Goal: Communication & Community: Answer question/provide support

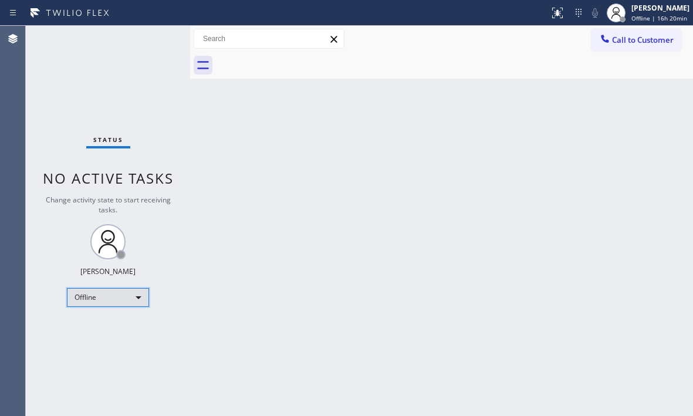
click at [138, 298] on div "Offline" at bounding box center [108, 297] width 82 height 19
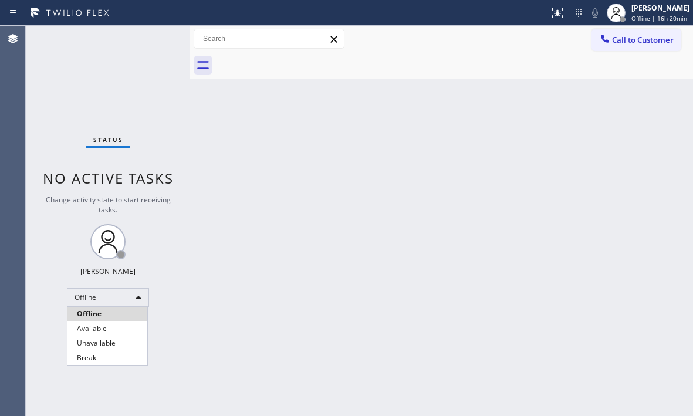
click at [135, 297] on div at bounding box center [346, 208] width 693 height 416
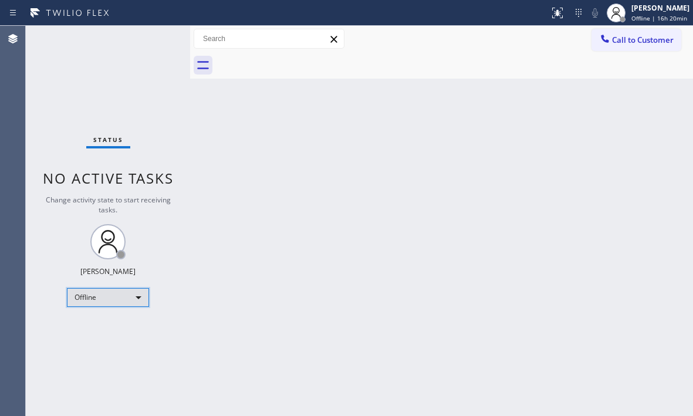
click at [137, 292] on div "Offline" at bounding box center [108, 297] width 82 height 19
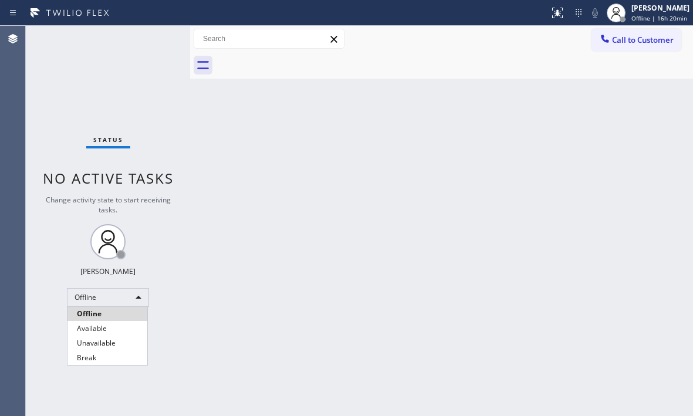
click at [108, 333] on li "Available" at bounding box center [107, 329] width 80 height 14
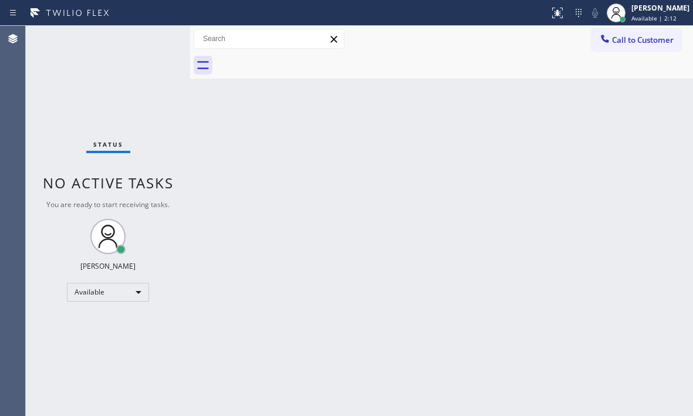
click at [143, 38] on div "Status No active tasks You are ready to start receiving tasks. [PERSON_NAME] Av…" at bounding box center [108, 221] width 164 height 390
click at [144, 45] on div "Status No active tasks You are ready to start receiving tasks. [PERSON_NAME] Av…" at bounding box center [108, 221] width 164 height 390
click at [147, 39] on div "Status No active tasks You are ready to start receiving tasks. [PERSON_NAME] Av…" at bounding box center [108, 221] width 164 height 390
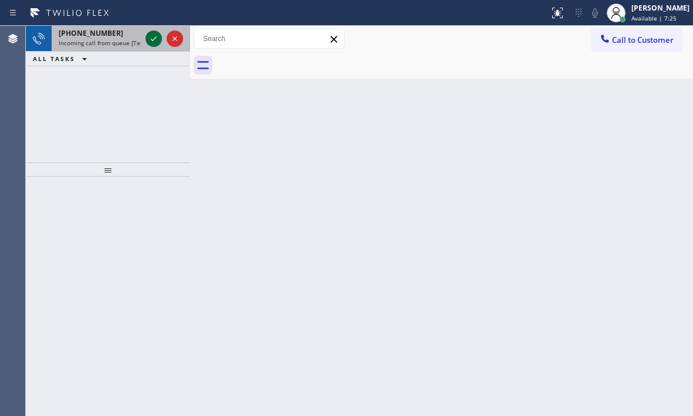
click at [148, 42] on icon at bounding box center [154, 39] width 14 height 14
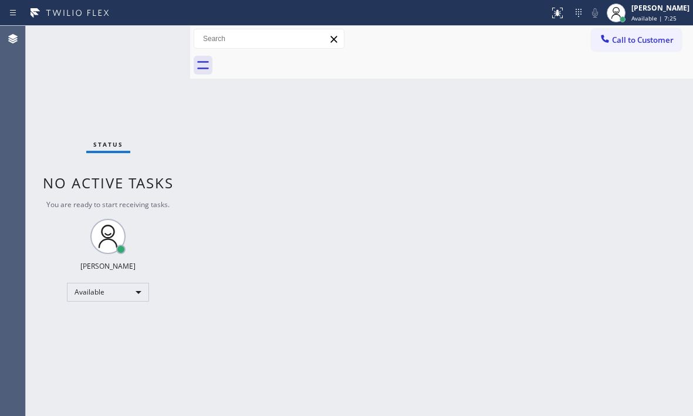
click at [148, 42] on div "Status No active tasks You are ready to start receiving tasks. [PERSON_NAME] Av…" at bounding box center [108, 221] width 164 height 390
click at [550, 18] on icon at bounding box center [557, 13] width 14 height 14
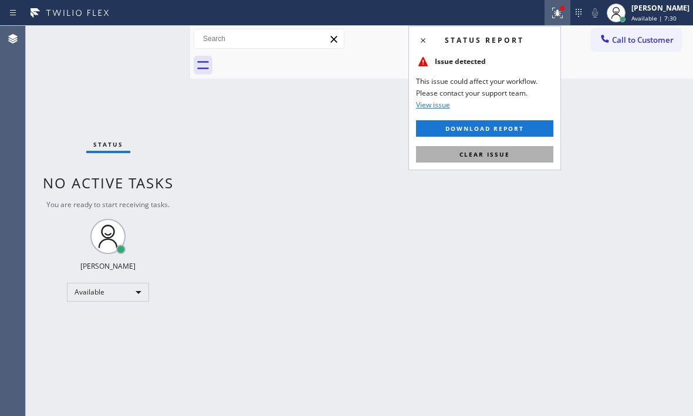
click at [480, 155] on span "Clear issue" at bounding box center [484, 154] width 50 height 8
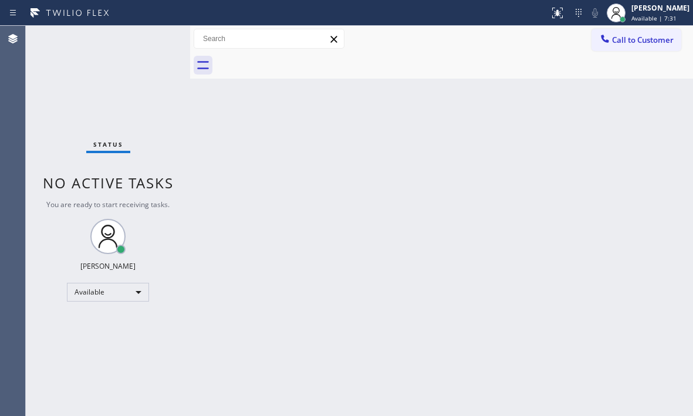
click at [146, 40] on div "Status No active tasks You are ready to start receiving tasks. [PERSON_NAME] Av…" at bounding box center [108, 221] width 164 height 390
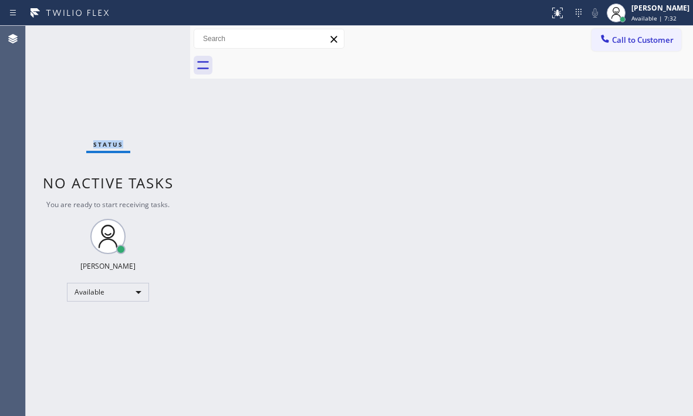
click at [146, 40] on div "Status No active tasks You are ready to start receiving tasks. [PERSON_NAME] Av…" at bounding box center [108, 221] width 164 height 390
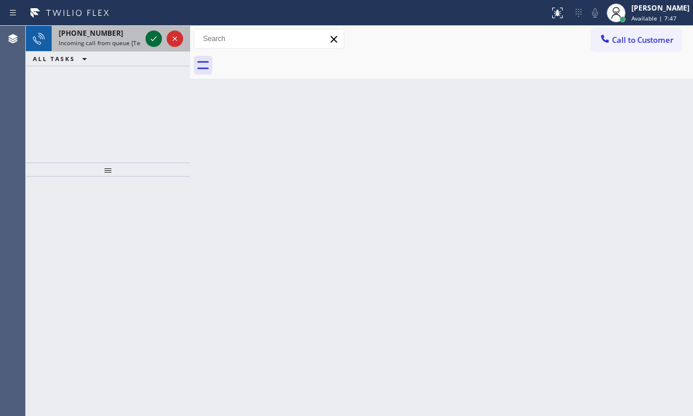
click at [147, 38] on div at bounding box center [153, 39] width 16 height 14
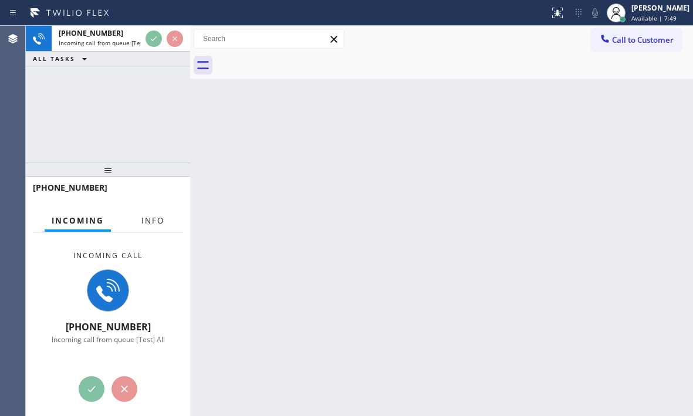
click at [154, 225] on span "Info" at bounding box center [152, 220] width 23 height 11
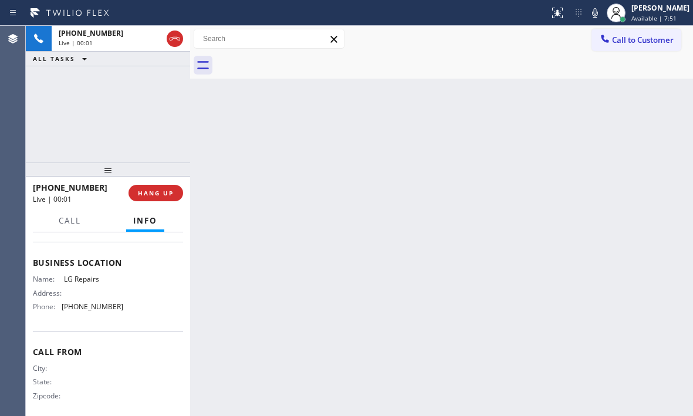
scroll to position [167, 0]
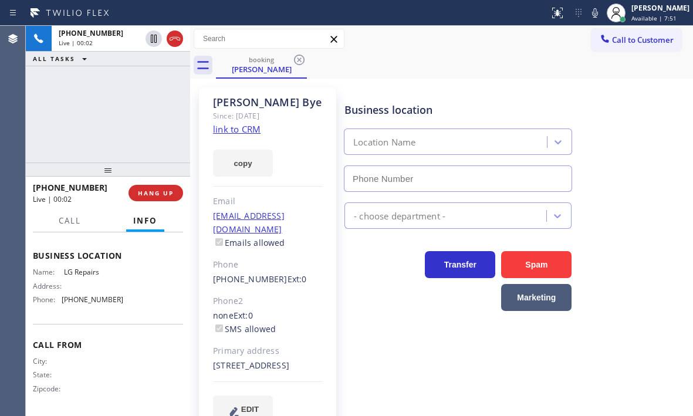
type input "(877) 748-5179"
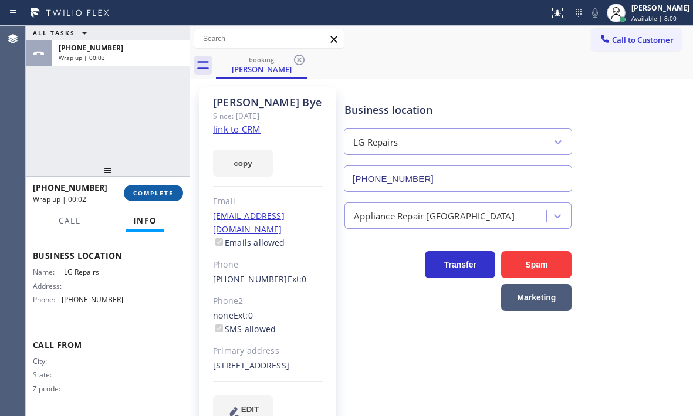
click at [166, 194] on span "COMPLETE" at bounding box center [153, 193] width 40 height 8
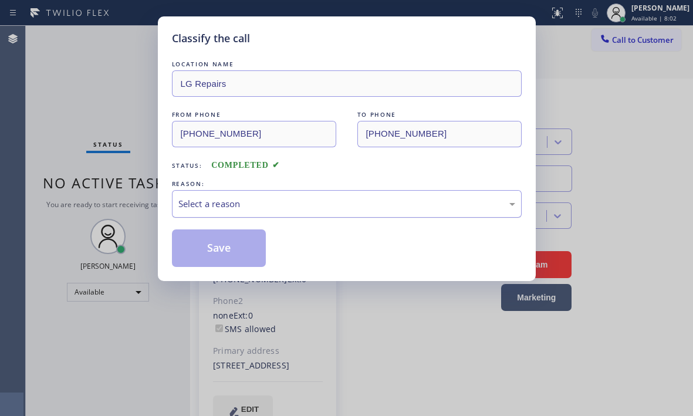
click at [299, 201] on div "Select a reason" at bounding box center [346, 203] width 337 height 13
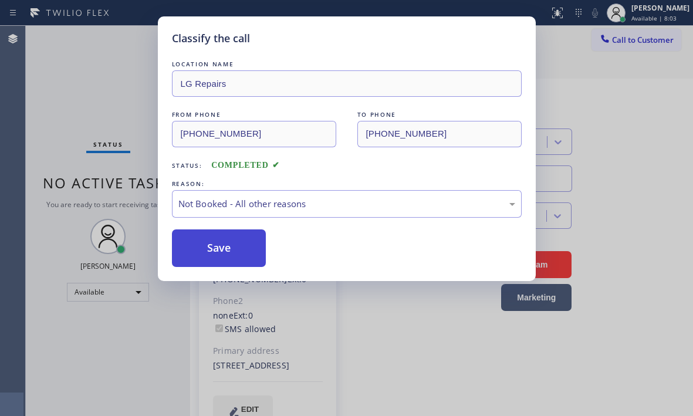
click at [192, 253] on button "Save" at bounding box center [219, 248] width 94 height 38
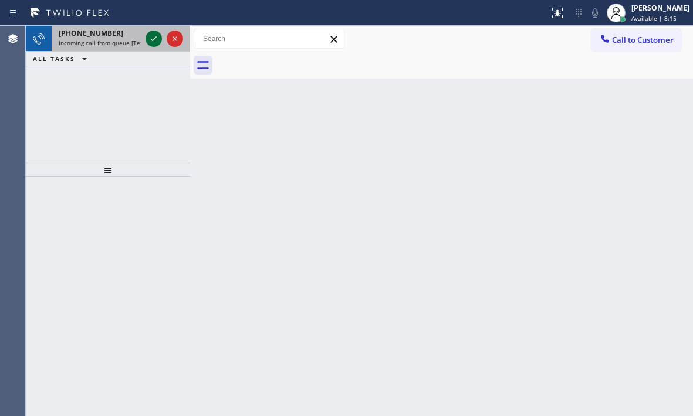
click at [152, 41] on icon at bounding box center [154, 39] width 14 height 14
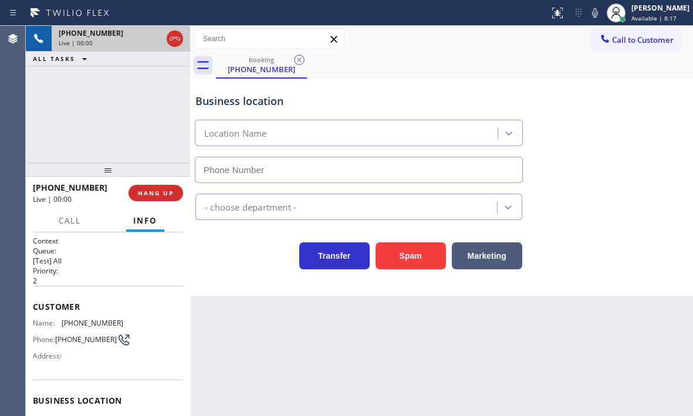
type input "(818) 938-2497"
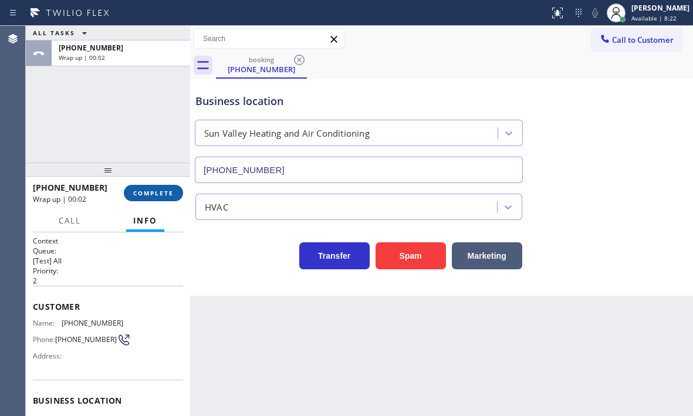
click at [163, 189] on span "COMPLETE" at bounding box center [153, 193] width 40 height 8
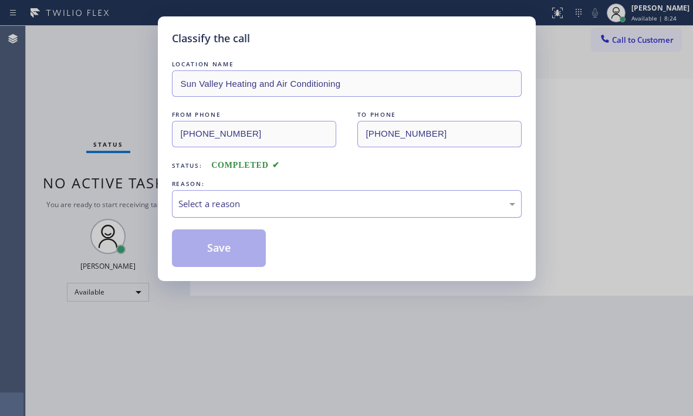
click at [274, 204] on div "Select a reason" at bounding box center [346, 203] width 337 height 13
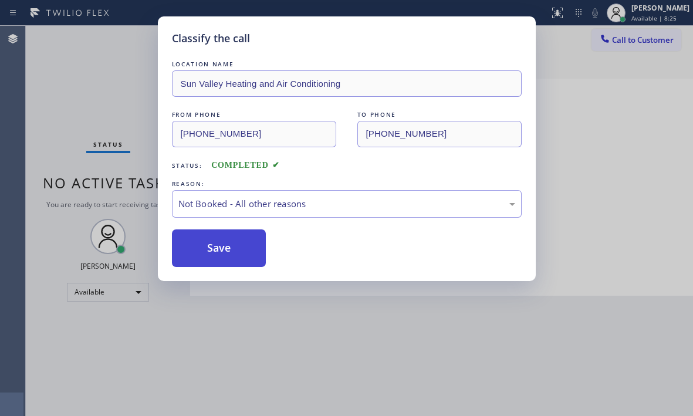
click at [200, 251] on button "Save" at bounding box center [219, 248] width 94 height 38
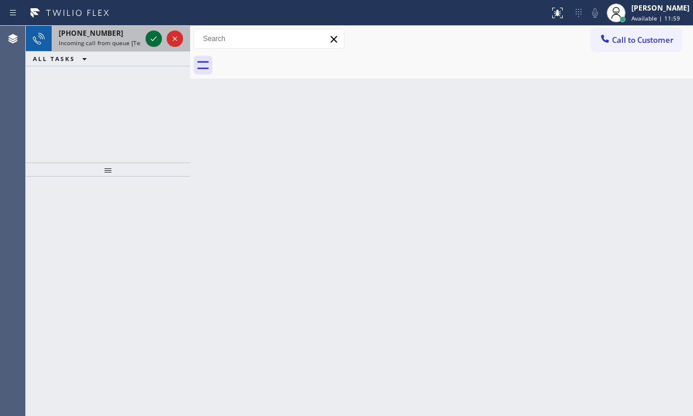
click at [148, 36] on icon at bounding box center [154, 39] width 14 height 14
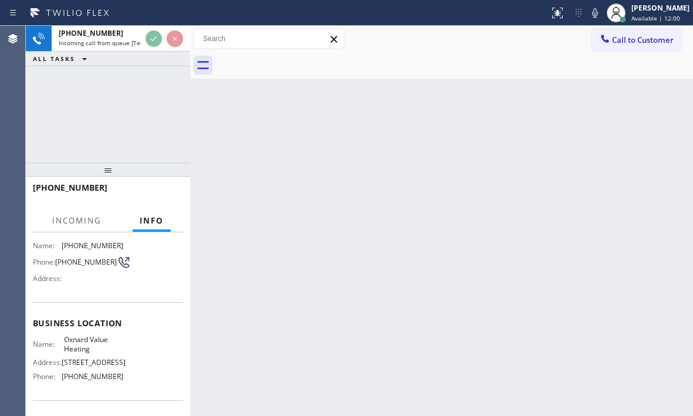
scroll to position [117, 0]
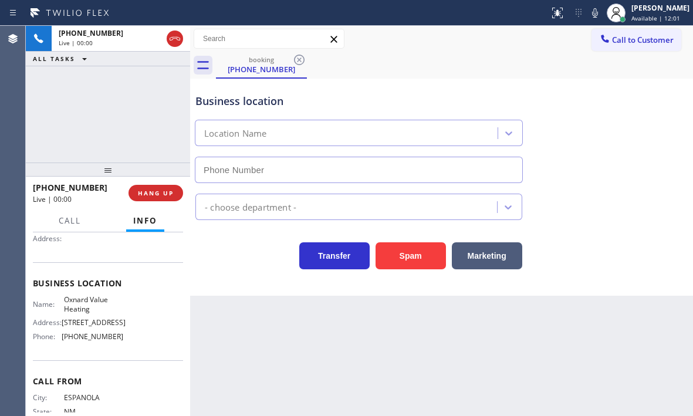
type input "(805) 978-5741"
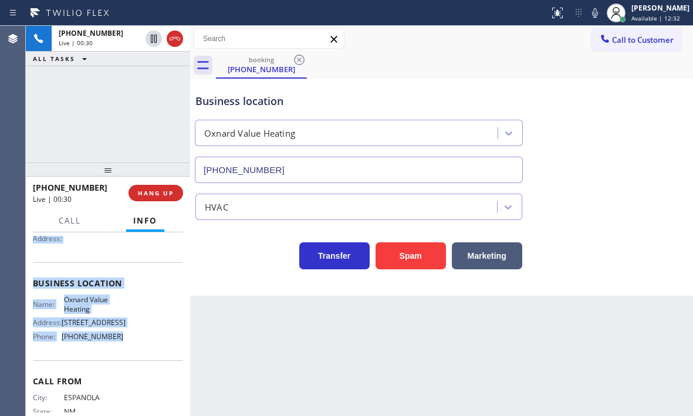
drag, startPoint x: 33, startPoint y: 306, endPoint x: 117, endPoint y: 357, distance: 98.5
click at [117, 357] on div "Context Queue: [Test] All Priority: 1 Customer Name: (505) 929-2034 Phone: (505…" at bounding box center [108, 284] width 150 height 330
copy div "Customer Name: (505) 929-2034 Phone: (505) 929-2034 Address: Business location …"
click at [162, 195] on span "HANG UP" at bounding box center [156, 193] width 36 height 8
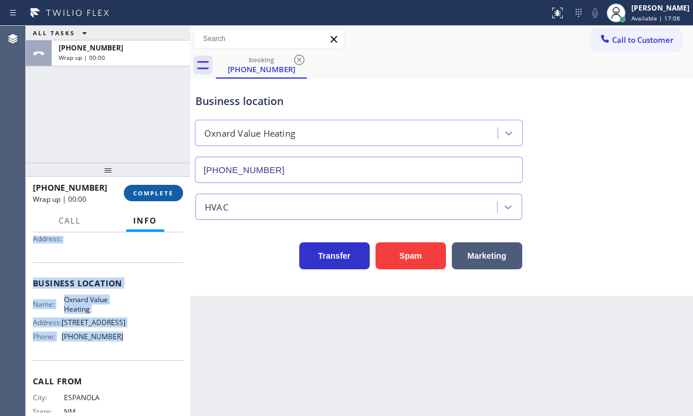
click at [163, 198] on button "COMPLETE" at bounding box center [153, 193] width 59 height 16
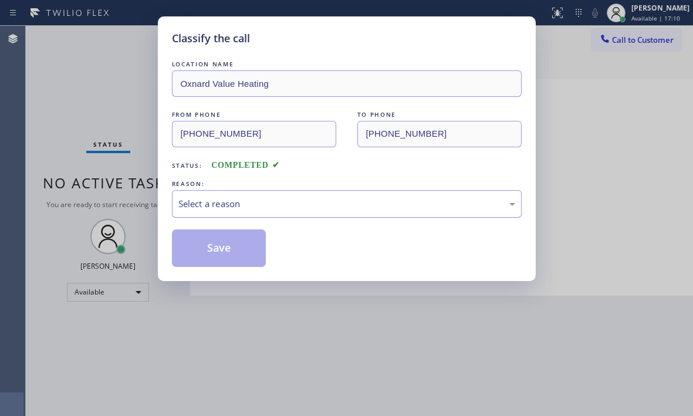
click at [296, 210] on div "Select a reason" at bounding box center [346, 203] width 337 height 13
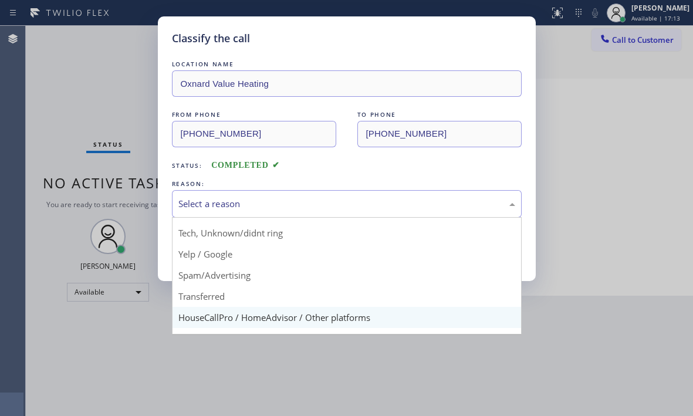
scroll to position [74, 0]
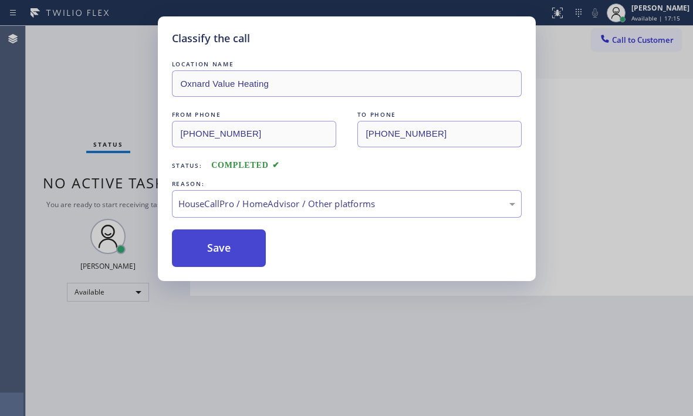
click at [235, 239] on button "Save" at bounding box center [219, 248] width 94 height 38
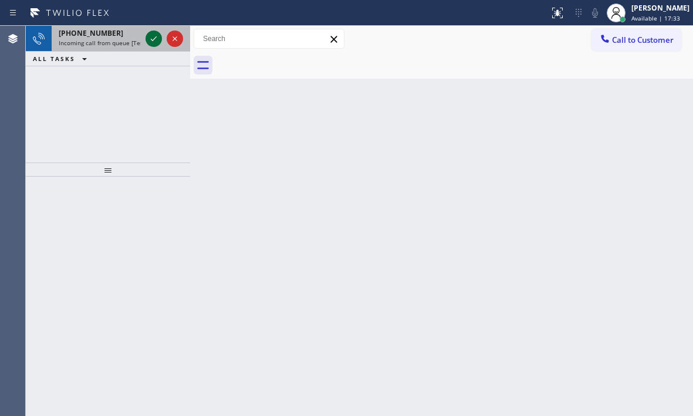
click at [153, 41] on icon at bounding box center [154, 39] width 14 height 14
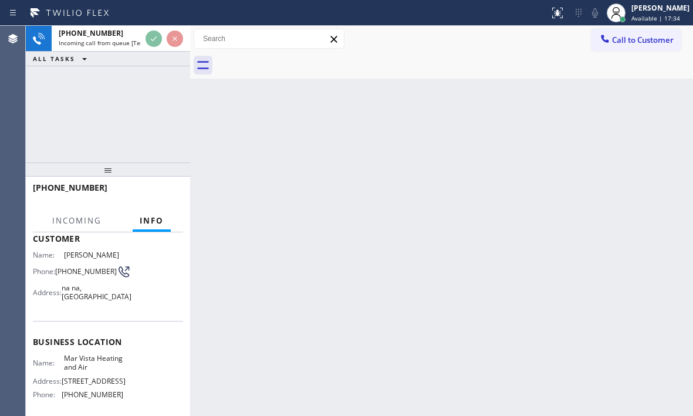
scroll to position [176, 0]
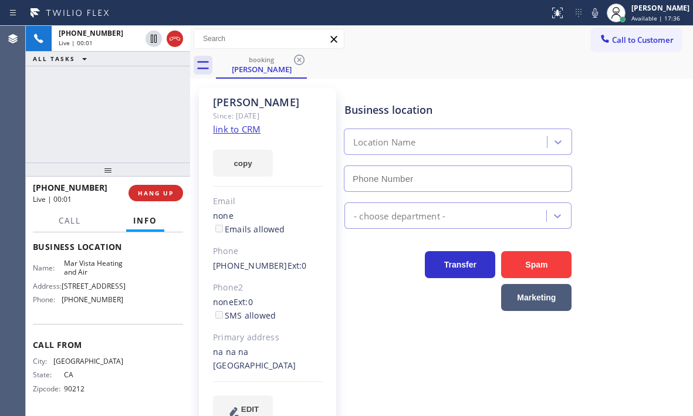
type input "(424) 329-2198"
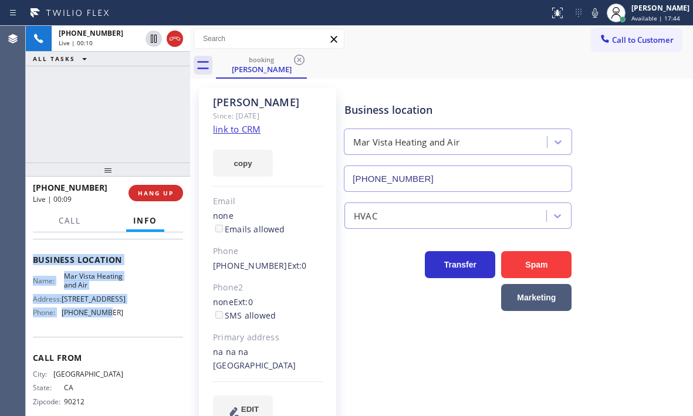
scroll to position [174, 0]
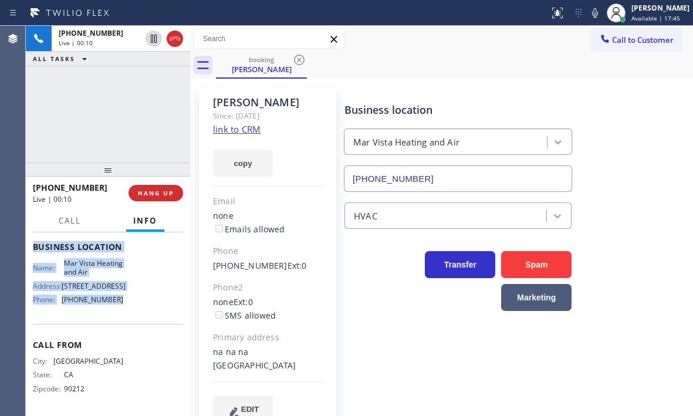
drag, startPoint x: 31, startPoint y: 242, endPoint x: 128, endPoint y: 317, distance: 123.0
click at [128, 317] on div "Context Queue: [Test] All Priority: 2 Customer Name: Justin Phone: (310) 272-50…" at bounding box center [108, 324] width 164 height 184
copy div "Customer Name: Justin Phone: (310) 272-5050 Address: na na, Los Angeles CA 9004…"
click at [255, 131] on link "link to CRM" at bounding box center [237, 129] width 48 height 12
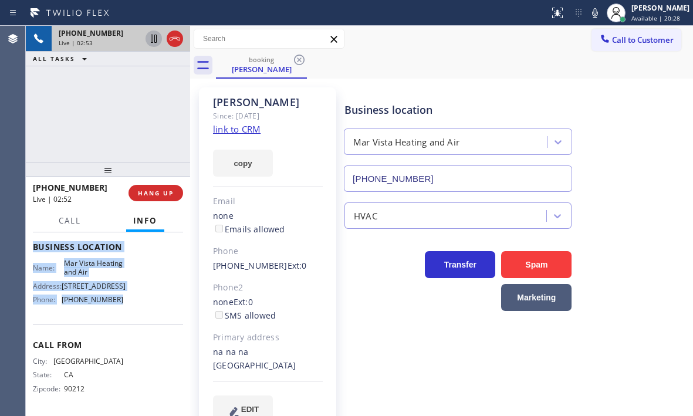
click at [151, 39] on icon at bounding box center [154, 39] width 6 height 8
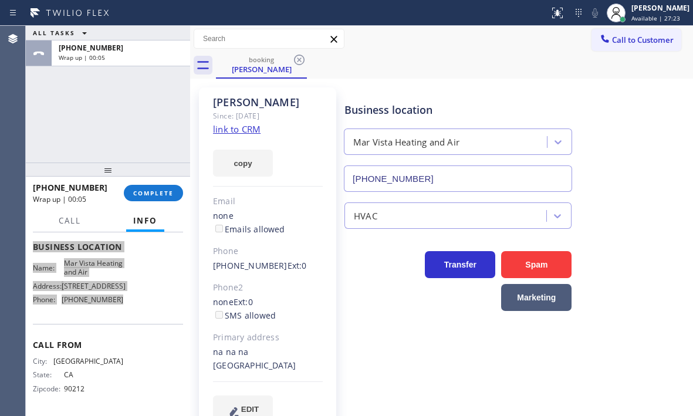
scroll to position [0, 0]
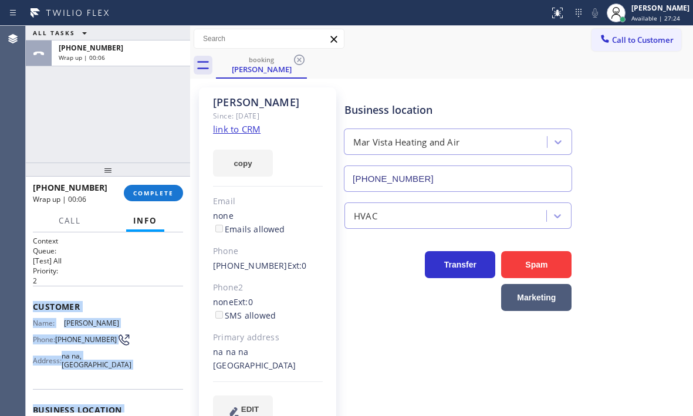
click at [124, 295] on div "Customer Name: Justin Phone: (310) 272-5050 Address: na na, Los Angeles CA 90049" at bounding box center [108, 337] width 150 height 103
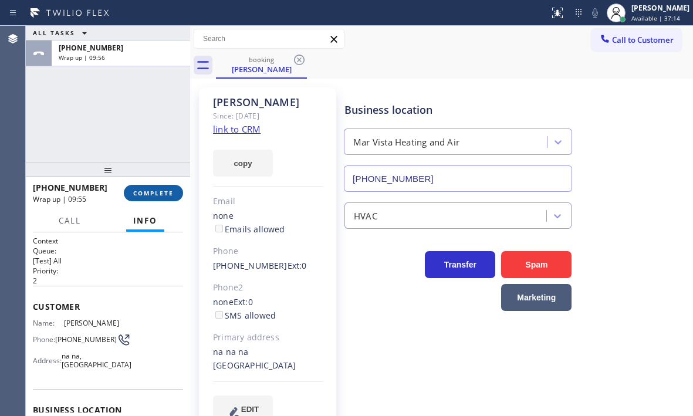
click at [159, 194] on span "COMPLETE" at bounding box center [153, 193] width 40 height 8
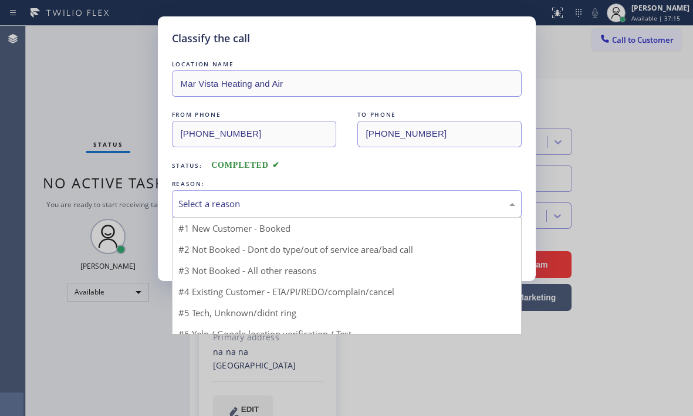
click at [297, 202] on div "Select a reason" at bounding box center [346, 203] width 337 height 13
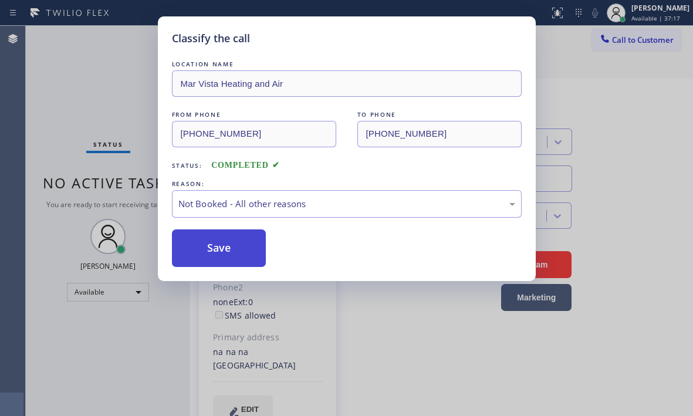
click at [202, 244] on button "Save" at bounding box center [219, 248] width 94 height 38
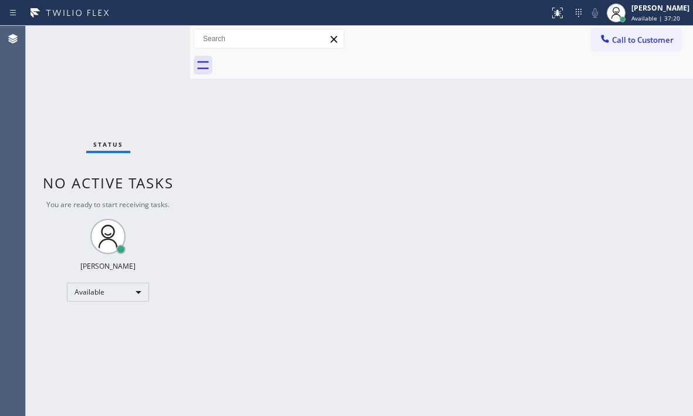
click at [394, 122] on div "Back to Dashboard Change Sender ID Customers Technicians Select a contact Outbo…" at bounding box center [441, 221] width 503 height 390
click at [618, 38] on span "Call to Customer" at bounding box center [643, 40] width 62 height 11
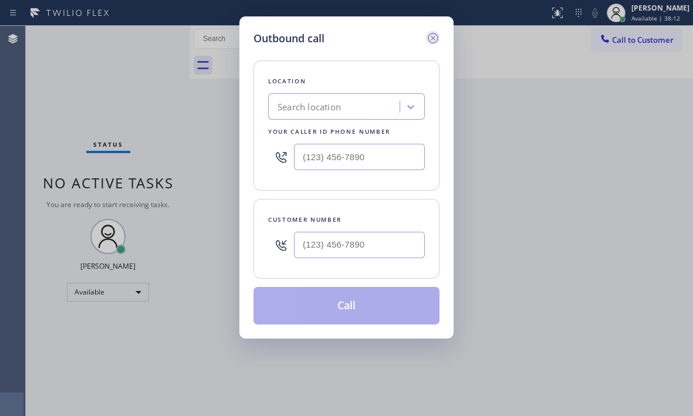
click at [432, 38] on icon at bounding box center [433, 38] width 11 height 11
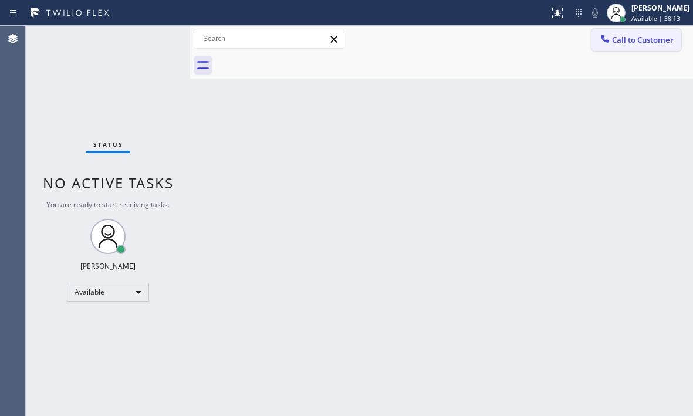
click at [633, 42] on span "Call to Customer" at bounding box center [643, 40] width 62 height 11
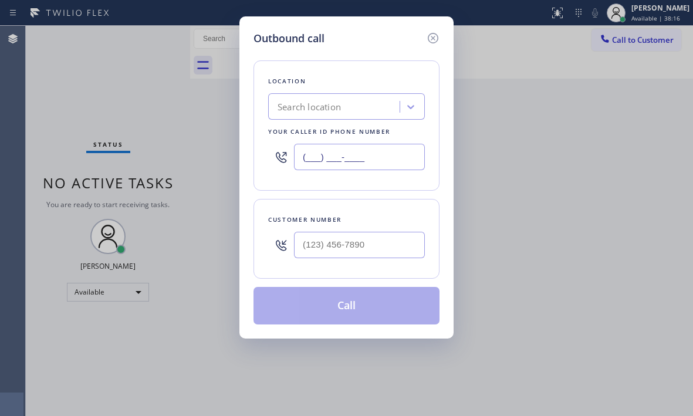
click at [374, 158] on input "(___) ___-____" at bounding box center [359, 157] width 131 height 26
paste input "424) 329-2198"
type input "(424) 329-2198"
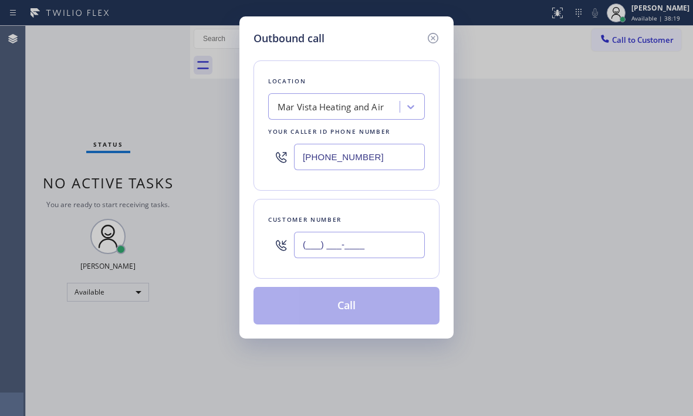
click at [369, 243] on input "(___) ___-____" at bounding box center [359, 245] width 131 height 26
paste input "310) 272-5050"
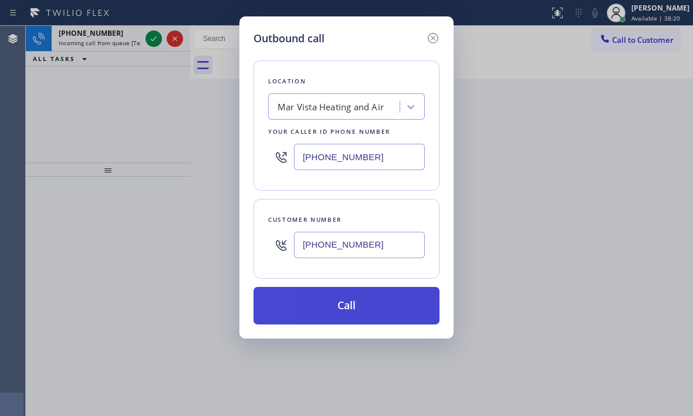
type input "(310) 272-5050"
click at [351, 306] on button "Call" at bounding box center [346, 306] width 186 height 38
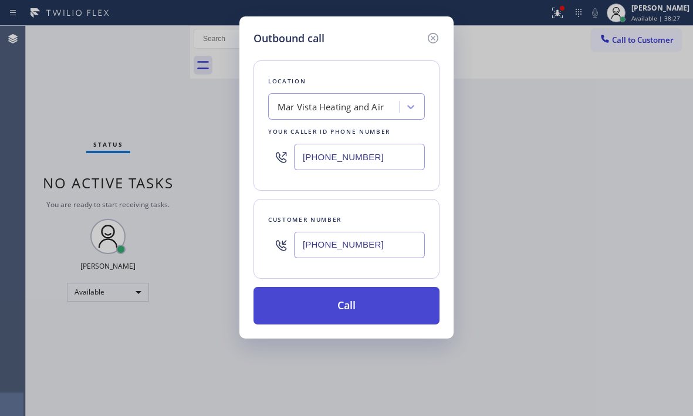
click at [370, 306] on button "Call" at bounding box center [346, 306] width 186 height 38
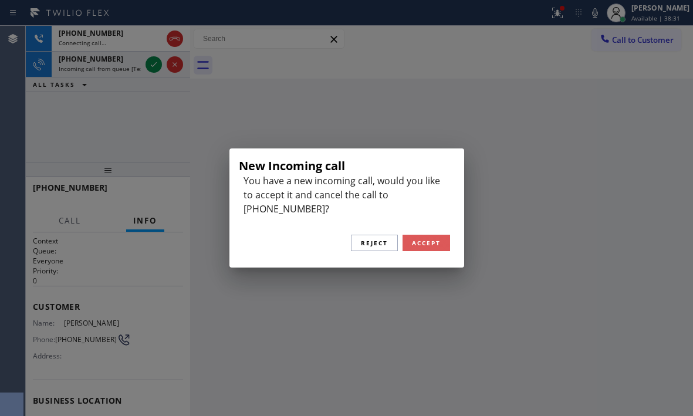
click at [422, 239] on span "Accept" at bounding box center [426, 243] width 29 height 8
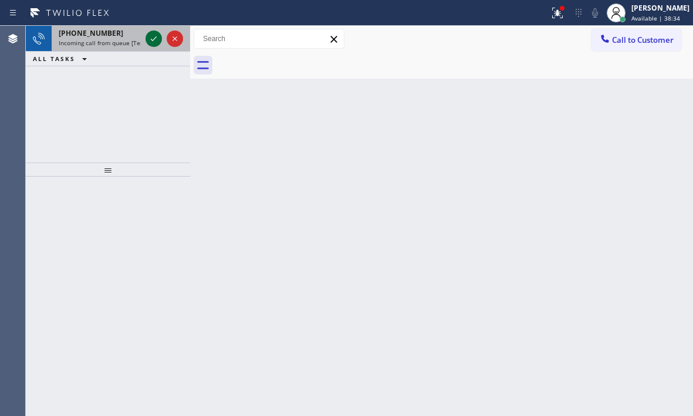
click at [147, 36] on icon at bounding box center [154, 39] width 14 height 14
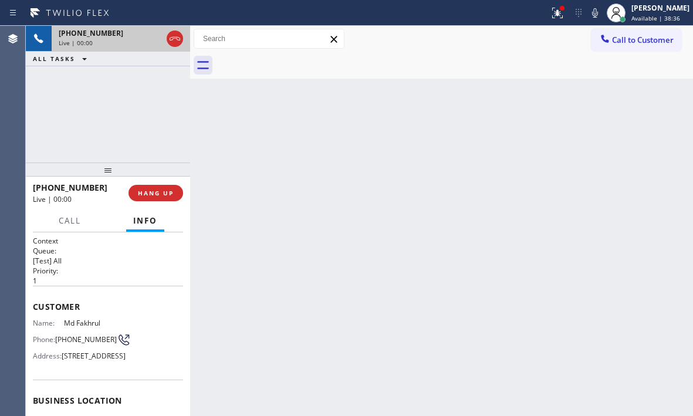
scroll to position [59, 0]
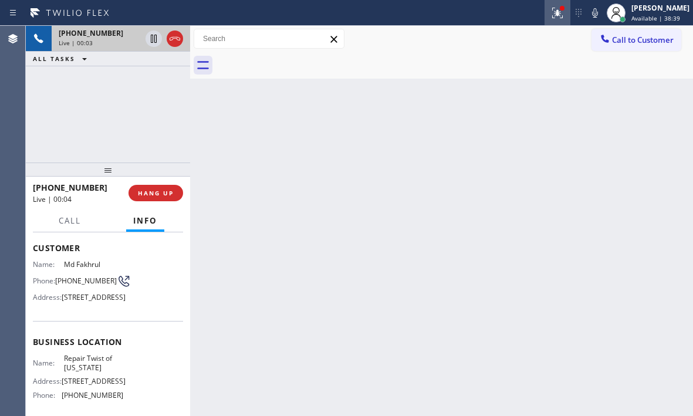
click at [550, 19] on icon at bounding box center [557, 13] width 14 height 14
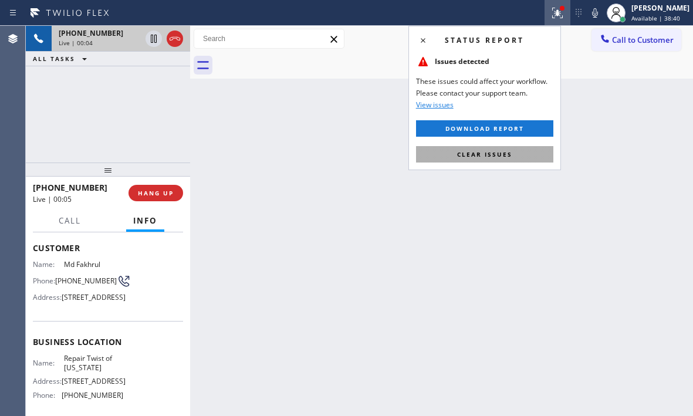
click at [513, 156] on button "Clear issues" at bounding box center [484, 154] width 137 height 16
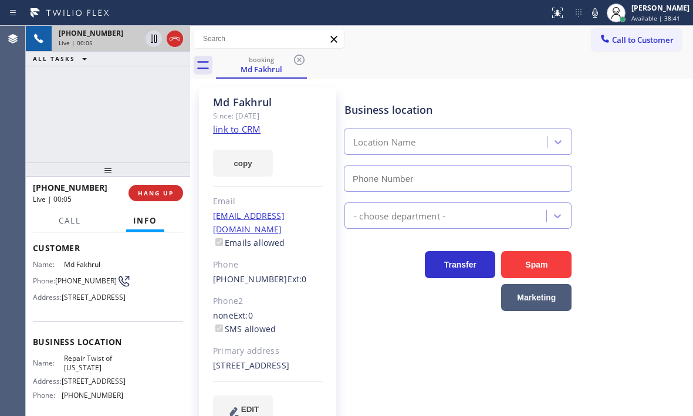
type input "(347) 284-6179"
click at [152, 41] on icon at bounding box center [154, 39] width 14 height 14
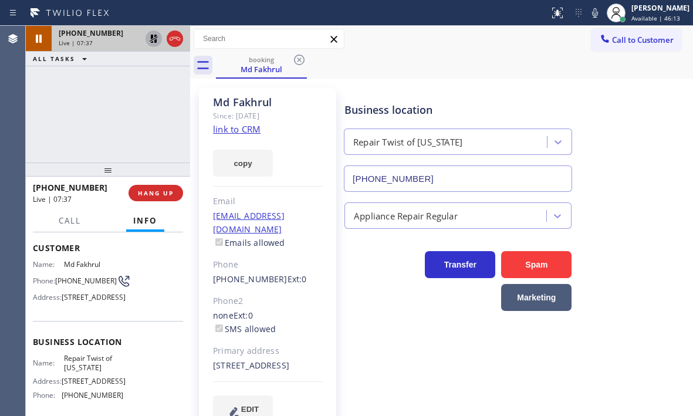
click at [152, 42] on icon at bounding box center [154, 39] width 8 height 8
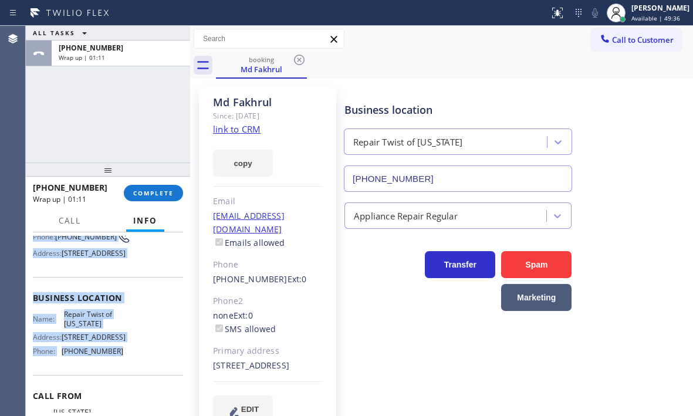
scroll to position [176, 0]
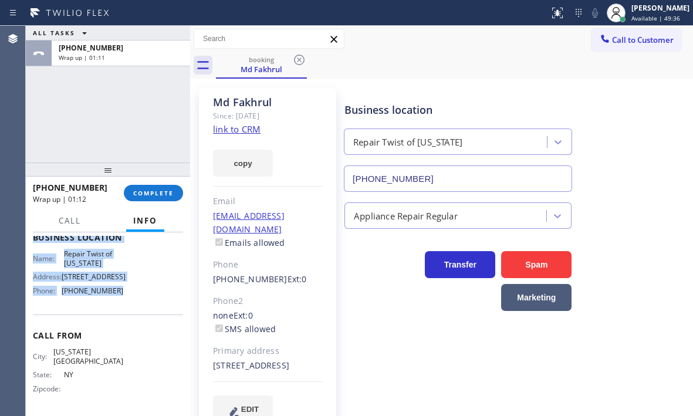
drag, startPoint x: 35, startPoint y: 243, endPoint x: 135, endPoint y: 336, distance: 136.2
click at [135, 336] on div "Context Queue: [Test] All Priority: 1 Customer Name: Md Fakhrul Phone: (929) 45…" at bounding box center [108, 243] width 150 height 340
copy div "Customer Name: Md Fakhrul Phone: (929) 451-7665 Address: 201-06 109th Ave, Jama…"
click at [168, 194] on span "COMPLETE" at bounding box center [153, 193] width 40 height 8
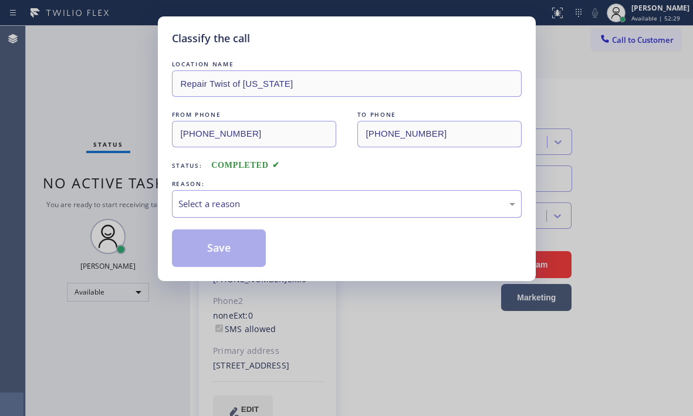
click at [252, 204] on div "Select a reason" at bounding box center [346, 203] width 337 height 13
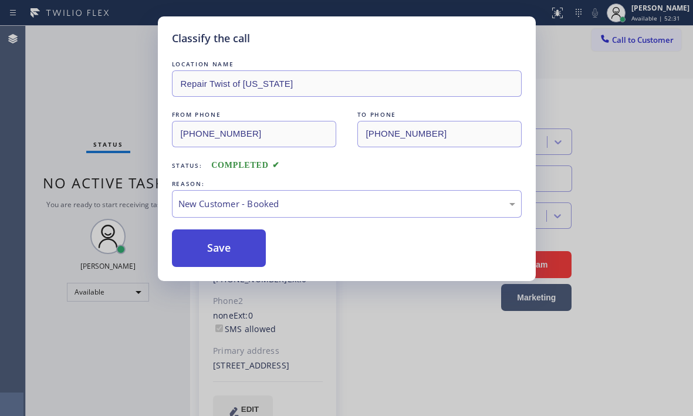
click at [219, 242] on button "Save" at bounding box center [219, 248] width 94 height 38
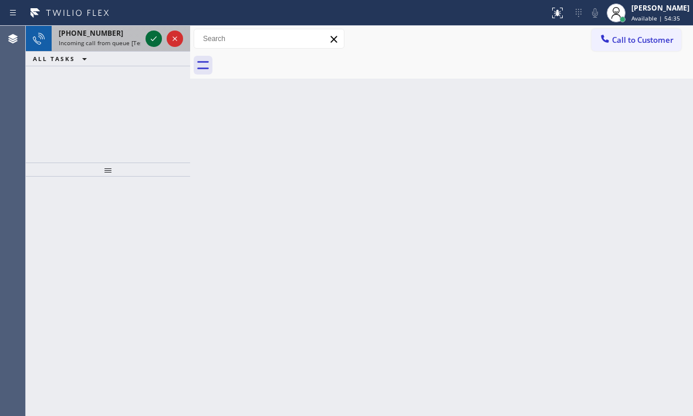
click at [151, 40] on icon at bounding box center [154, 39] width 14 height 14
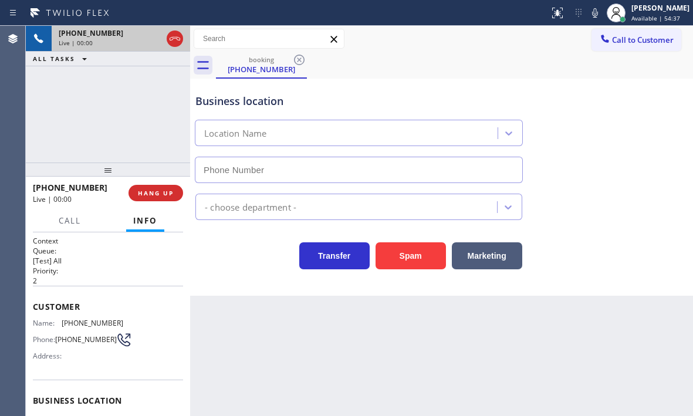
type input "(657) 261-8320"
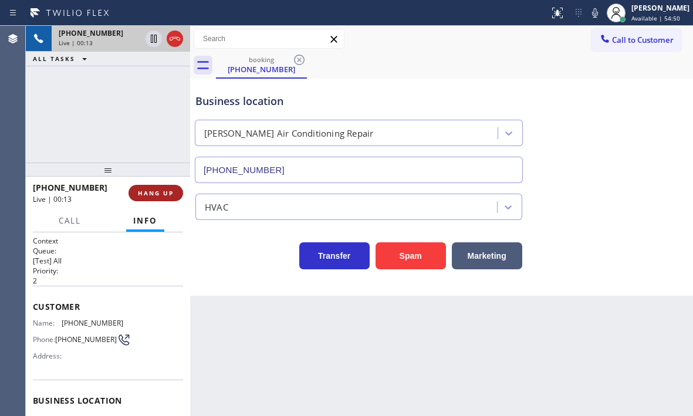
click at [155, 199] on button "HANG UP" at bounding box center [155, 193] width 55 height 16
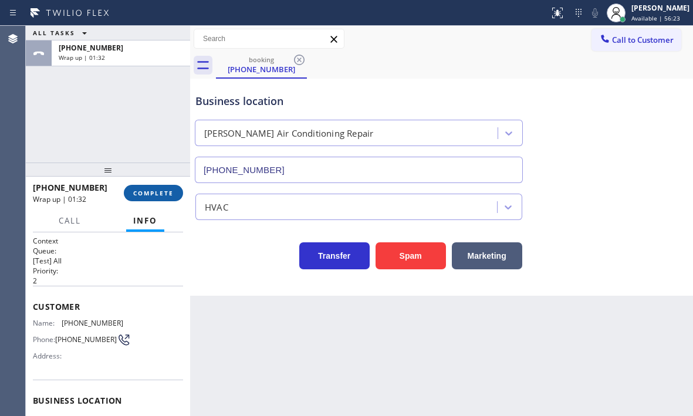
click at [166, 195] on span "COMPLETE" at bounding box center [153, 193] width 40 height 8
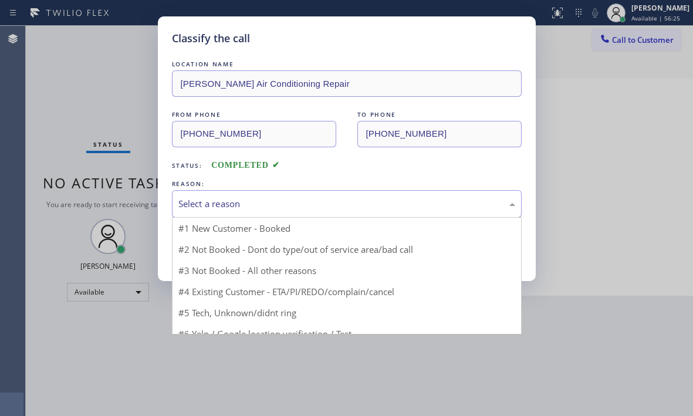
click at [299, 201] on div "Select a reason" at bounding box center [346, 203] width 337 height 13
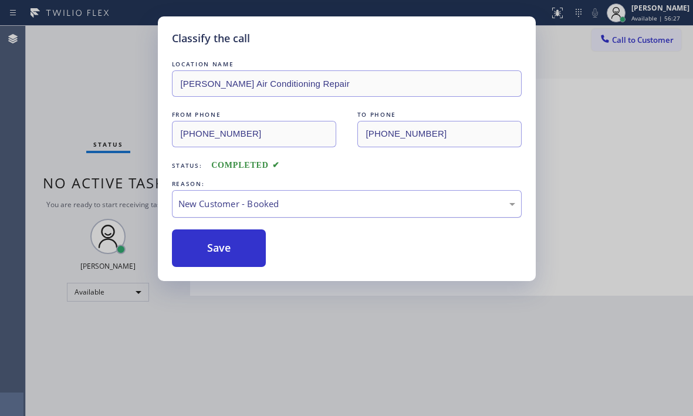
click at [333, 212] on div "New Customer - Booked" at bounding box center [347, 204] width 350 height 28
drag, startPoint x: 235, startPoint y: 251, endPoint x: 361, endPoint y: 229, distance: 127.9
click at [235, 250] on button "Save" at bounding box center [219, 248] width 94 height 38
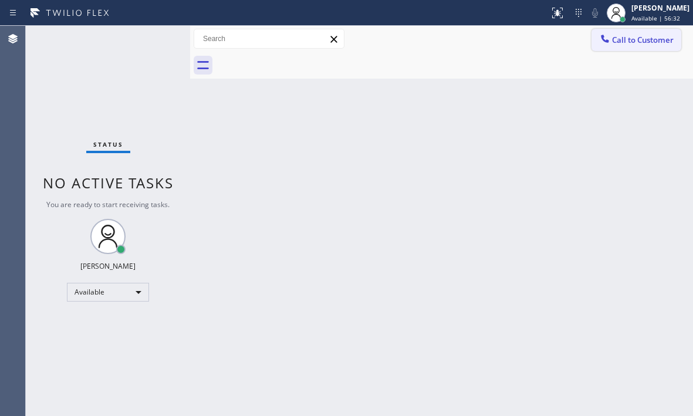
click at [649, 45] on button "Call to Customer" at bounding box center [636, 40] width 90 height 22
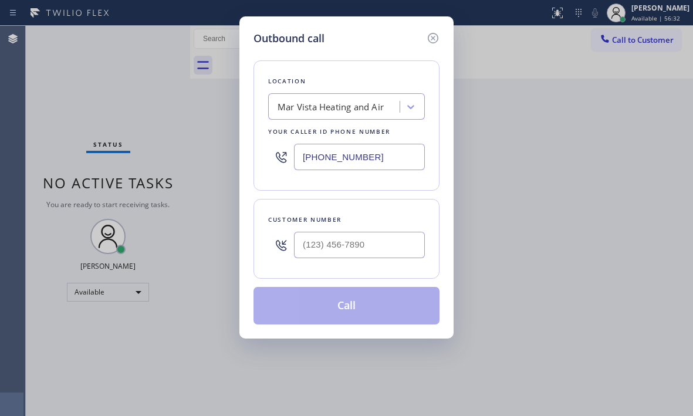
click at [387, 160] on input "(424) 329-2198" at bounding box center [359, 157] width 131 height 26
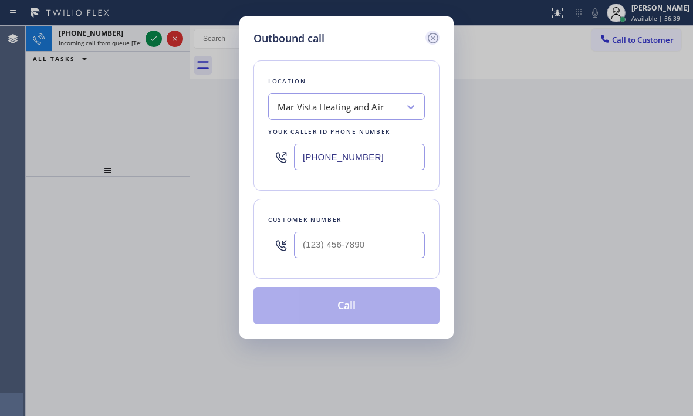
type input "(424) 329-2198"
click at [432, 36] on icon at bounding box center [433, 38] width 14 height 14
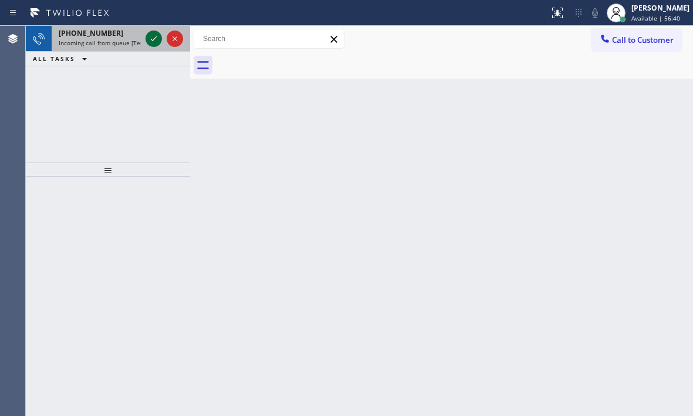
click at [147, 42] on icon at bounding box center [154, 39] width 14 height 14
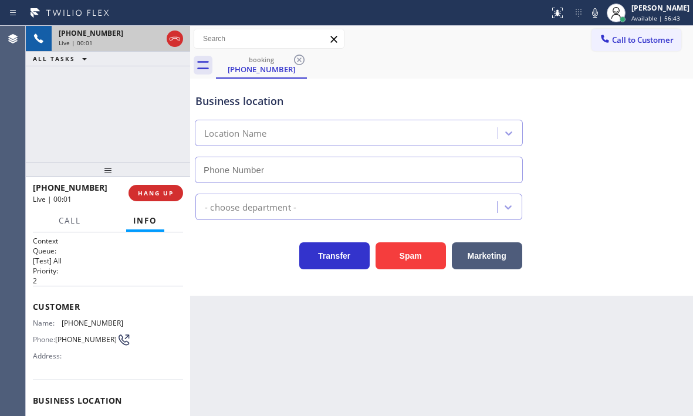
type input "(760) 284-8401"
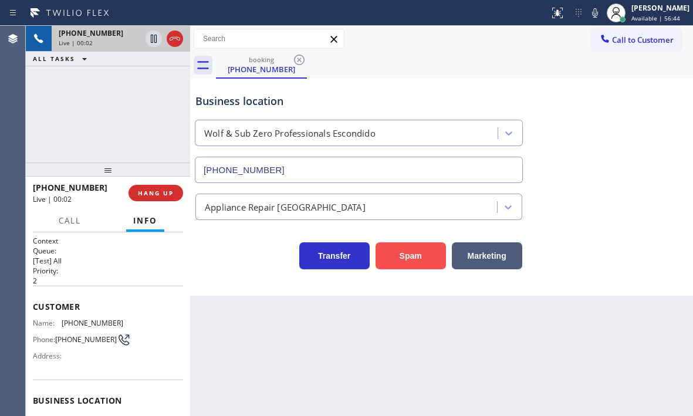
click at [418, 248] on button "Spam" at bounding box center [410, 255] width 70 height 27
click at [654, 43] on span "Call to Customer" at bounding box center [643, 40] width 62 height 11
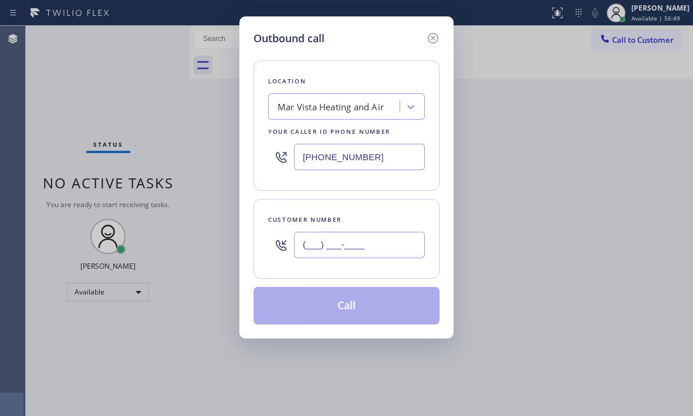
click at [340, 244] on input "(___) ___-____" at bounding box center [359, 245] width 131 height 26
paste input "310) 272-5050"
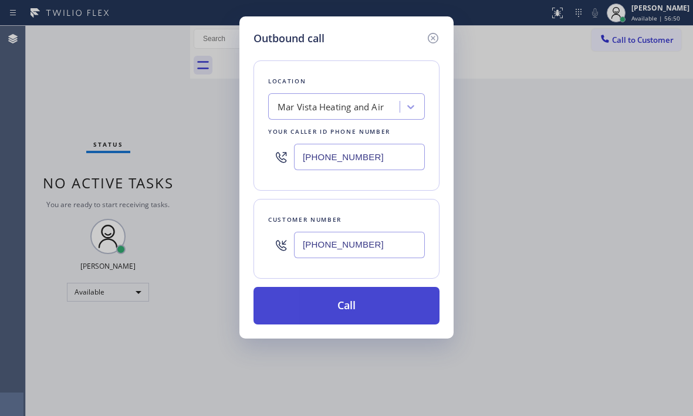
type input "(310) 272-5050"
click at [351, 311] on button "Call" at bounding box center [346, 306] width 186 height 38
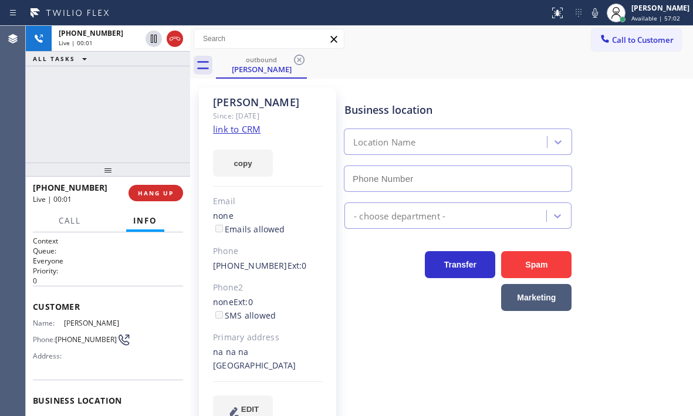
type input "(424) 329-2198"
click at [160, 197] on button "HANG UP" at bounding box center [155, 193] width 55 height 16
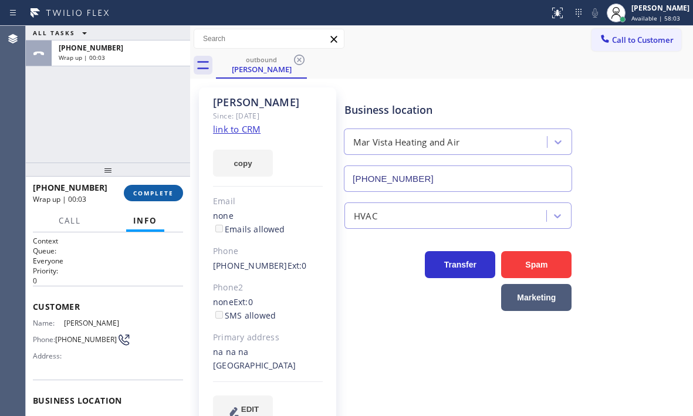
click at [163, 195] on span "COMPLETE" at bounding box center [153, 193] width 40 height 8
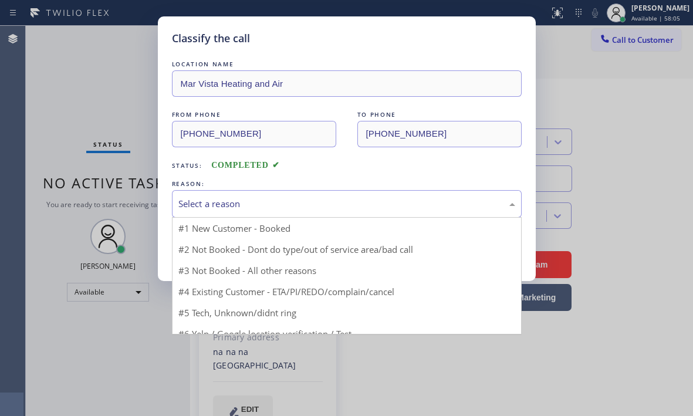
click at [306, 204] on div "Select a reason" at bounding box center [346, 203] width 337 height 13
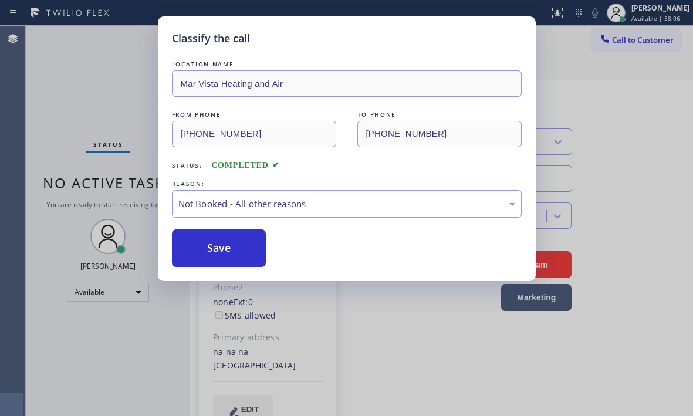
drag, startPoint x: 192, startPoint y: 249, endPoint x: 395, endPoint y: 273, distance: 203.9
click at [192, 248] on button "Save" at bounding box center [219, 248] width 94 height 38
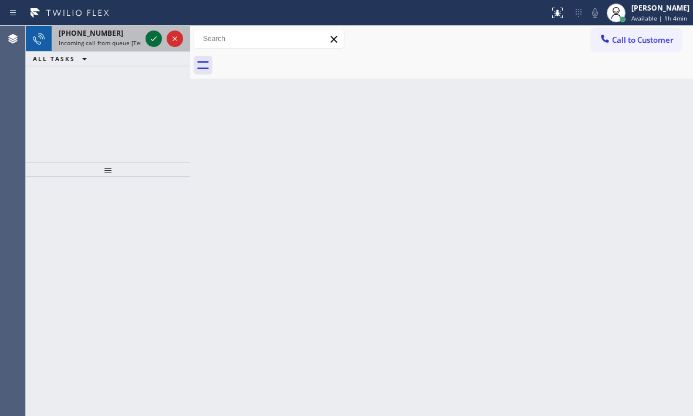
click at [146, 35] on div at bounding box center [153, 39] width 16 height 14
click at [151, 38] on icon at bounding box center [154, 39] width 14 height 14
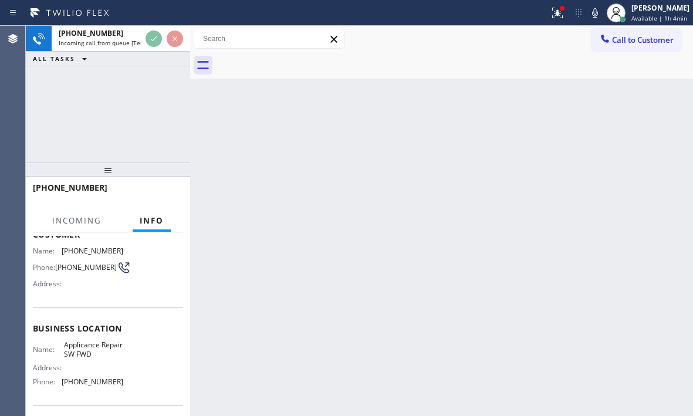
scroll to position [117, 0]
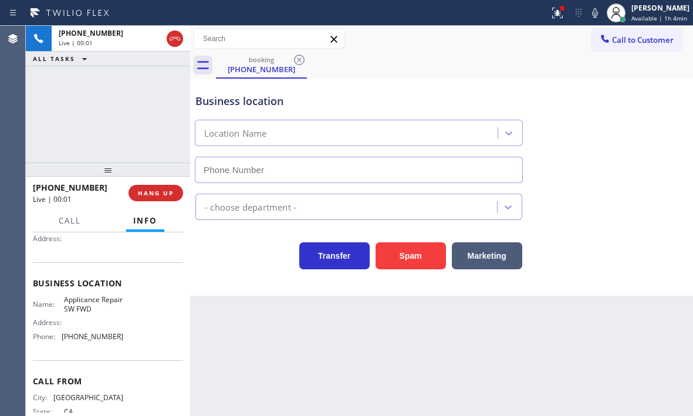
type input "(213) 566-9111"
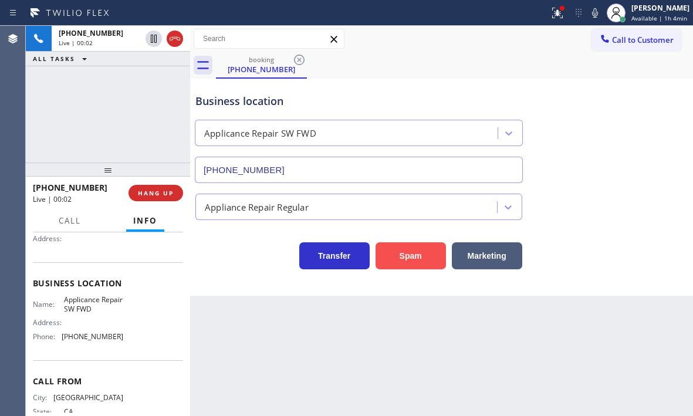
click at [423, 255] on button "Spam" at bounding box center [410, 255] width 70 height 27
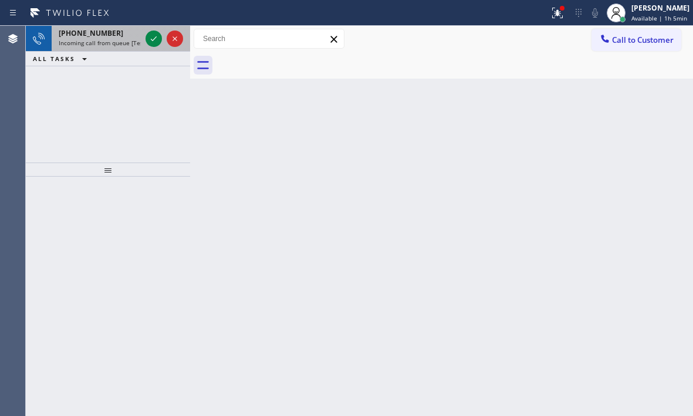
click at [153, 28] on div at bounding box center [164, 39] width 42 height 26
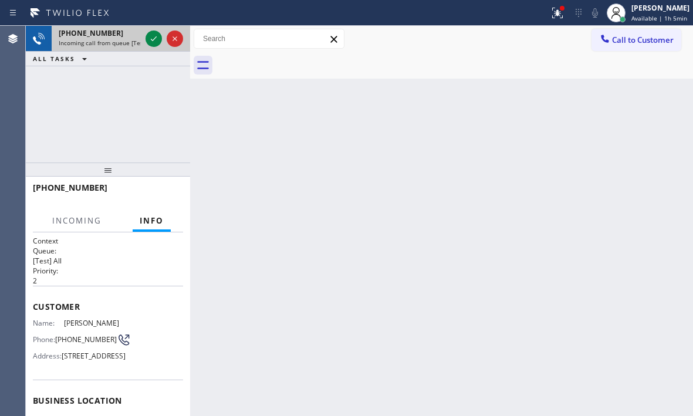
click at [153, 28] on div at bounding box center [164, 39] width 42 height 26
click at [153, 32] on icon at bounding box center [154, 39] width 14 height 14
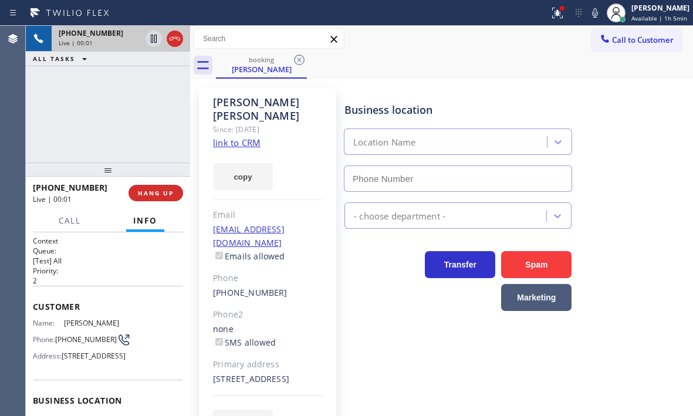
type input "(310) 388-4069"
click at [245, 137] on link "link to CRM" at bounding box center [237, 143] width 48 height 12
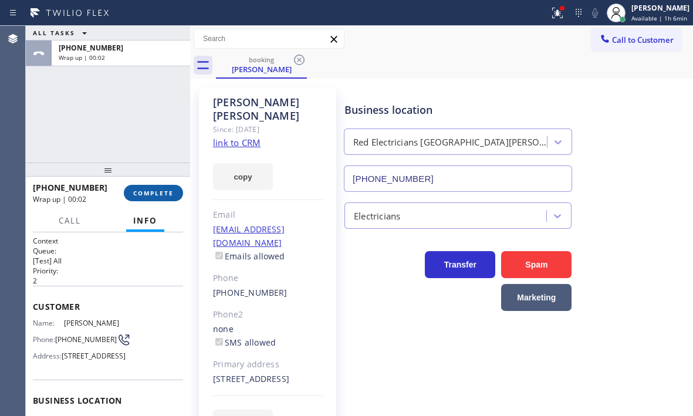
click at [158, 196] on span "COMPLETE" at bounding box center [153, 193] width 40 height 8
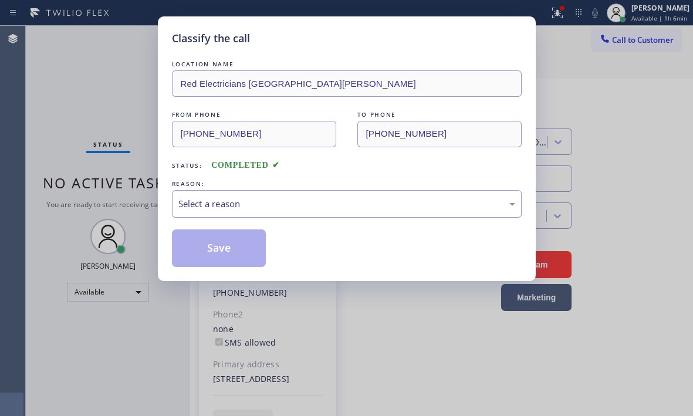
click at [310, 201] on div "Select a reason" at bounding box center [346, 203] width 337 height 13
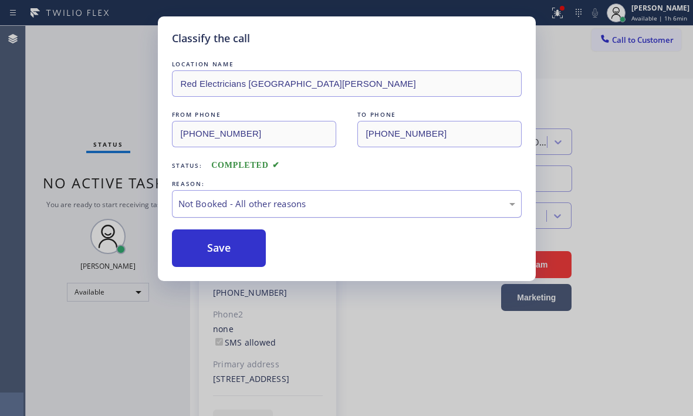
click at [275, 212] on div "Not Booked - All other reasons" at bounding box center [347, 204] width 350 height 28
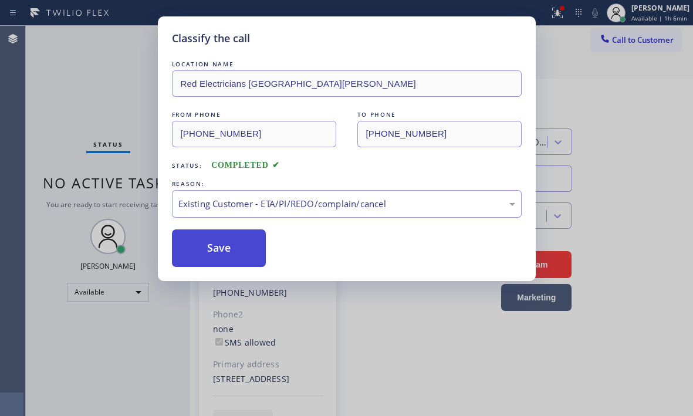
click at [224, 253] on button "Save" at bounding box center [219, 248] width 94 height 38
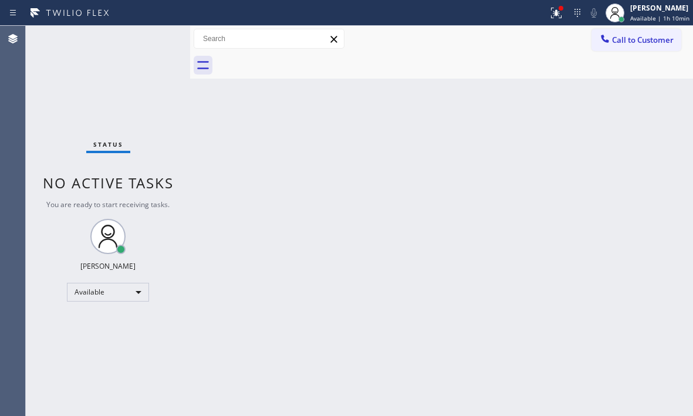
click at [153, 45] on div "Status No active tasks You are ready to start receiving tasks. [PERSON_NAME] Av…" at bounding box center [108, 221] width 164 height 390
click at [549, 12] on icon at bounding box center [556, 13] width 14 height 14
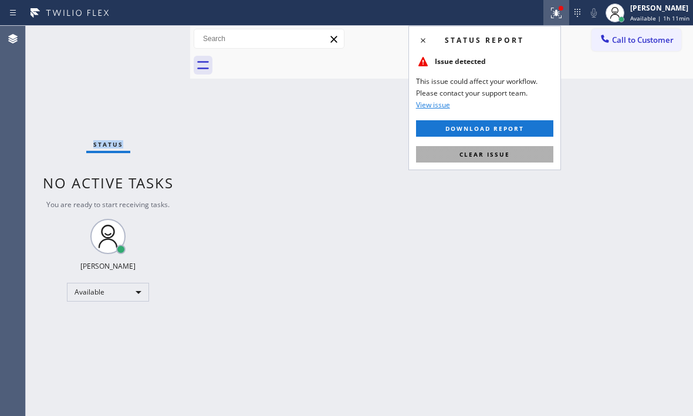
click at [517, 155] on button "Clear issue" at bounding box center [484, 154] width 137 height 16
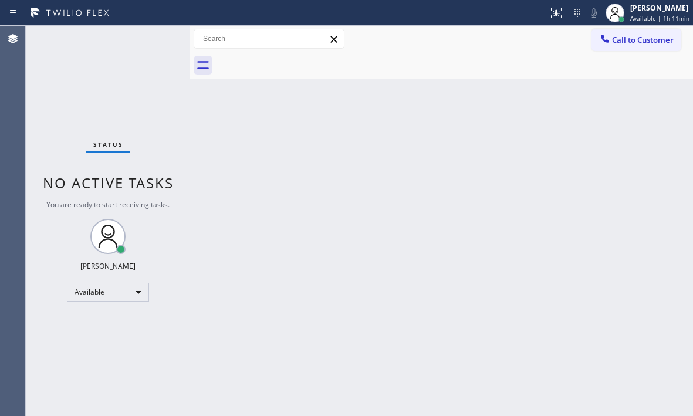
click at [475, 104] on div "Back to Dashboard Change Sender ID Customers Technicians Select a contact Outbo…" at bounding box center [441, 221] width 503 height 390
click at [567, 240] on div "Back to Dashboard Change Sender ID Customers Technicians Select a contact Outbo…" at bounding box center [441, 221] width 503 height 390
click at [644, 15] on span "Available | 1h 12min" at bounding box center [659, 18] width 59 height 8
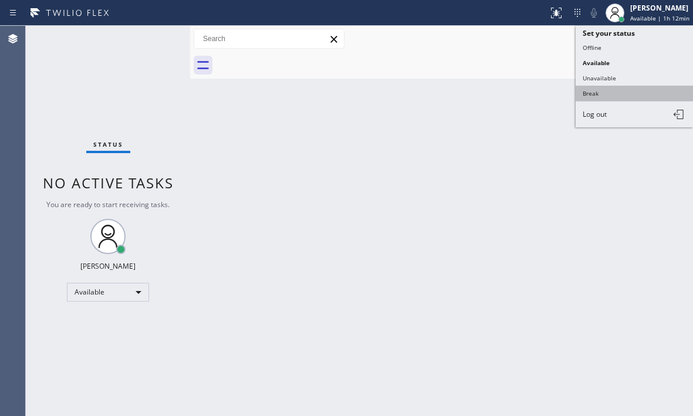
click at [593, 94] on button "Break" at bounding box center [634, 93] width 117 height 15
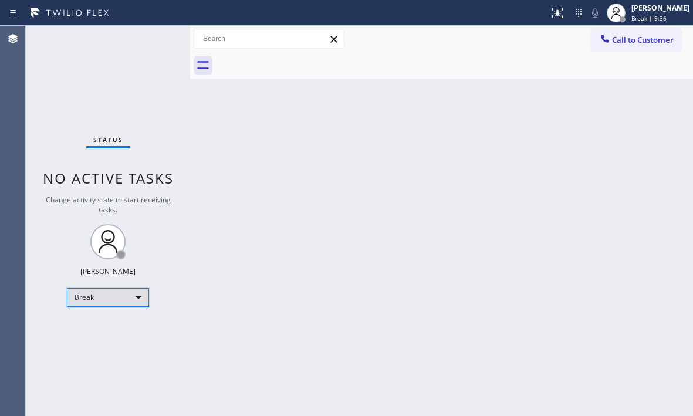
click at [132, 301] on div "Break" at bounding box center [108, 297] width 82 height 19
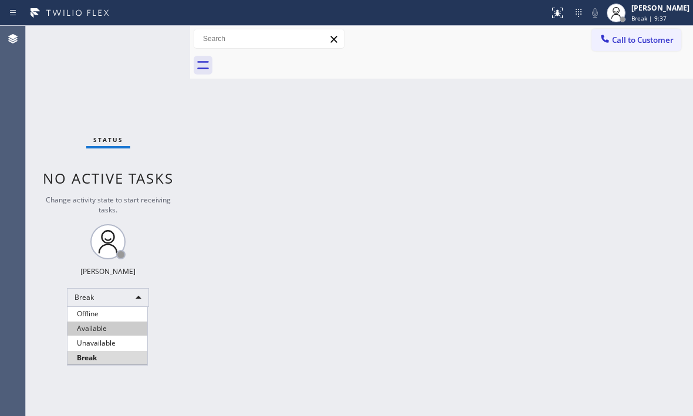
click at [116, 332] on li "Available" at bounding box center [107, 329] width 80 height 14
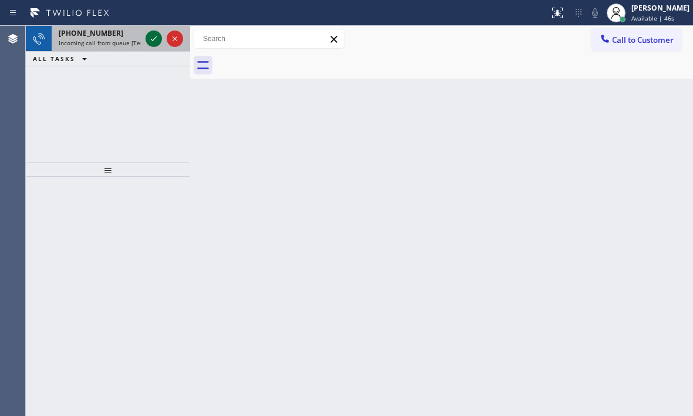
click at [148, 39] on icon at bounding box center [154, 39] width 14 height 14
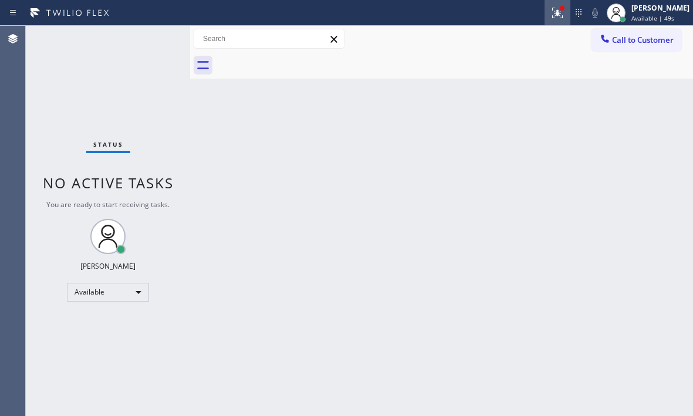
click at [547, 22] on button at bounding box center [557, 13] width 26 height 26
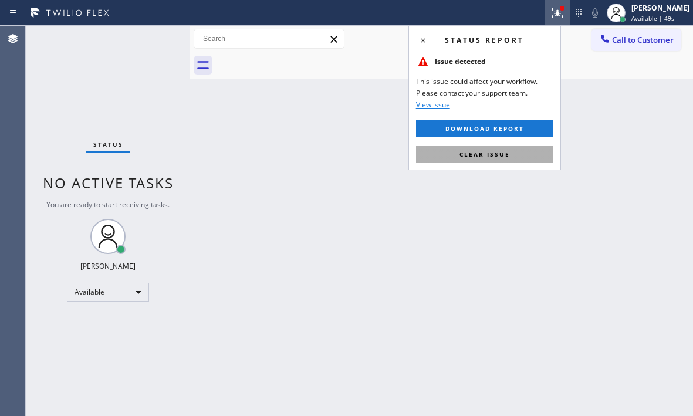
click at [494, 157] on span "Clear issue" at bounding box center [484, 154] width 50 height 8
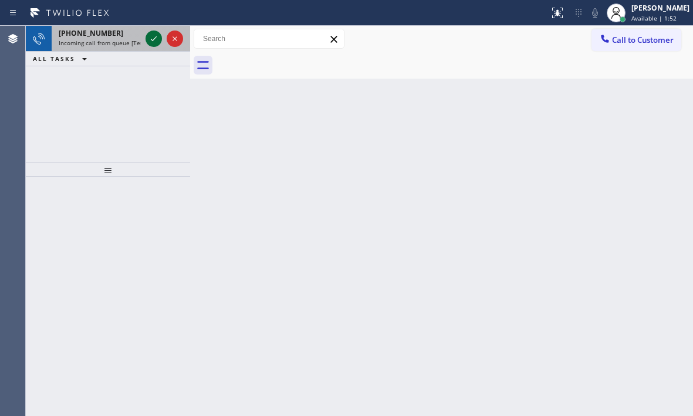
click at [157, 36] on icon at bounding box center [154, 39] width 14 height 14
click at [161, 38] on div at bounding box center [153, 39] width 16 height 14
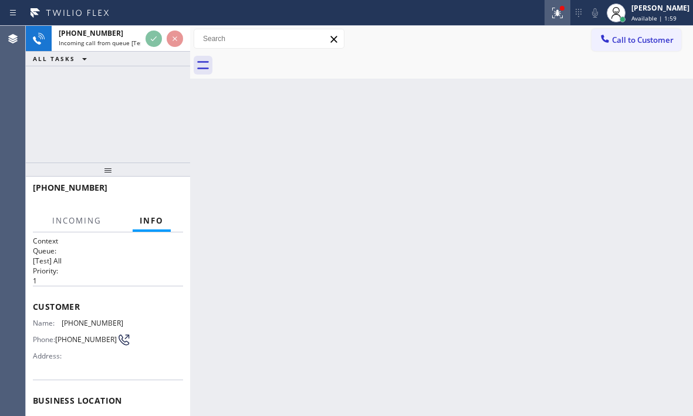
click at [550, 16] on icon at bounding box center [557, 13] width 14 height 14
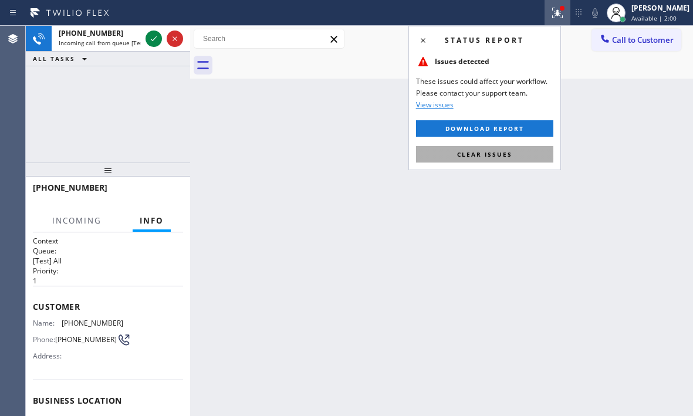
click at [489, 153] on span "Clear issues" at bounding box center [484, 154] width 55 height 8
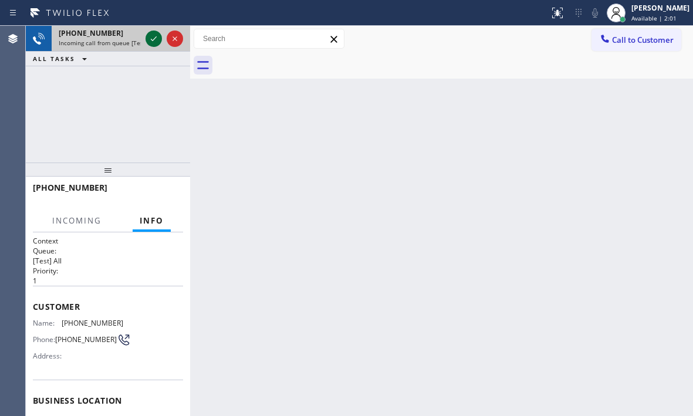
click at [155, 39] on icon at bounding box center [154, 39] width 14 height 14
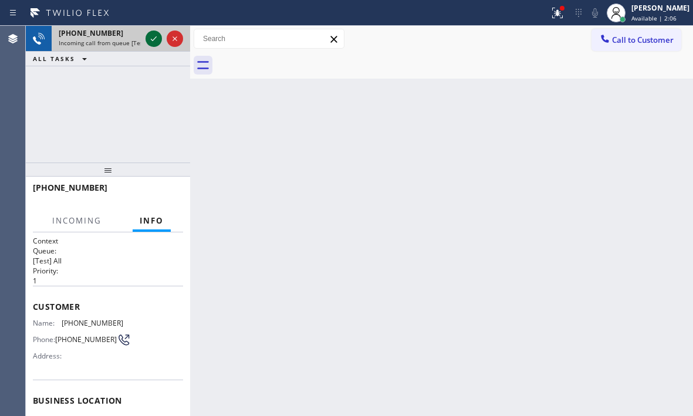
click at [155, 39] on icon at bounding box center [154, 39] width 14 height 14
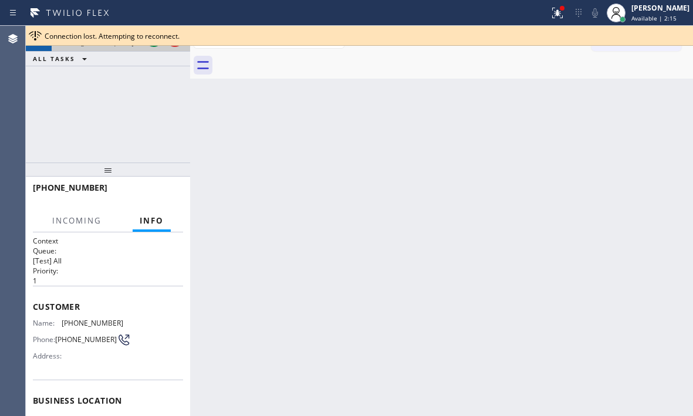
click at [154, 48] on div at bounding box center [164, 39] width 42 height 26
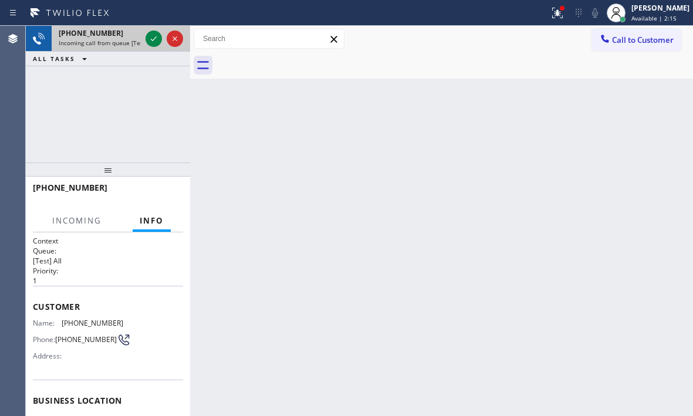
click at [154, 48] on div at bounding box center [164, 39] width 42 height 26
click at [154, 47] on div at bounding box center [164, 39] width 42 height 26
click at [154, 40] on icon at bounding box center [154, 39] width 14 height 14
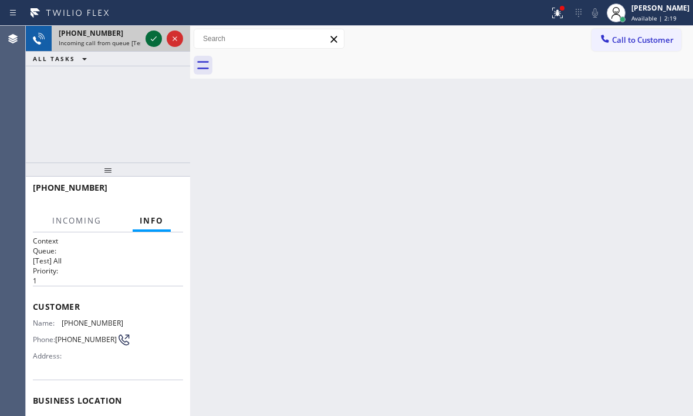
click at [154, 40] on icon at bounding box center [154, 39] width 14 height 14
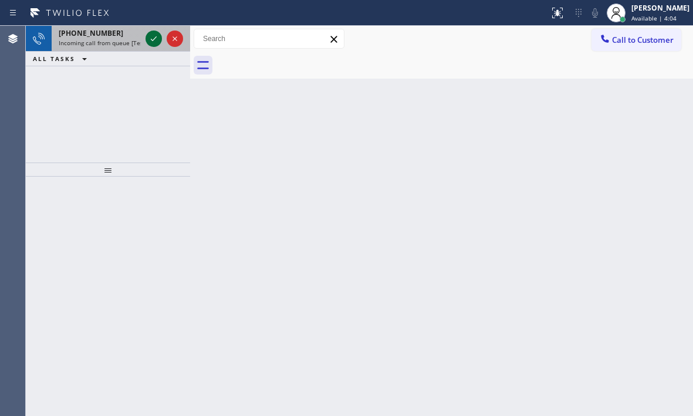
click at [157, 43] on icon at bounding box center [154, 39] width 14 height 14
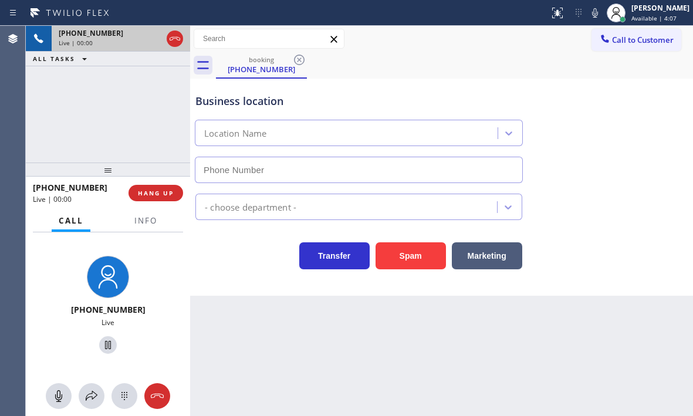
type input "[PHONE_NUMBER]"
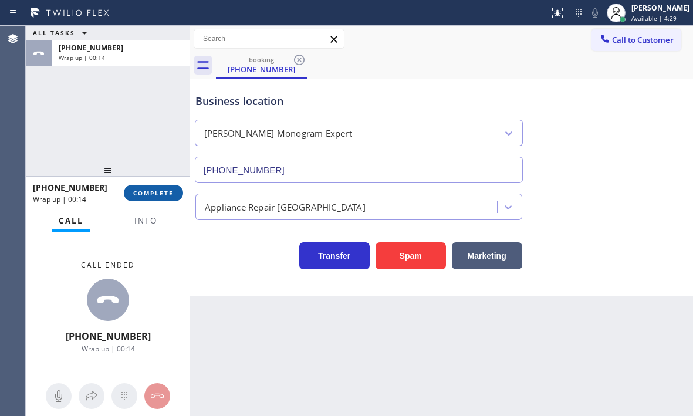
click at [160, 189] on span "COMPLETE" at bounding box center [153, 193] width 40 height 8
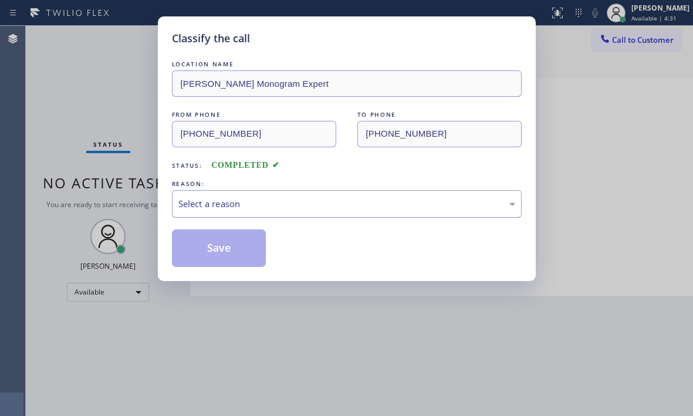
click at [284, 205] on div "Select a reason" at bounding box center [346, 203] width 337 height 13
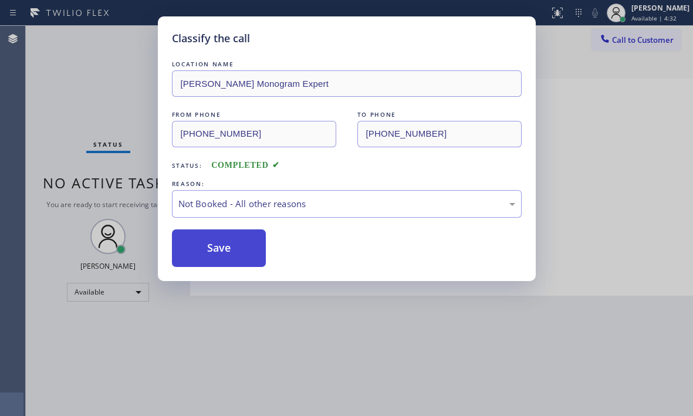
click at [218, 248] on button "Save" at bounding box center [219, 248] width 94 height 38
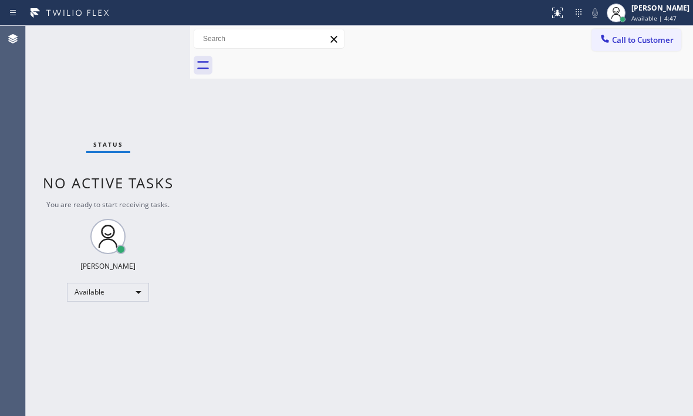
click at [385, 252] on div "Back to Dashboard Change Sender ID Customers Technicians Select a contact Outbo…" at bounding box center [441, 221] width 503 height 390
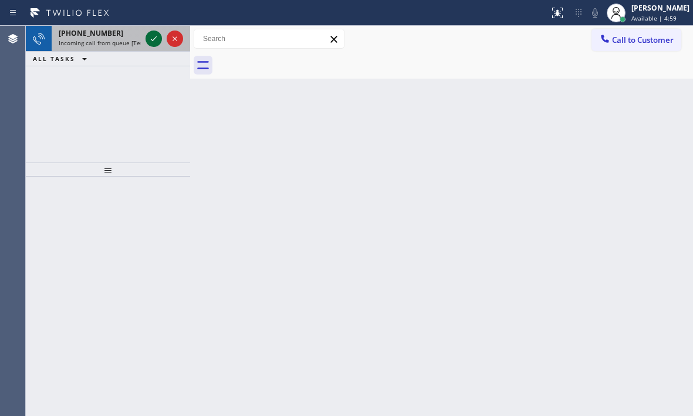
click at [153, 40] on icon at bounding box center [154, 38] width 6 height 5
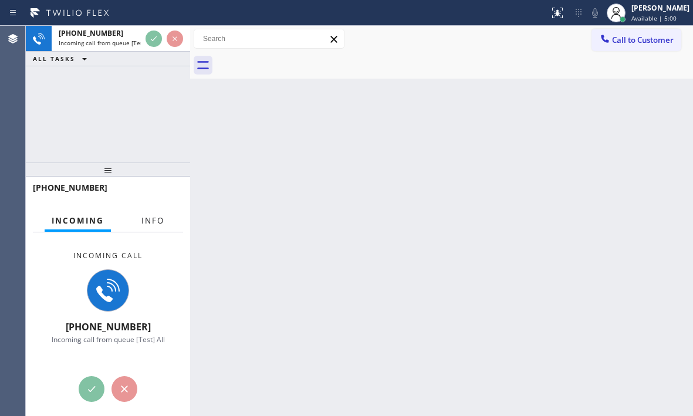
click at [148, 218] on span "Info" at bounding box center [152, 220] width 23 height 11
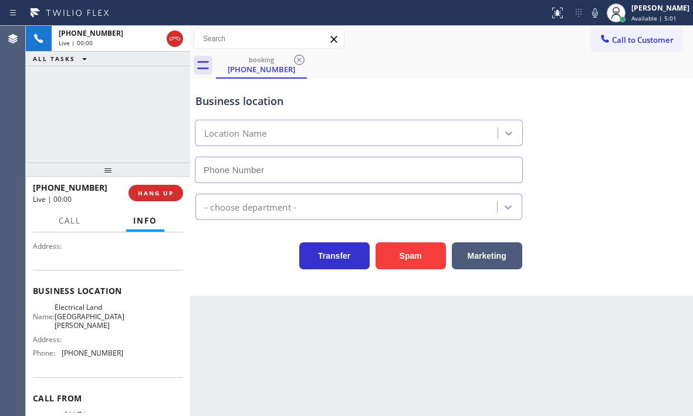
scroll to position [117, 0]
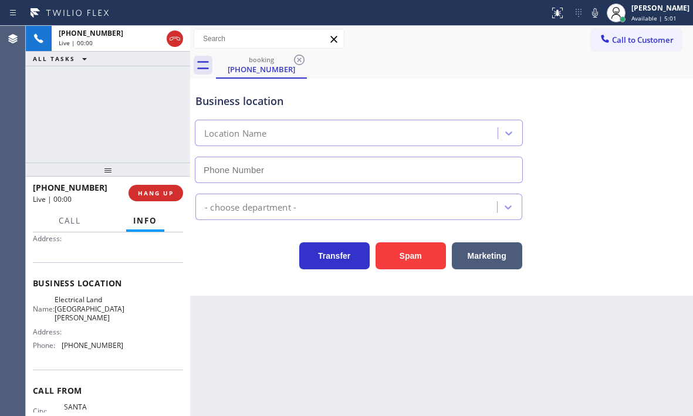
type input "[PHONE_NUMBER]"
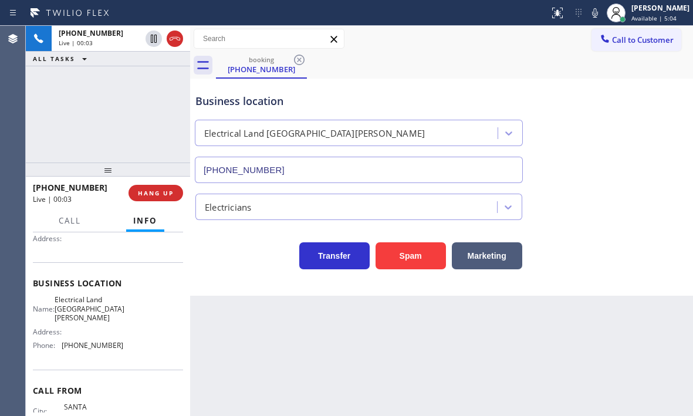
scroll to position [0, 0]
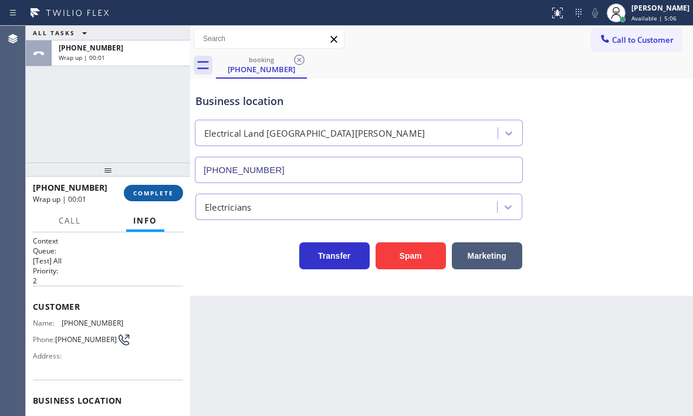
click at [165, 192] on span "COMPLETE" at bounding box center [153, 193] width 40 height 8
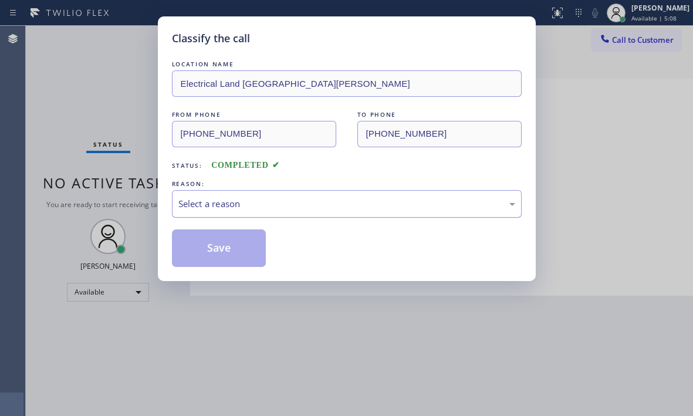
click at [415, 198] on div "Select a reason" at bounding box center [346, 203] width 337 height 13
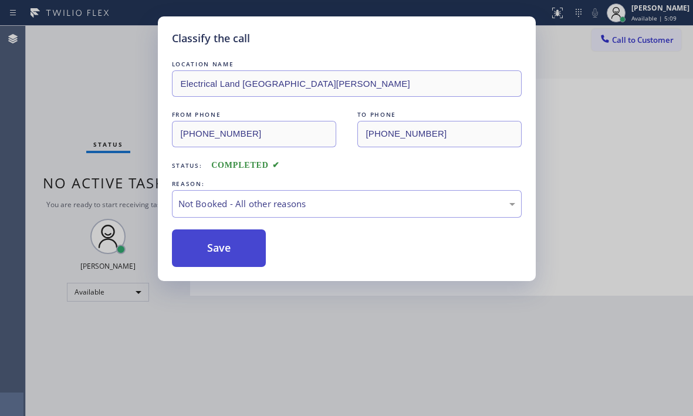
click at [219, 252] on button "Save" at bounding box center [219, 248] width 94 height 38
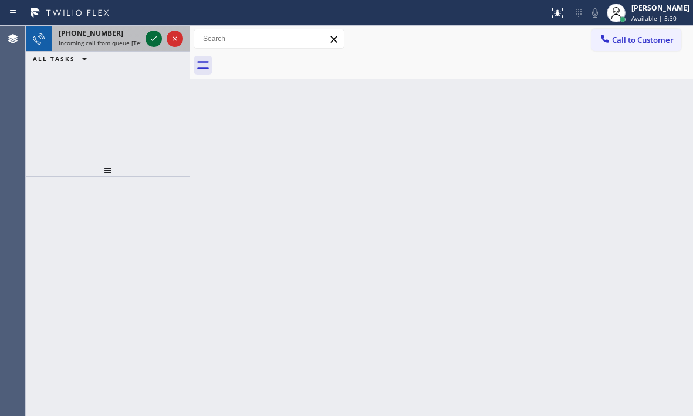
click at [153, 39] on icon at bounding box center [154, 39] width 14 height 14
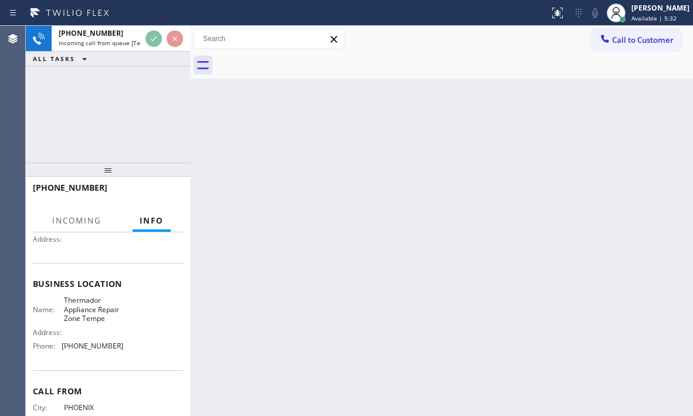
scroll to position [117, 0]
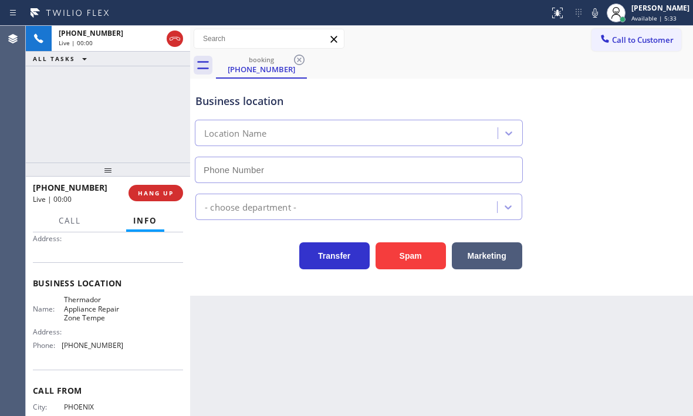
type input "[PHONE_NUMBER]"
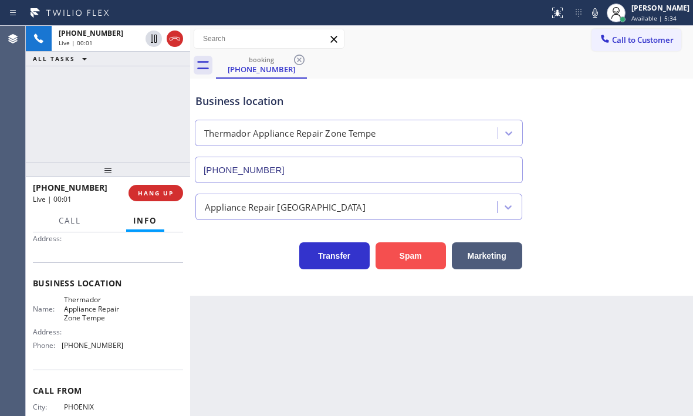
click at [422, 253] on button "Spam" at bounding box center [410, 255] width 70 height 27
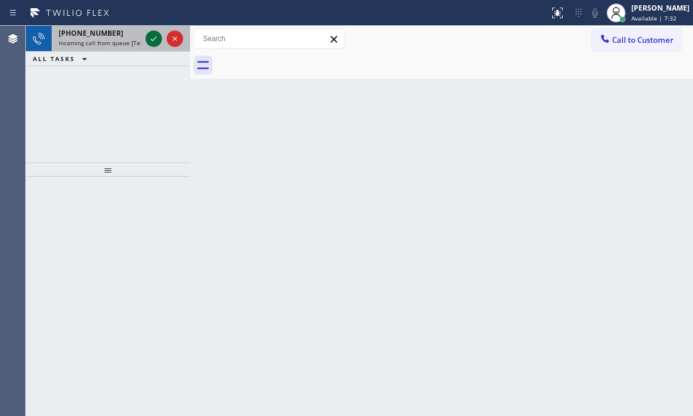
click at [151, 41] on icon at bounding box center [154, 39] width 14 height 14
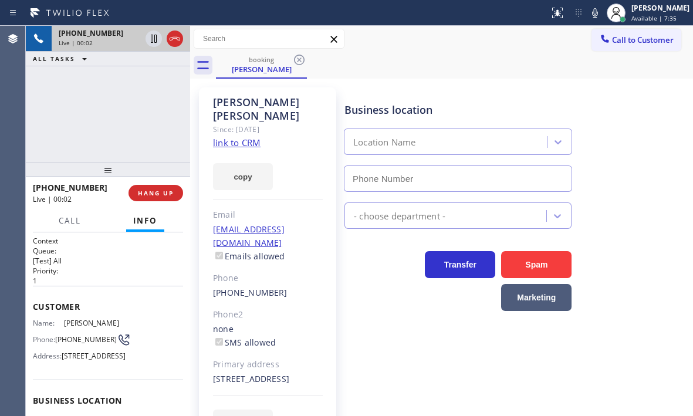
type input "[PHONE_NUMBER]"
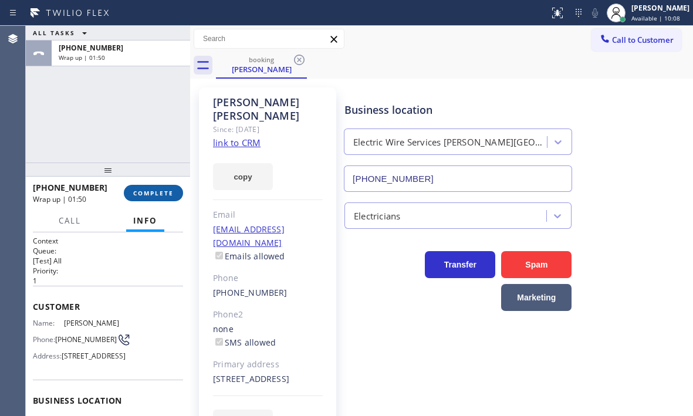
click at [158, 189] on span "COMPLETE" at bounding box center [153, 193] width 40 height 8
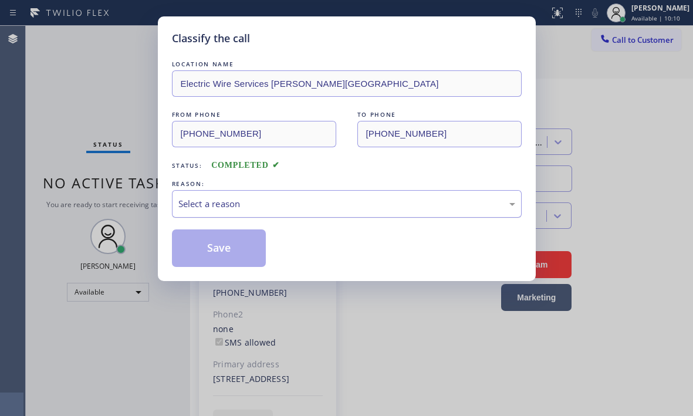
click at [303, 202] on div "Select a reason" at bounding box center [346, 203] width 337 height 13
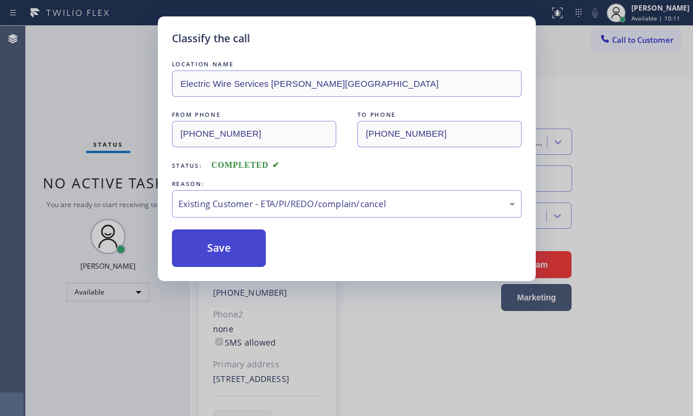
click at [240, 248] on button "Save" at bounding box center [219, 248] width 94 height 38
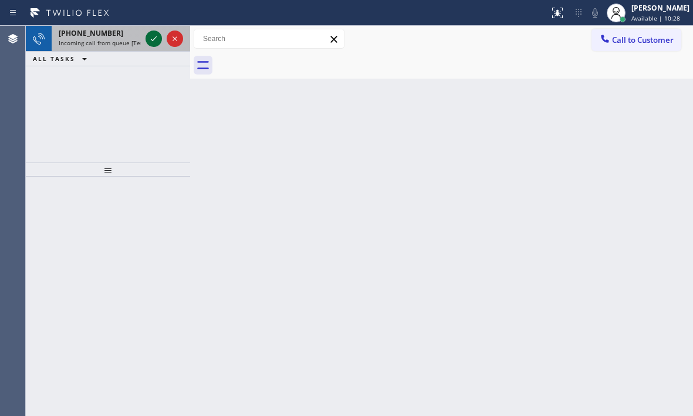
click at [148, 36] on icon at bounding box center [154, 39] width 14 height 14
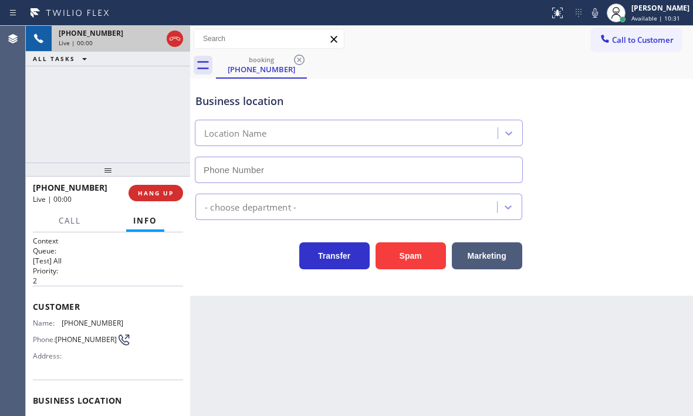
type input "[PHONE_NUMBER]"
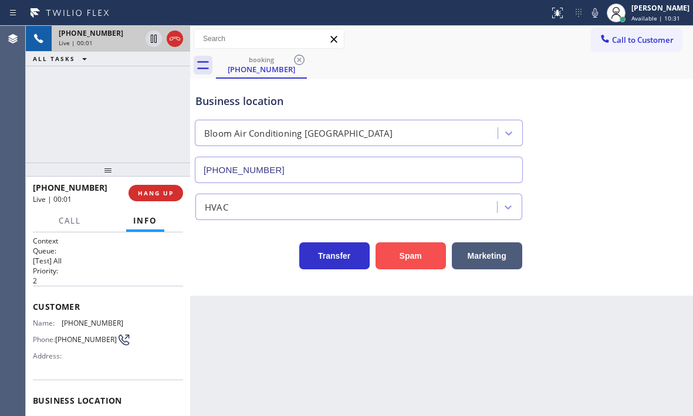
click at [412, 251] on button "Spam" at bounding box center [410, 255] width 70 height 27
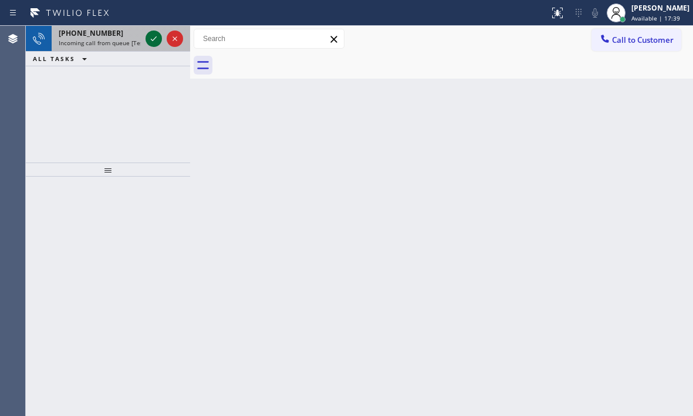
click at [155, 39] on icon at bounding box center [154, 39] width 14 height 14
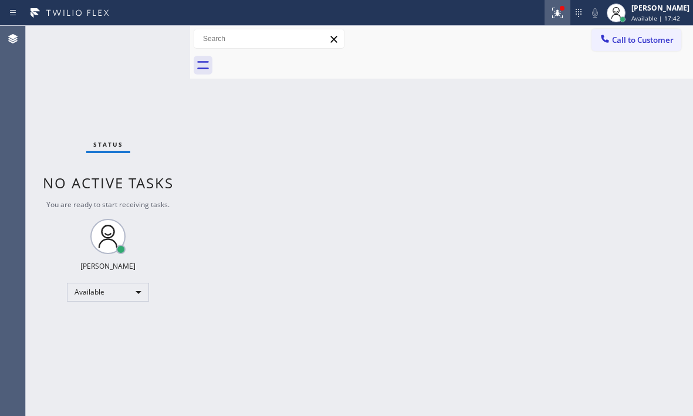
click at [550, 16] on icon at bounding box center [557, 13] width 14 height 14
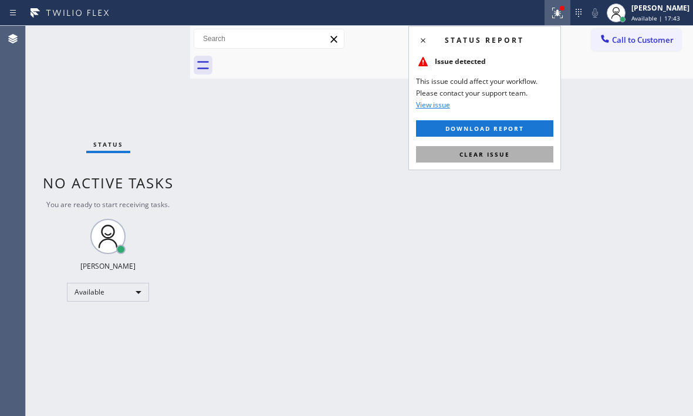
click at [506, 150] on span "Clear issue" at bounding box center [484, 154] width 50 height 8
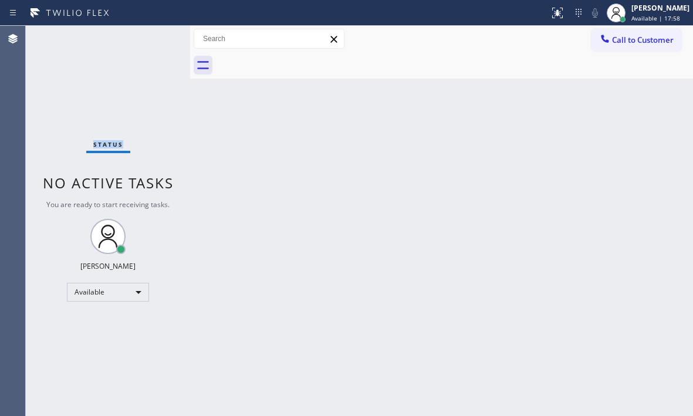
click at [155, 40] on div "Status No active tasks You are ready to start receiving tasks. [PERSON_NAME] Av…" at bounding box center [108, 221] width 164 height 390
click at [151, 41] on div "Status No active tasks You are ready to start receiving tasks. [PERSON_NAME] Av…" at bounding box center [108, 221] width 164 height 390
click at [157, 36] on div "Status No active tasks You are ready to start receiving tasks. [PERSON_NAME] Av…" at bounding box center [108, 221] width 164 height 390
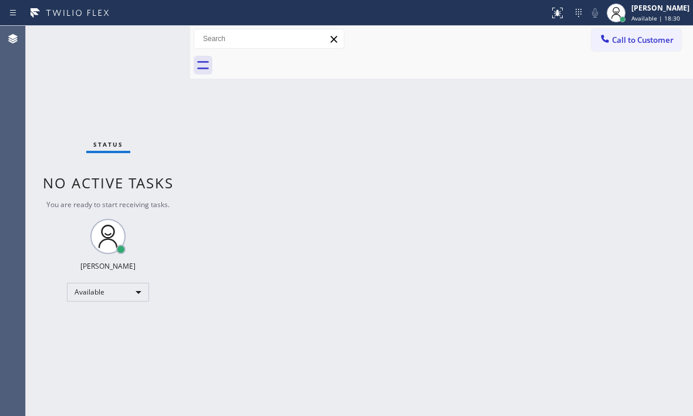
click at [157, 36] on div "Status No active tasks You are ready to start receiving tasks. [PERSON_NAME] Av…" at bounding box center [108, 221] width 164 height 390
click at [151, 36] on div "Status No active tasks You are ready to start receiving tasks. [PERSON_NAME] Av…" at bounding box center [108, 221] width 164 height 390
click at [145, 37] on div "Status No active tasks You are ready to start receiving tasks. [PERSON_NAME] Av…" at bounding box center [108, 221] width 164 height 390
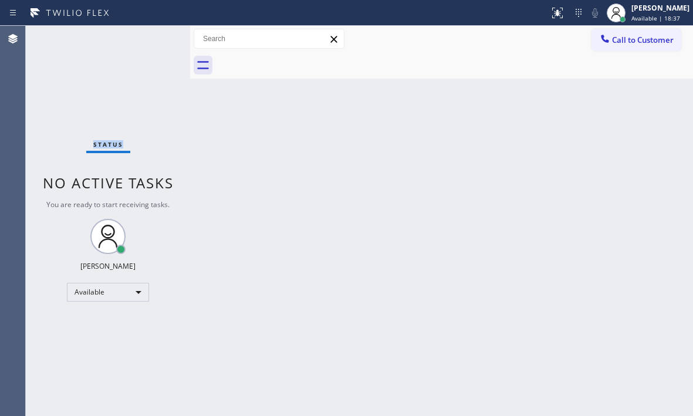
click at [145, 37] on div "Status No active tasks You are ready to start receiving tasks. [PERSON_NAME] Av…" at bounding box center [108, 221] width 164 height 390
click at [143, 33] on div "Status No active tasks You are ready to start receiving tasks. [PERSON_NAME] Av…" at bounding box center [108, 221] width 164 height 390
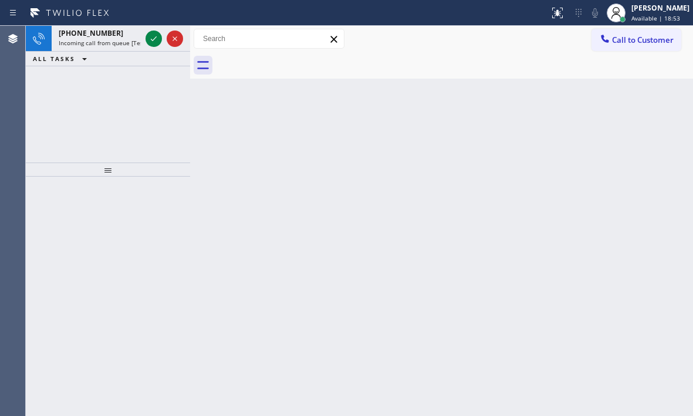
click at [140, 23] on div "Status report No issues detected If you experience an issue, please download th…" at bounding box center [346, 13] width 693 height 26
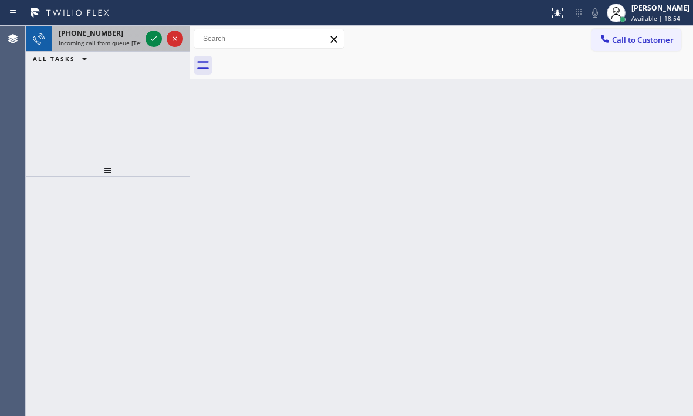
click at [145, 39] on div at bounding box center [164, 39] width 42 height 26
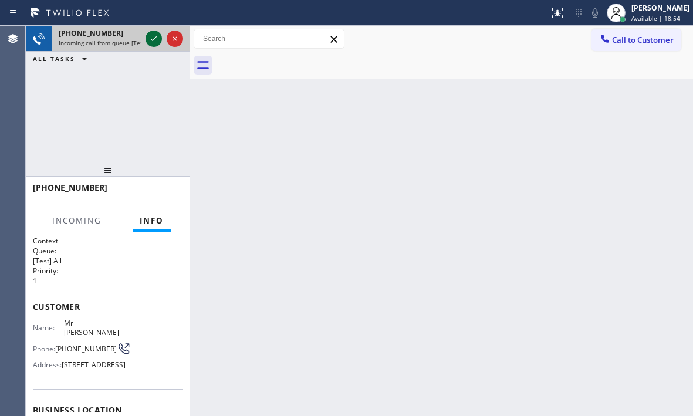
click at [152, 39] on icon at bounding box center [154, 39] width 14 height 14
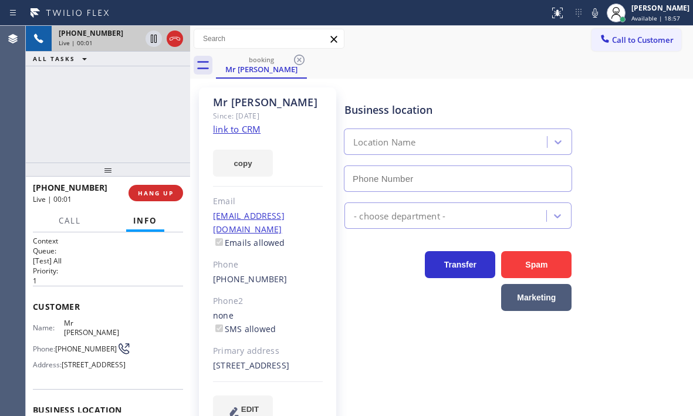
type input "[PHONE_NUMBER]"
click at [252, 133] on link "link to CRM" at bounding box center [237, 129] width 48 height 12
click at [150, 39] on icon at bounding box center [154, 39] width 14 height 14
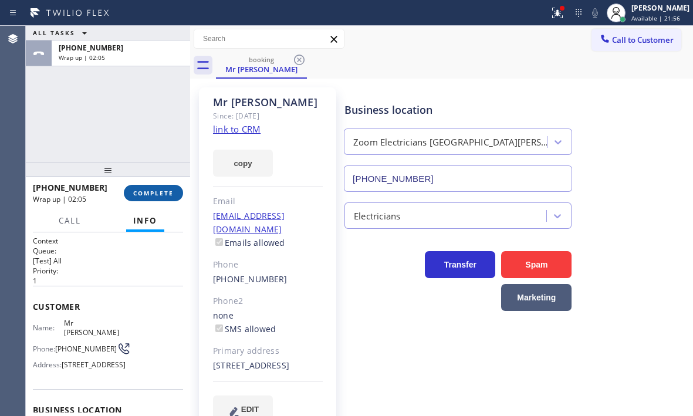
click at [151, 192] on span "COMPLETE" at bounding box center [153, 193] width 40 height 8
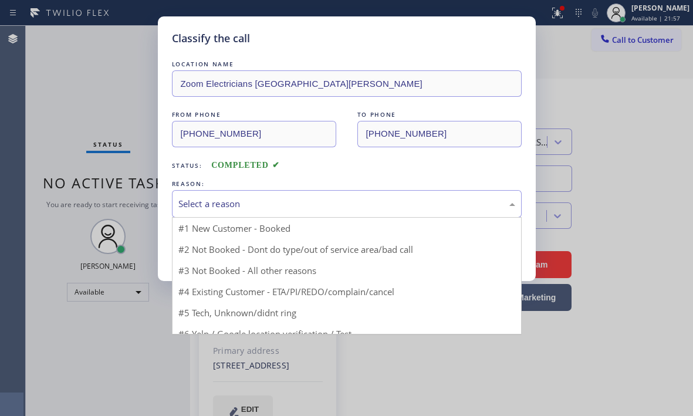
click at [300, 204] on div "Select a reason" at bounding box center [346, 203] width 337 height 13
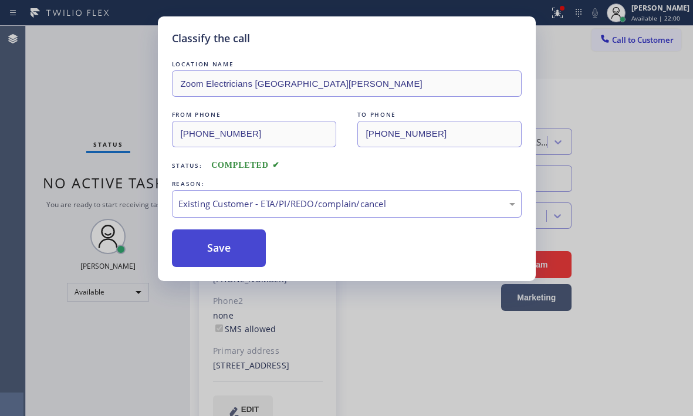
click at [252, 245] on button "Save" at bounding box center [219, 248] width 94 height 38
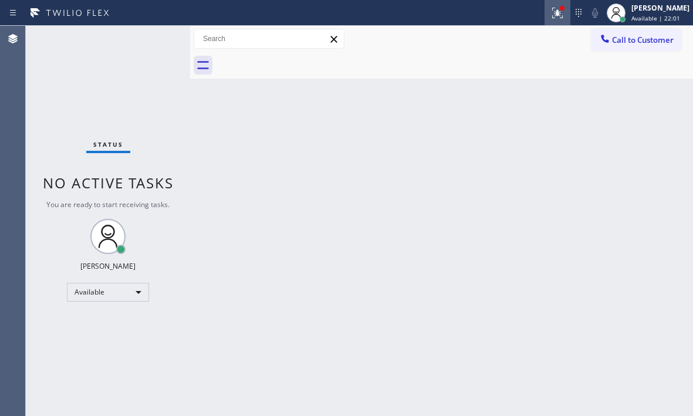
click at [552, 15] on icon at bounding box center [555, 12] width 7 height 8
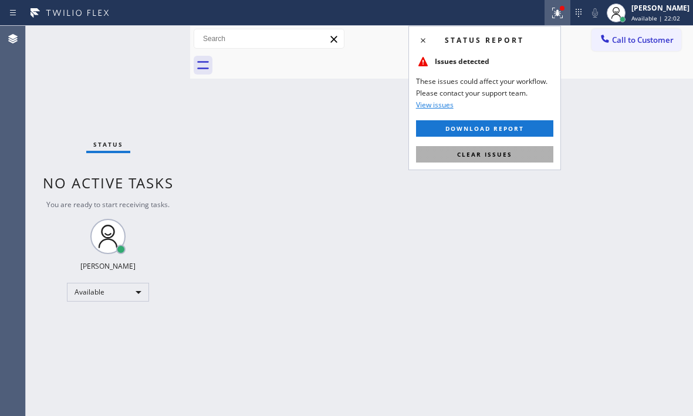
click at [488, 154] on span "Clear issues" at bounding box center [484, 154] width 55 height 8
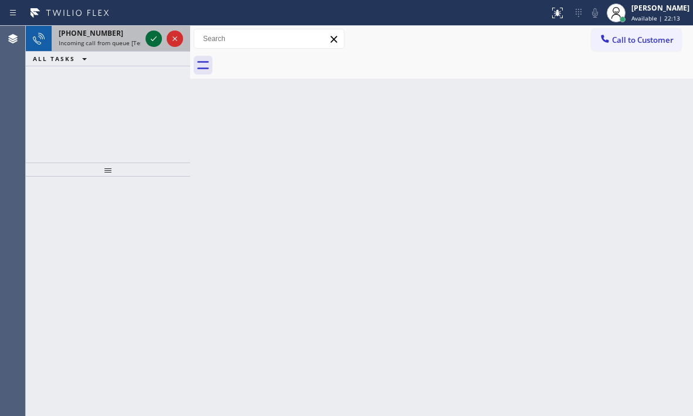
click at [155, 38] on icon at bounding box center [154, 38] width 6 height 5
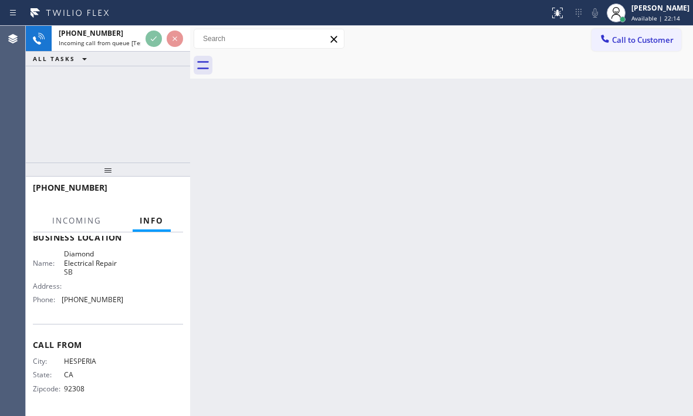
scroll to position [167, 0]
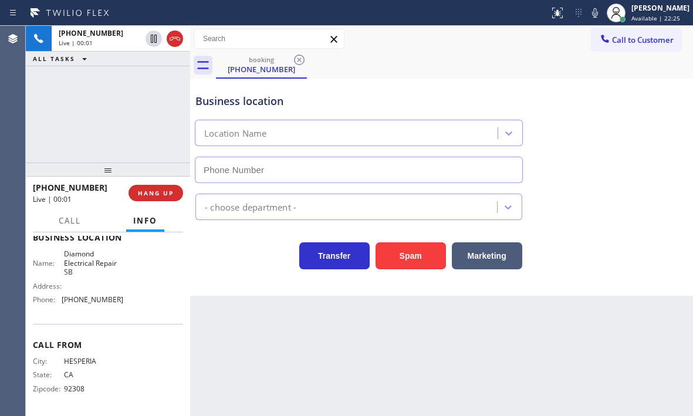
type input "[PHONE_NUMBER]"
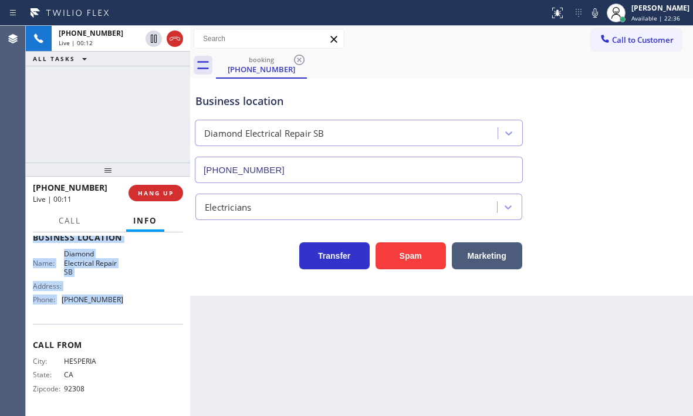
drag, startPoint x: 32, startPoint y: 307, endPoint x: 130, endPoint y: 320, distance: 99.3
click at [130, 320] on div "Context Queue: [Test] All Priority: 1 Customer Name: [PHONE_NUMBER] Phone: [PHO…" at bounding box center [108, 324] width 164 height 184
copy div "Customer Name: [PHONE_NUMBER] Phone: [PHONE_NUMBER] Address: Business location …"
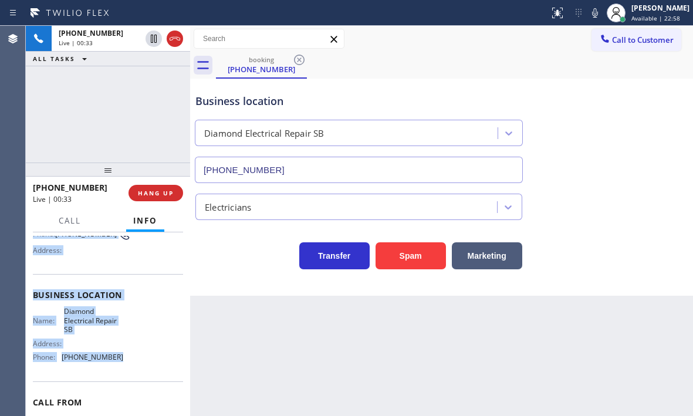
scroll to position [0, 0]
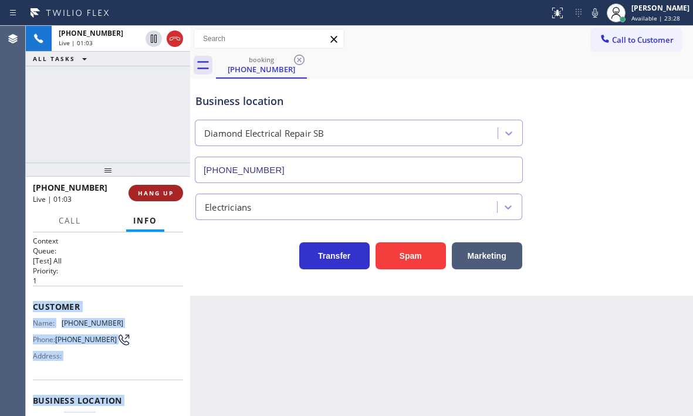
click at [165, 195] on span "HANG UP" at bounding box center [156, 193] width 36 height 8
click at [160, 197] on span "HANG UP" at bounding box center [156, 193] width 36 height 8
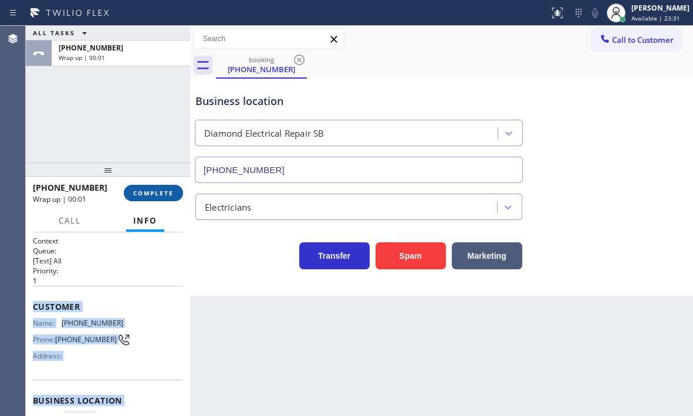
click at [169, 196] on span "COMPLETE" at bounding box center [153, 193] width 40 height 8
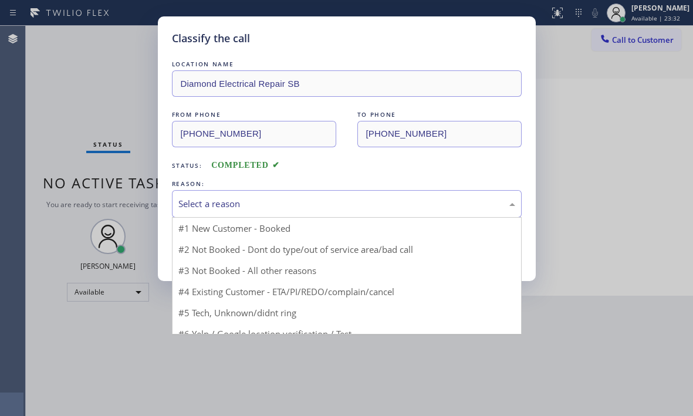
click at [307, 202] on div "Select a reason" at bounding box center [346, 203] width 337 height 13
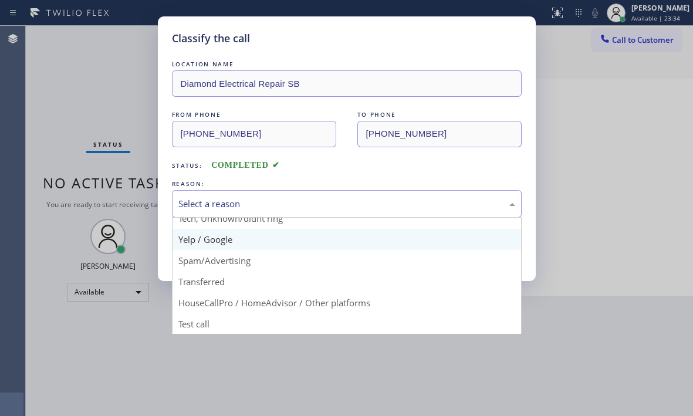
scroll to position [74, 0]
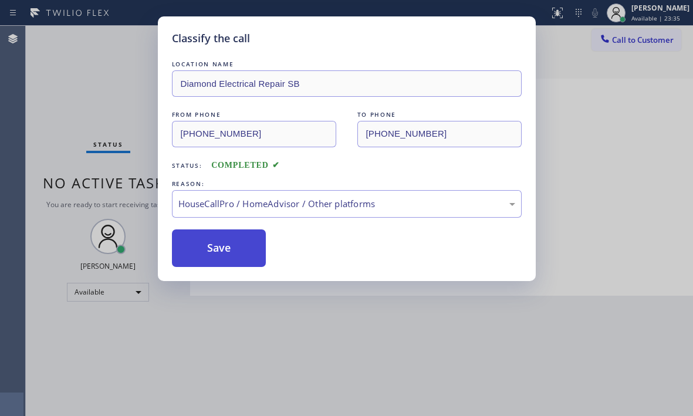
click at [234, 257] on button "Save" at bounding box center [219, 248] width 94 height 38
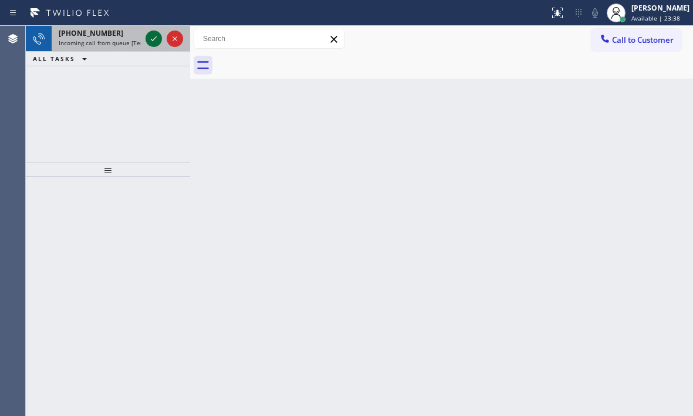
click at [153, 39] on icon at bounding box center [154, 39] width 14 height 14
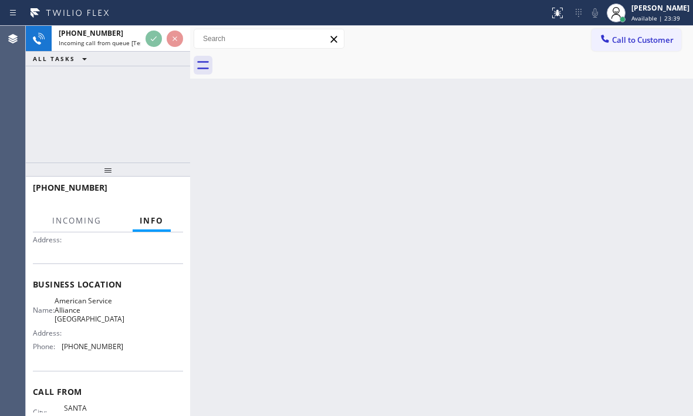
scroll to position [117, 0]
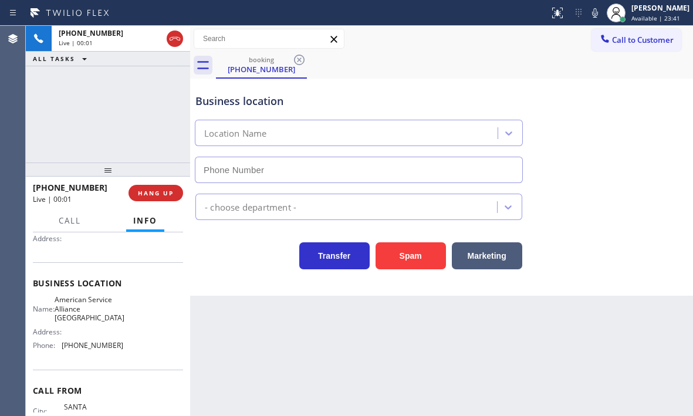
type input "[PHONE_NUMBER]"
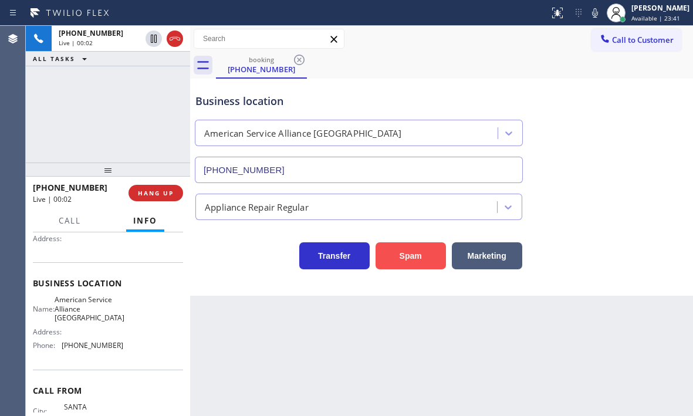
click at [410, 257] on button "Spam" at bounding box center [410, 255] width 70 height 27
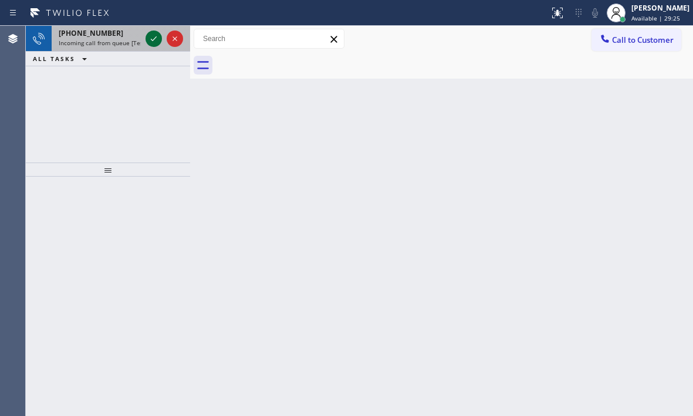
click at [153, 39] on icon at bounding box center [154, 39] width 14 height 14
click at [158, 36] on icon at bounding box center [154, 39] width 14 height 14
click at [151, 37] on icon at bounding box center [154, 39] width 14 height 14
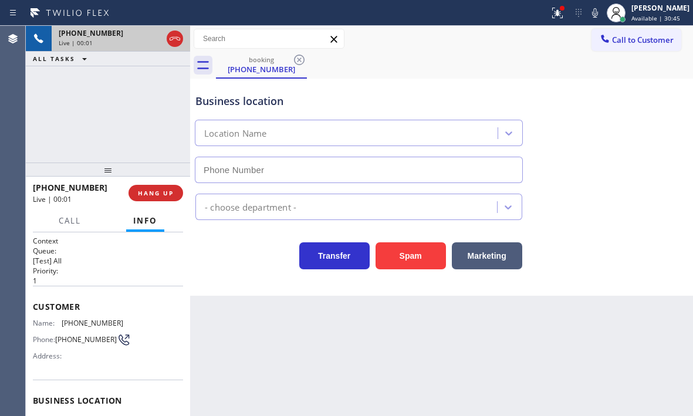
type input "[PHONE_NUMBER]"
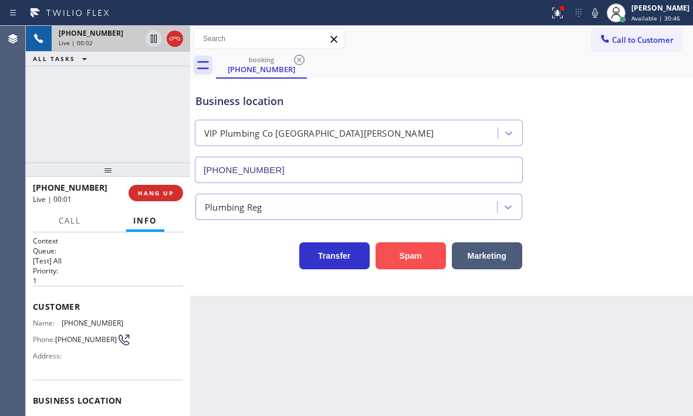
click at [409, 255] on button "Spam" at bounding box center [410, 255] width 70 height 27
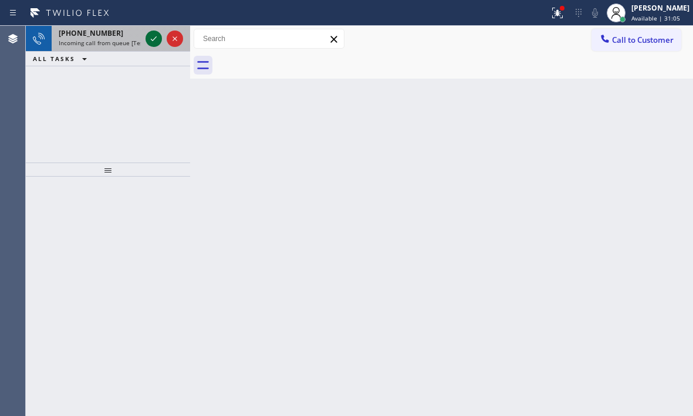
click at [150, 39] on icon at bounding box center [154, 39] width 14 height 14
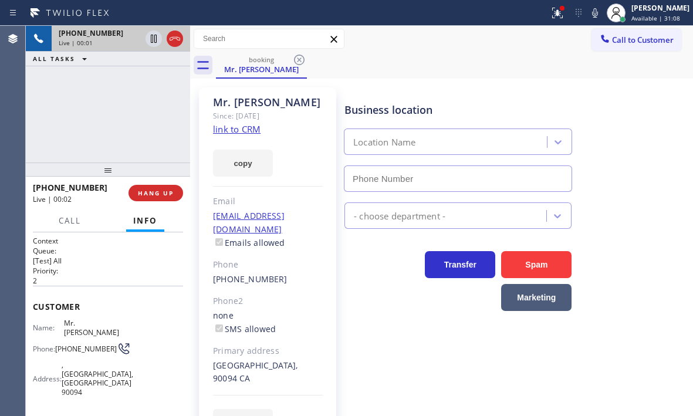
type input "[PHONE_NUMBER]"
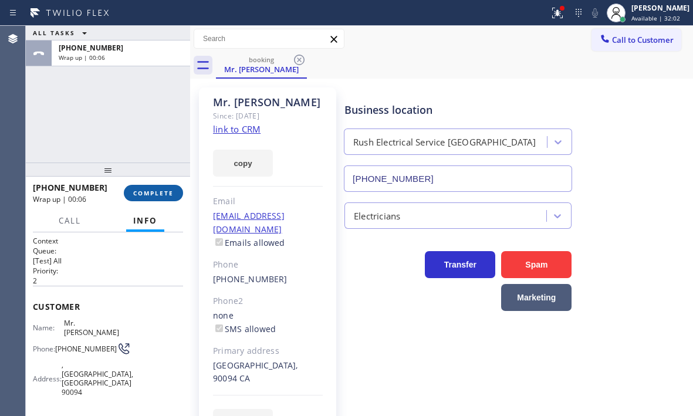
click at [141, 191] on span "COMPLETE" at bounding box center [153, 193] width 40 height 8
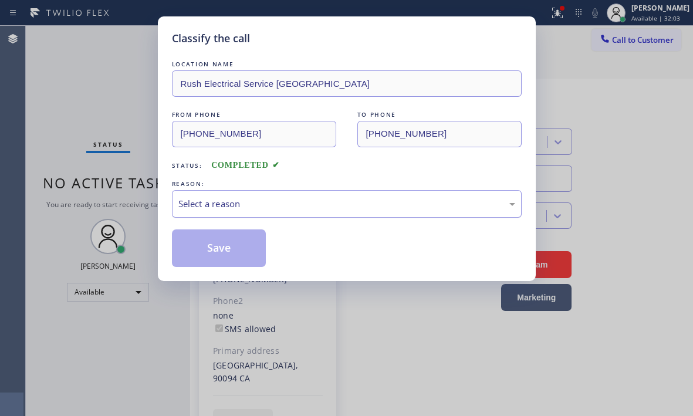
click at [269, 209] on div "Select a reason" at bounding box center [346, 203] width 337 height 13
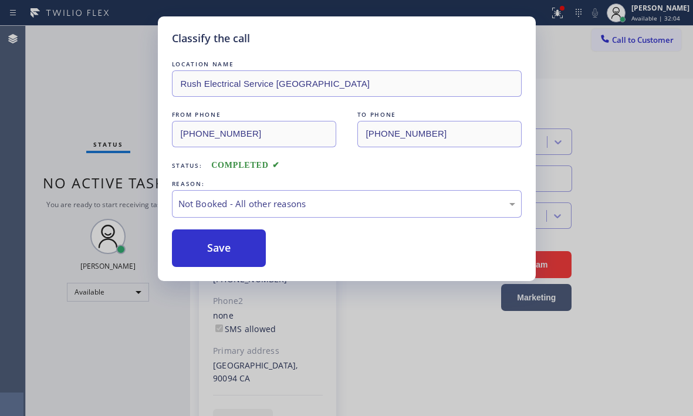
click at [211, 249] on button "Save" at bounding box center [219, 248] width 94 height 38
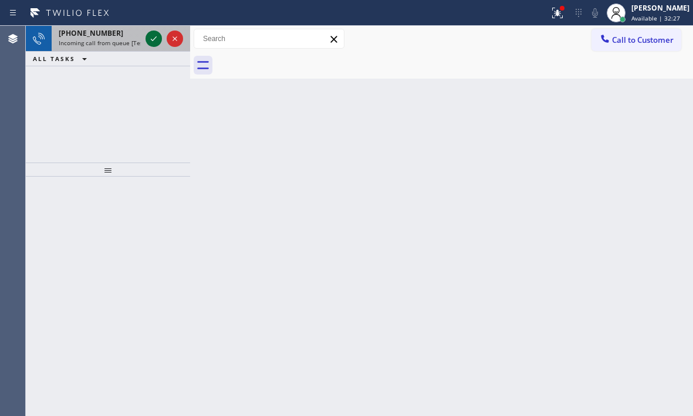
click at [153, 36] on icon at bounding box center [154, 39] width 14 height 14
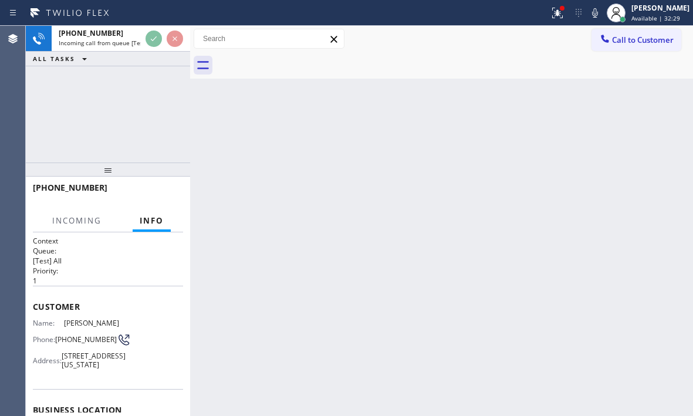
scroll to position [117, 0]
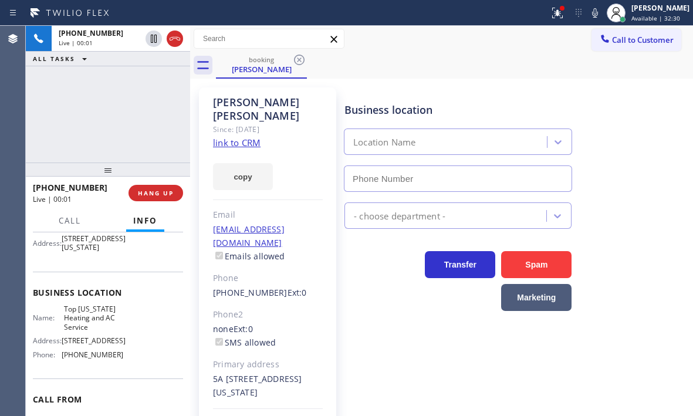
type input "[PHONE_NUMBER]"
click at [252, 137] on link "link to CRM" at bounding box center [237, 143] width 48 height 12
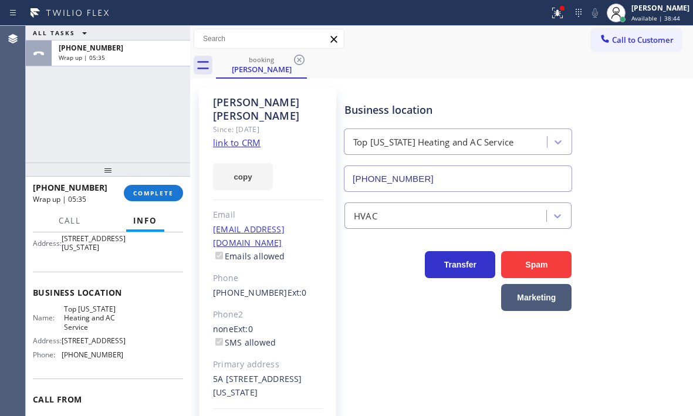
click at [156, 201] on div "[PHONE_NUMBER] Wrap up | 05:35 COMPLETE" at bounding box center [108, 193] width 150 height 31
click at [177, 199] on button "COMPLETE" at bounding box center [153, 193] width 59 height 16
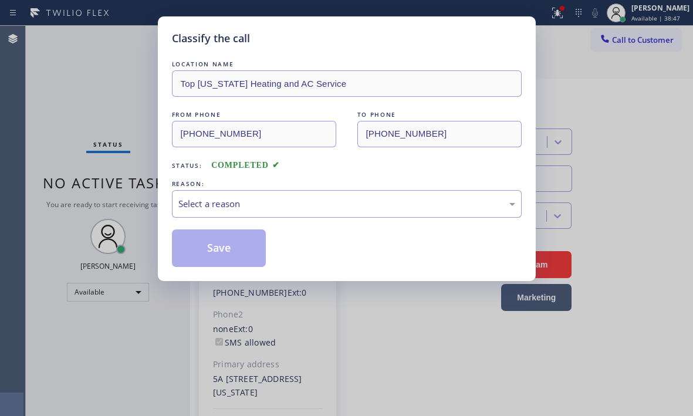
click at [154, 197] on div "Classify the call LOCATION NAME [PERSON_NAME] Monogram Expert FROM PHONE [PHONE…" at bounding box center [359, 221] width 667 height 390
click at [235, 203] on div "Select a reason" at bounding box center [346, 203] width 337 height 13
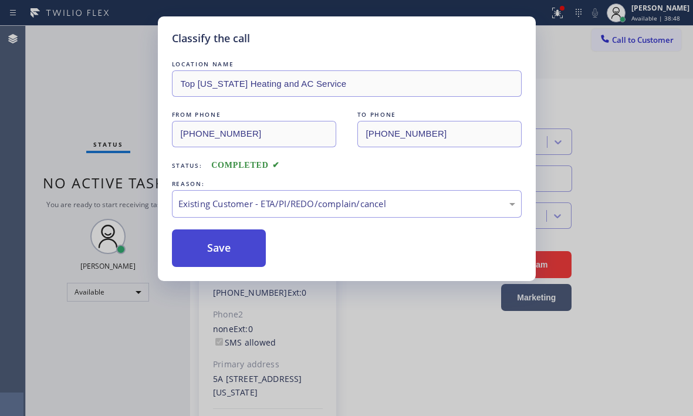
click at [204, 243] on button "Save" at bounding box center [219, 248] width 94 height 38
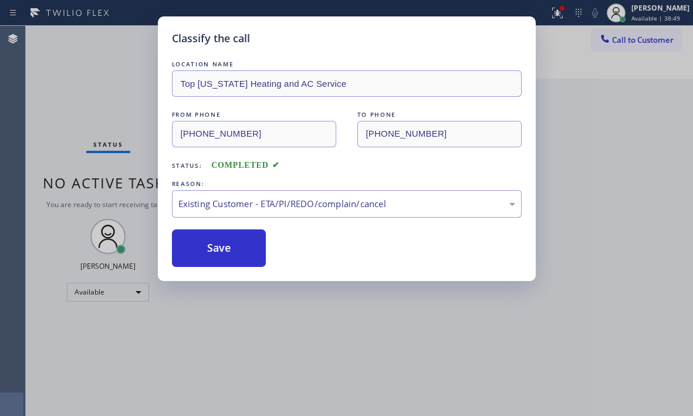
drag, startPoint x: 93, startPoint y: 53, endPoint x: 104, endPoint y: 55, distance: 10.7
click at [96, 53] on div "Status No active tasks You are ready to start receiving tasks. [PERSON_NAME] Av…" at bounding box center [108, 221] width 164 height 390
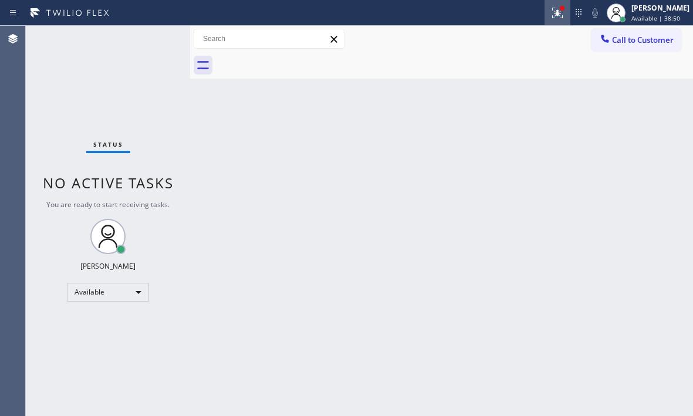
click at [552, 15] on icon at bounding box center [555, 12] width 7 height 8
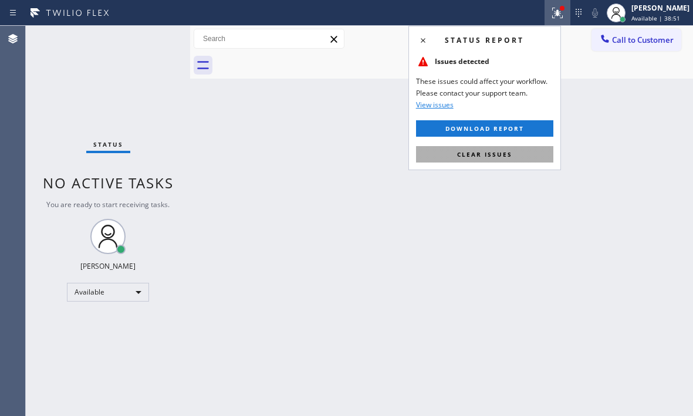
click at [501, 153] on span "Clear issues" at bounding box center [484, 154] width 55 height 8
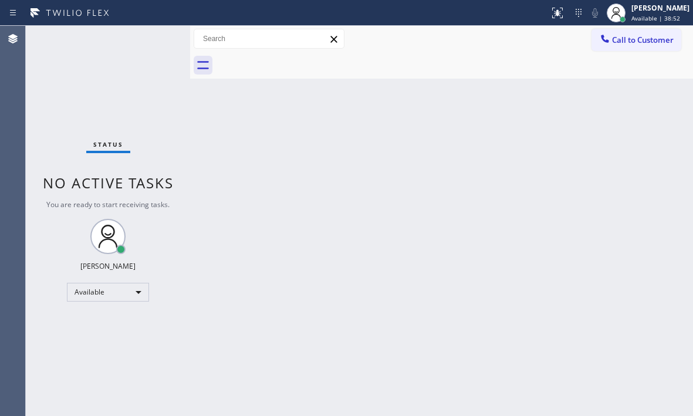
click at [103, 62] on div "Status No active tasks You are ready to start receiving tasks. [PERSON_NAME] Av…" at bounding box center [108, 221] width 164 height 390
click at [151, 41] on div "Status No active tasks You are ready to start receiving tasks. [PERSON_NAME] Av…" at bounding box center [108, 221] width 164 height 390
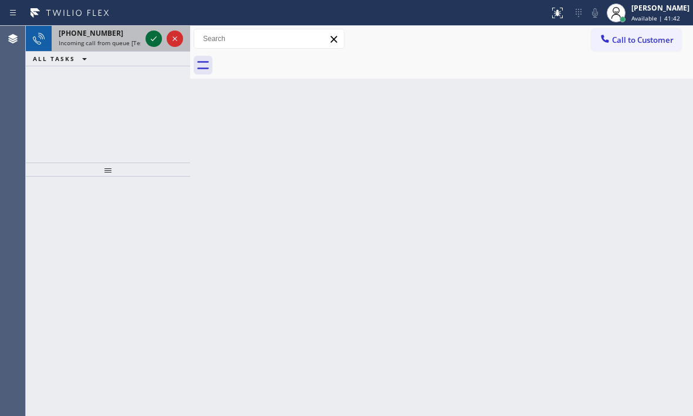
click at [150, 38] on icon at bounding box center [154, 39] width 14 height 14
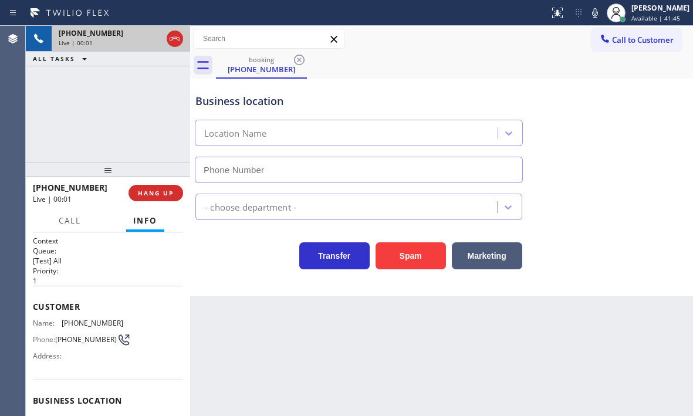
type input "[PHONE_NUMBER]"
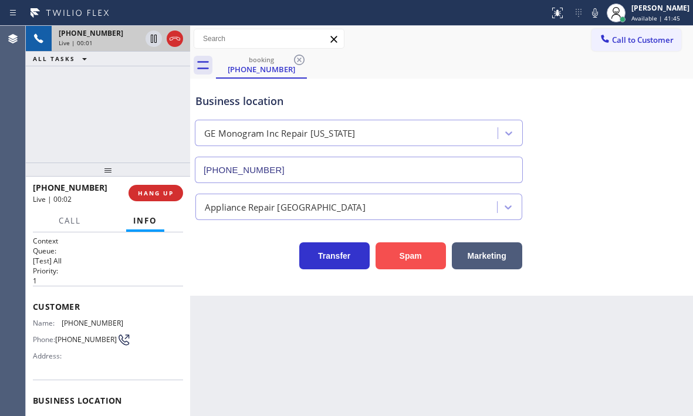
click at [404, 252] on button "Spam" at bounding box center [410, 255] width 70 height 27
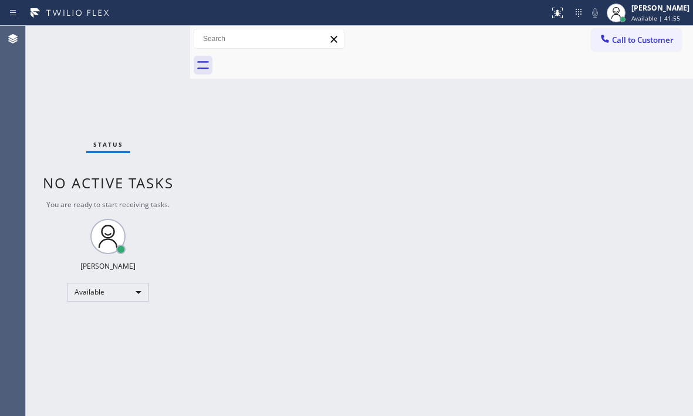
click at [148, 43] on div "Status No active tasks You are ready to start receiving tasks. [PERSON_NAME] Av…" at bounding box center [108, 221] width 164 height 390
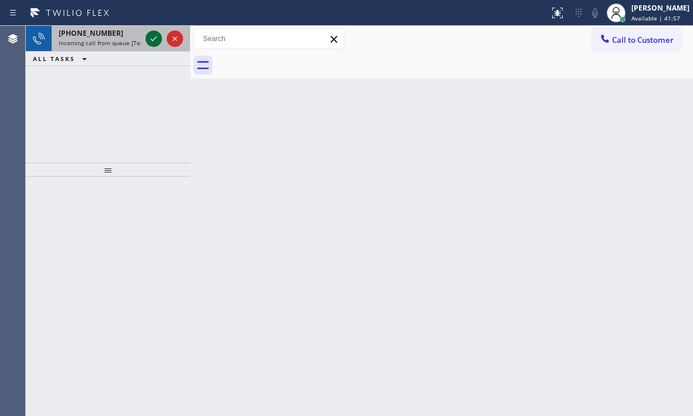
click at [154, 36] on icon at bounding box center [154, 39] width 14 height 14
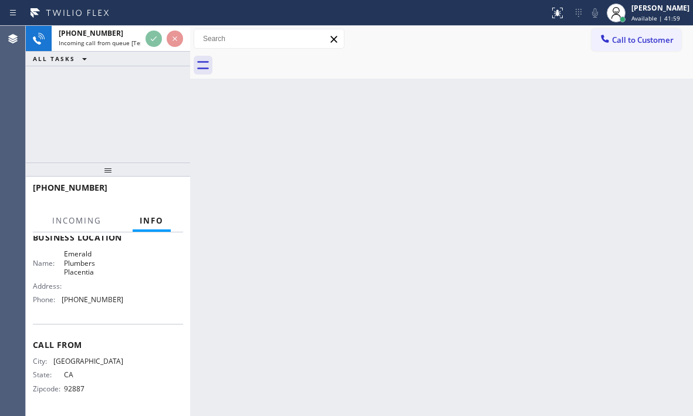
scroll to position [167, 0]
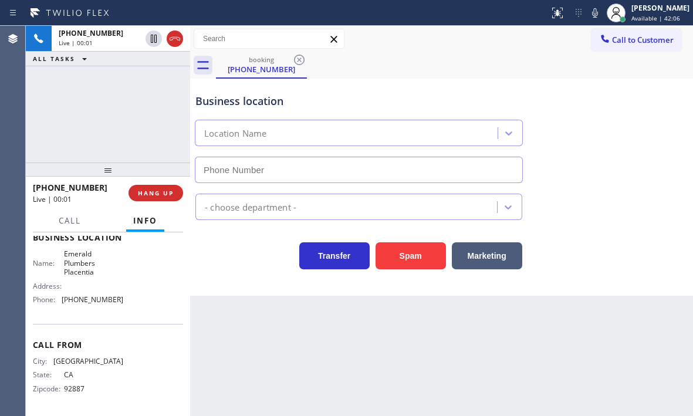
type input "[PHONE_NUMBER]"
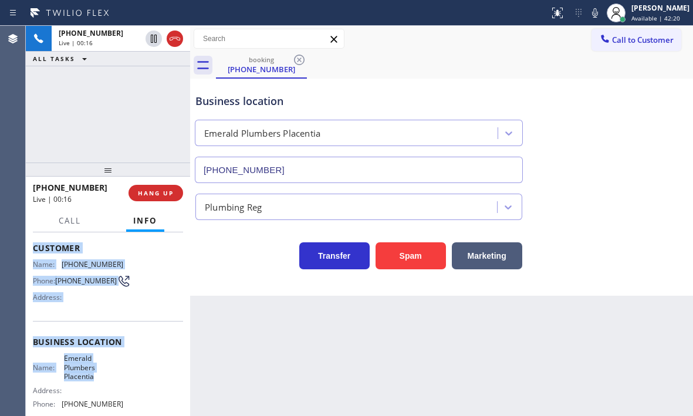
scroll to position [117, 0]
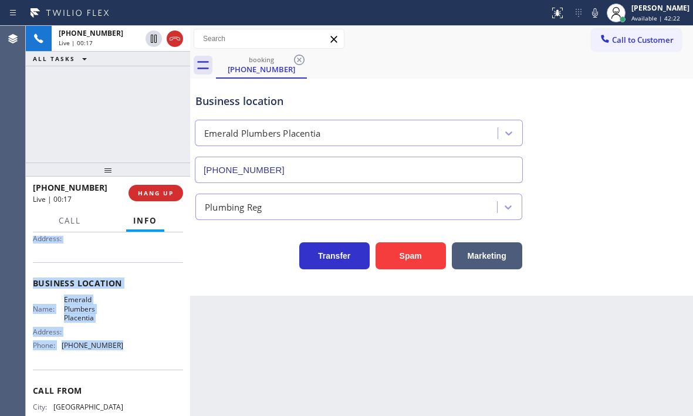
drag, startPoint x: 32, startPoint y: 305, endPoint x: 127, endPoint y: 364, distance: 111.7
click at [127, 364] on div "Context Queue: [Test] All Priority: 2 Customer Name: [PHONE_NUMBER] Phone: [PHO…" at bounding box center [108, 324] width 164 height 184
copy div "Customer Name: [PHONE_NUMBER] Phone: [PHONE_NUMBER] Address: Business location …"
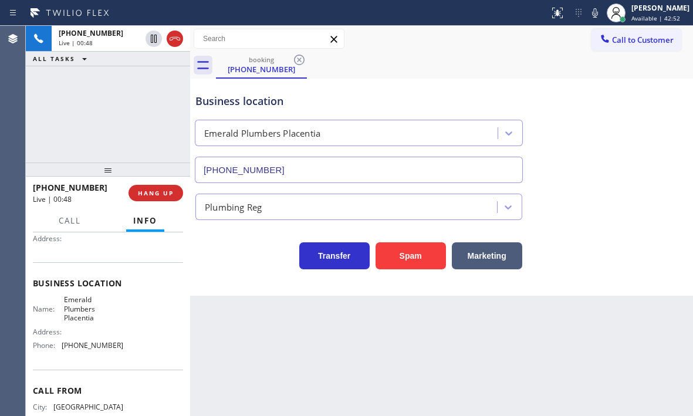
click at [292, 170] on input "[PHONE_NUMBER]" at bounding box center [359, 170] width 328 height 26
drag, startPoint x: 97, startPoint y: 187, endPoint x: 44, endPoint y: 189, distance: 53.5
click at [44, 189] on div "[PHONE_NUMBER]" at bounding box center [76, 187] width 87 height 11
copy span "7146240831"
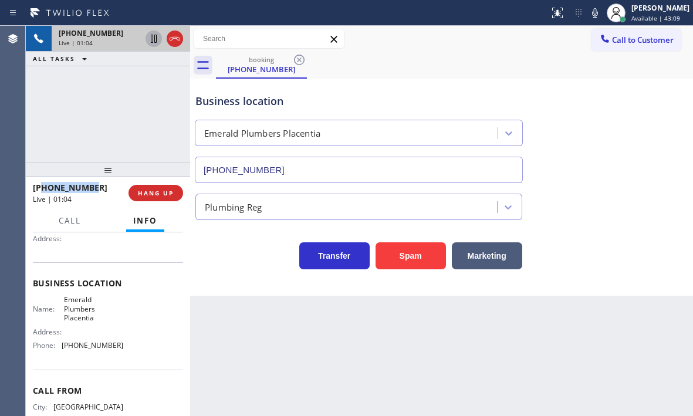
click at [155, 40] on icon at bounding box center [154, 39] width 14 height 14
click at [155, 36] on icon at bounding box center [154, 39] width 8 height 8
click at [604, 169] on div "Business location [GEOGRAPHIC_DATA] [PHONE_NUMBER]" at bounding box center [441, 130] width 497 height 106
click at [166, 199] on button "HANG UP" at bounding box center [155, 193] width 55 height 16
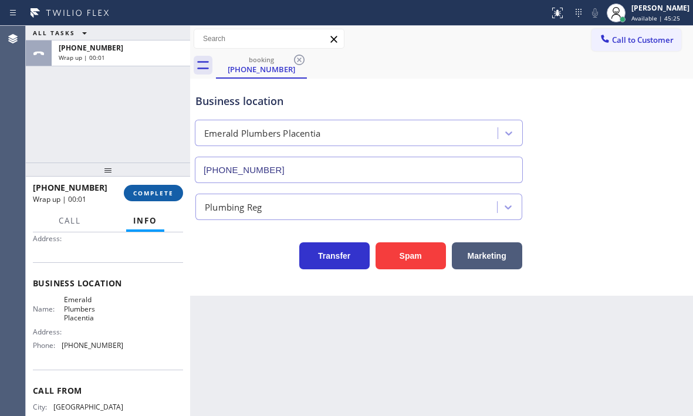
click at [167, 197] on button "COMPLETE" at bounding box center [153, 193] width 59 height 16
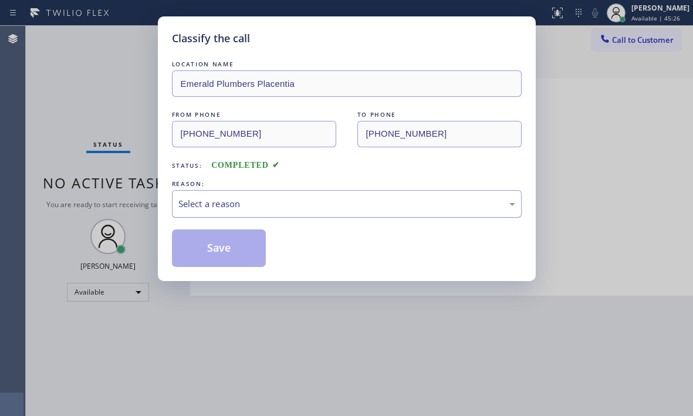
click at [292, 211] on div "Select a reason" at bounding box center [347, 204] width 350 height 28
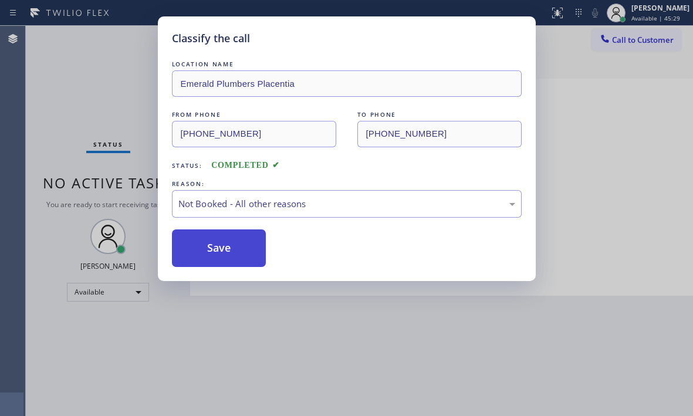
click at [215, 252] on button "Save" at bounding box center [219, 248] width 94 height 38
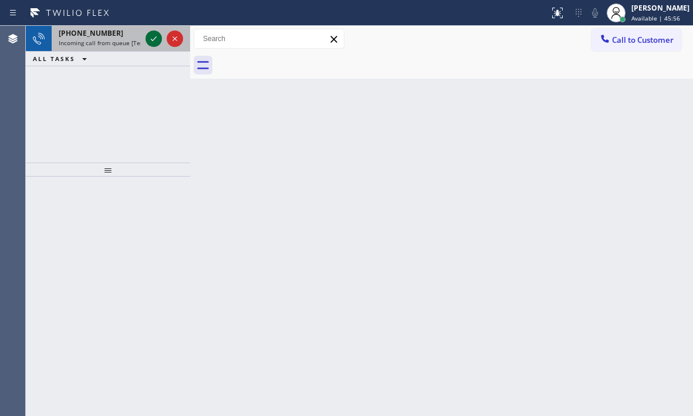
click at [150, 40] on icon at bounding box center [154, 39] width 14 height 14
click at [147, 38] on icon at bounding box center [154, 39] width 14 height 14
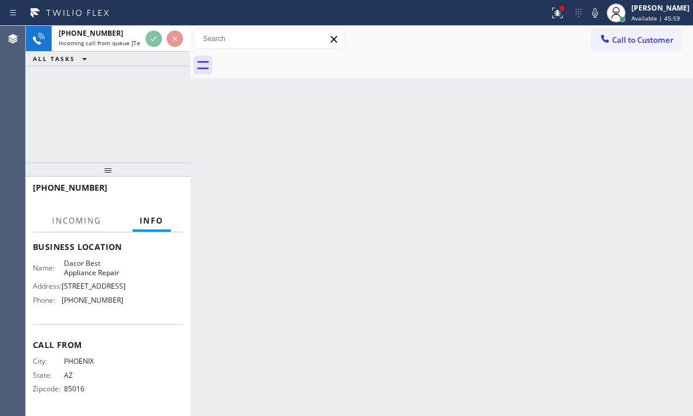
scroll to position [176, 0]
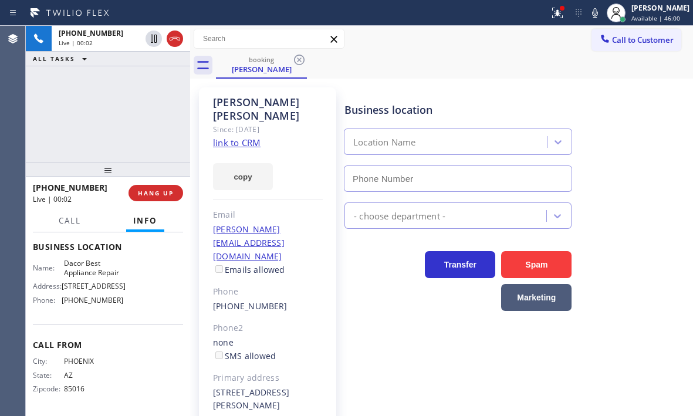
type input "[PHONE_NUMBER]"
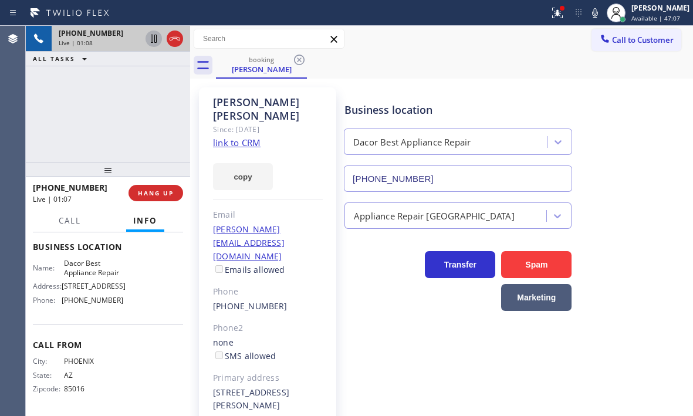
click at [153, 39] on icon at bounding box center [154, 39] width 6 height 8
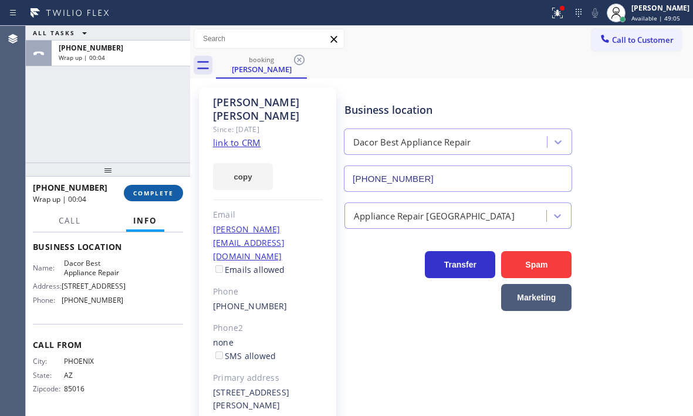
click at [141, 189] on span "COMPLETE" at bounding box center [153, 193] width 40 height 8
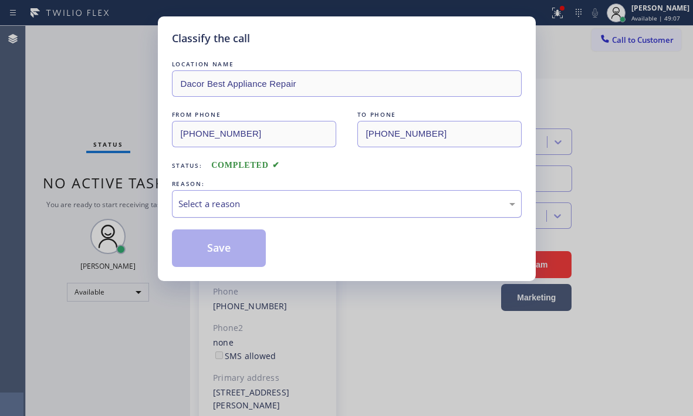
click at [205, 202] on div "Select a reason" at bounding box center [346, 203] width 337 height 13
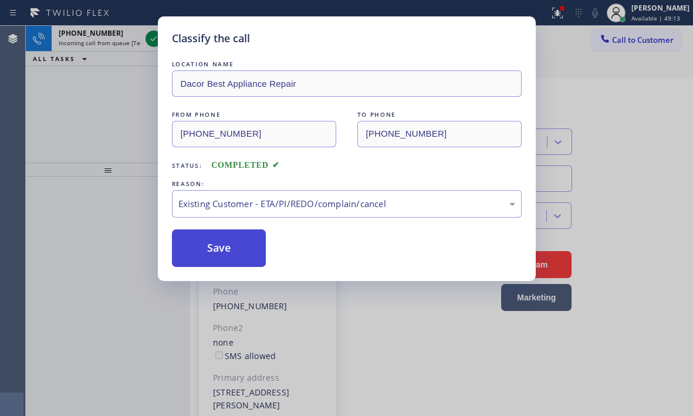
click at [231, 244] on button "Save" at bounding box center [219, 248] width 94 height 38
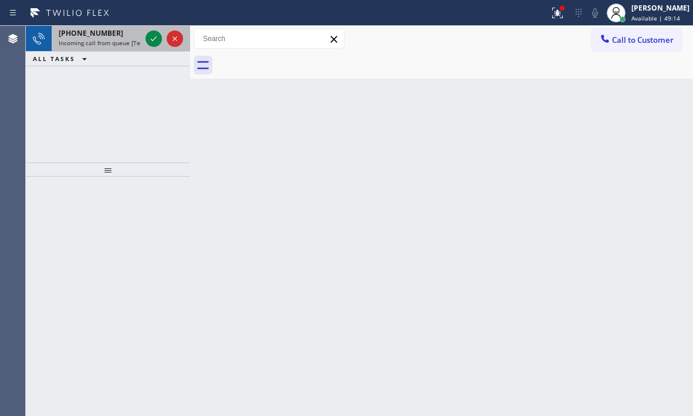
click at [120, 37] on div "[PHONE_NUMBER]" at bounding box center [100, 33] width 82 height 10
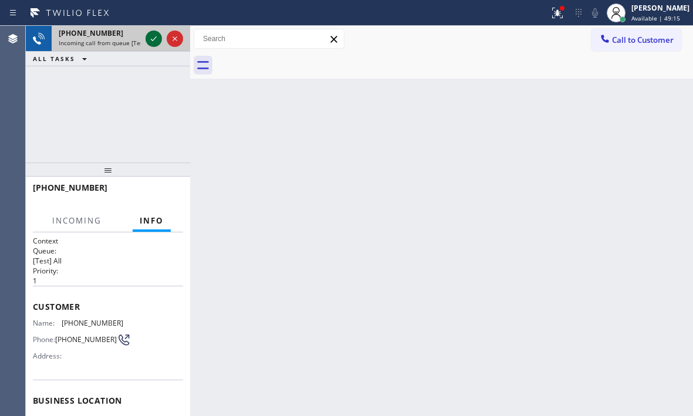
click at [155, 39] on icon at bounding box center [154, 38] width 6 height 5
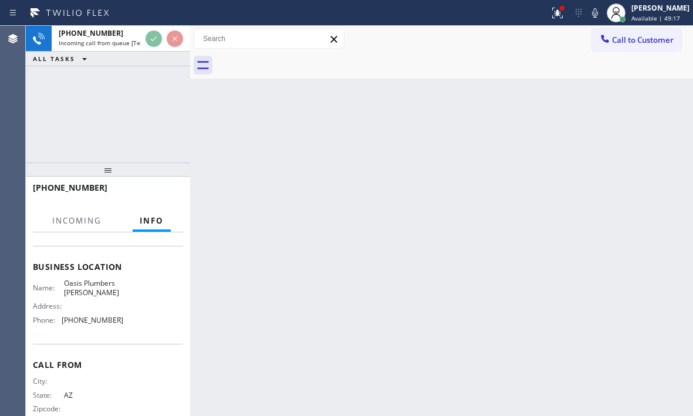
scroll to position [158, 0]
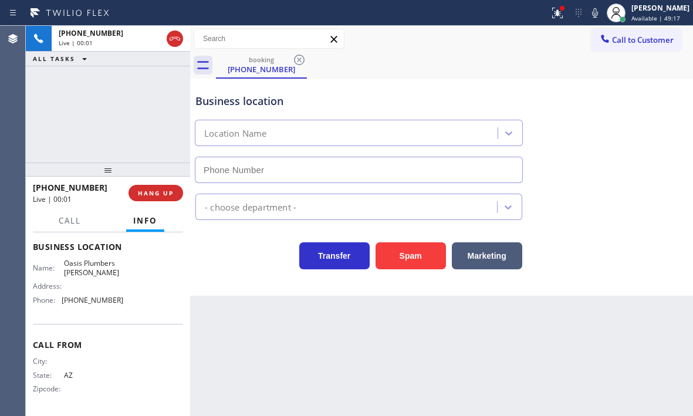
type input "[PHONE_NUMBER]"
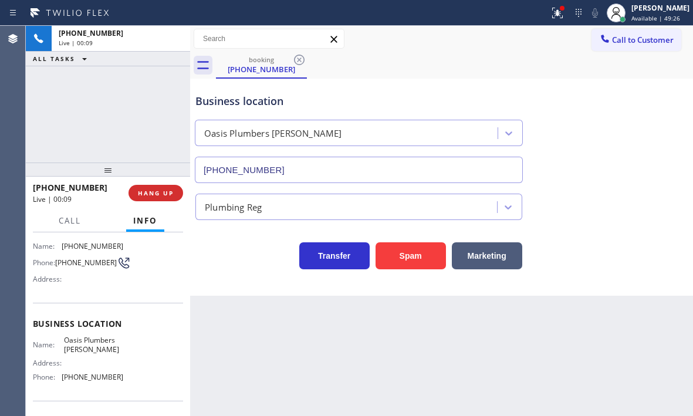
scroll to position [0, 0]
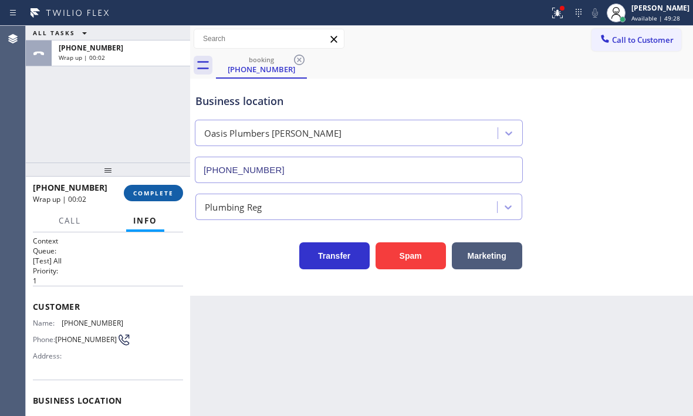
click at [155, 197] on button "COMPLETE" at bounding box center [153, 193] width 59 height 16
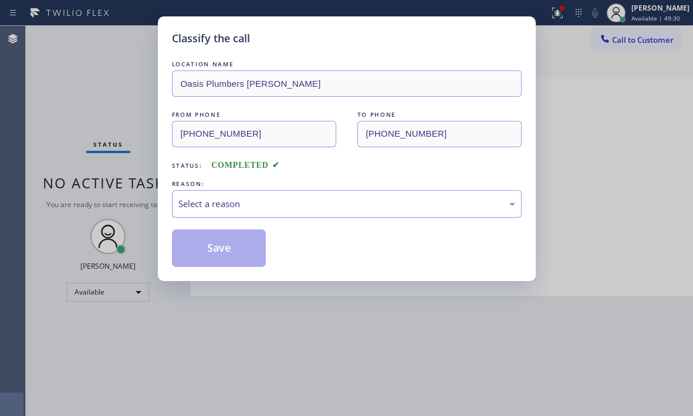
click at [273, 201] on div "Select a reason" at bounding box center [346, 203] width 337 height 13
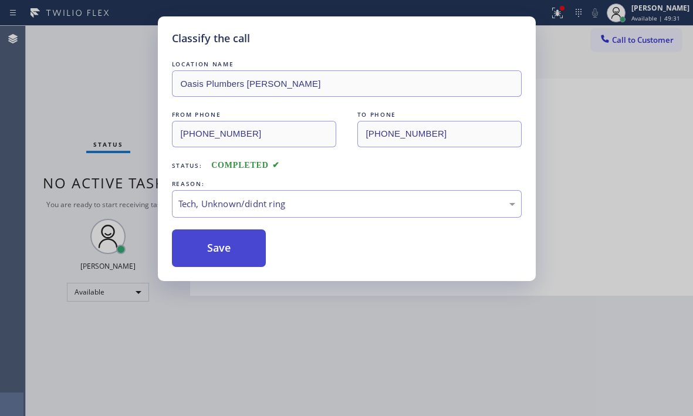
click at [242, 253] on button "Save" at bounding box center [219, 248] width 94 height 38
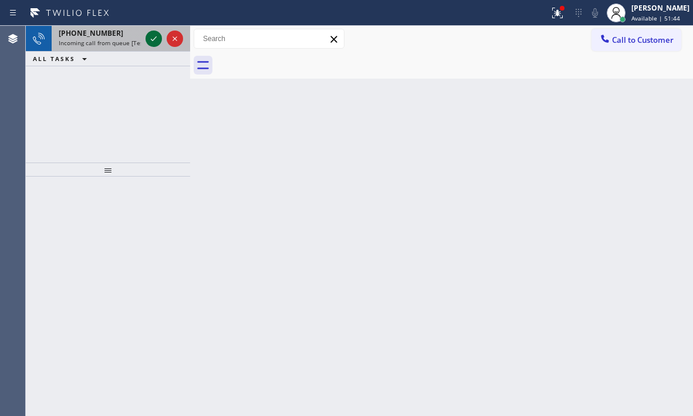
click at [151, 40] on icon at bounding box center [154, 39] width 14 height 14
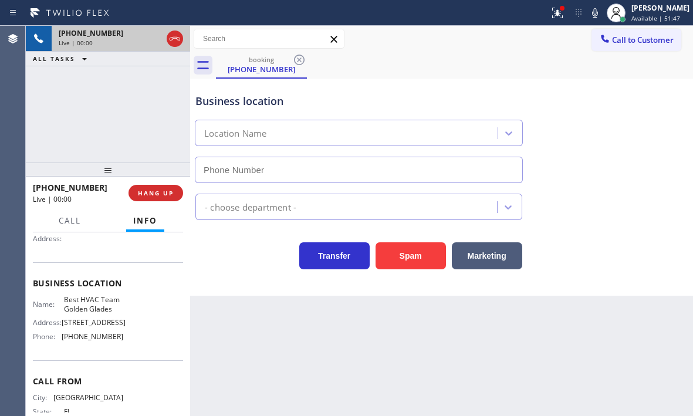
scroll to position [167, 0]
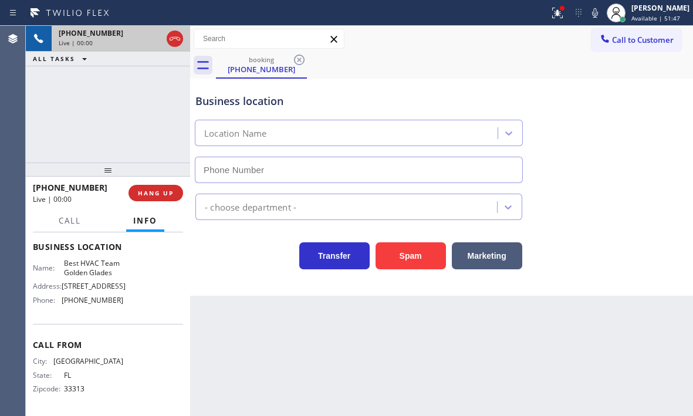
type input "[PHONE_NUMBER]"
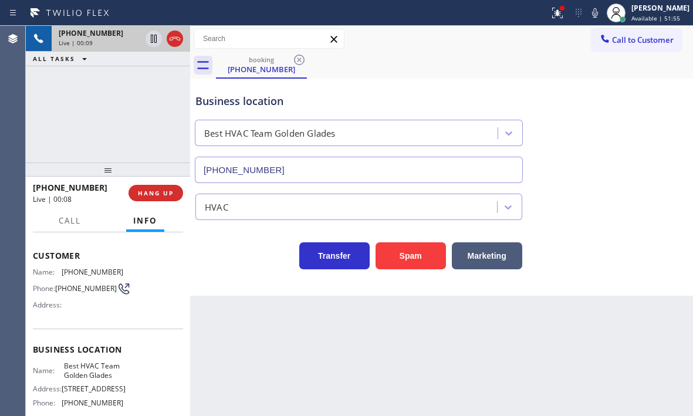
scroll to position [50, 0]
click at [160, 194] on span "HANG UP" at bounding box center [156, 193] width 36 height 8
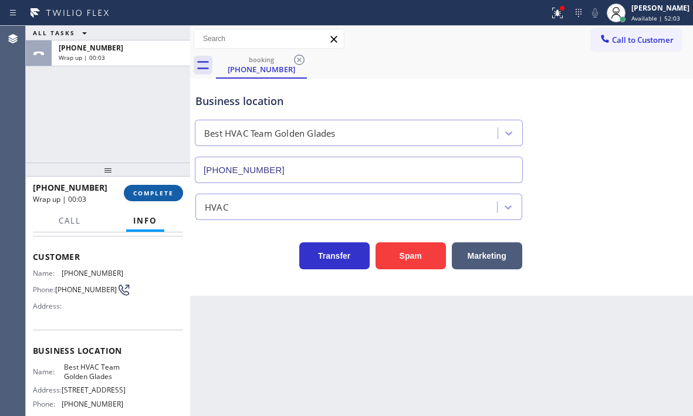
click at [144, 197] on button "COMPLETE" at bounding box center [153, 193] width 59 height 16
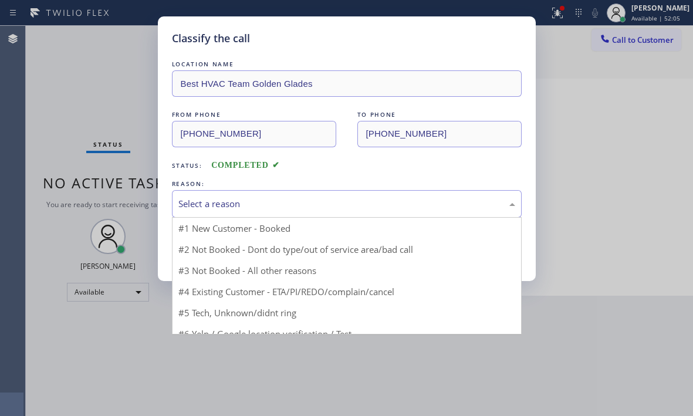
click at [389, 197] on div "Select a reason" at bounding box center [346, 203] width 337 height 13
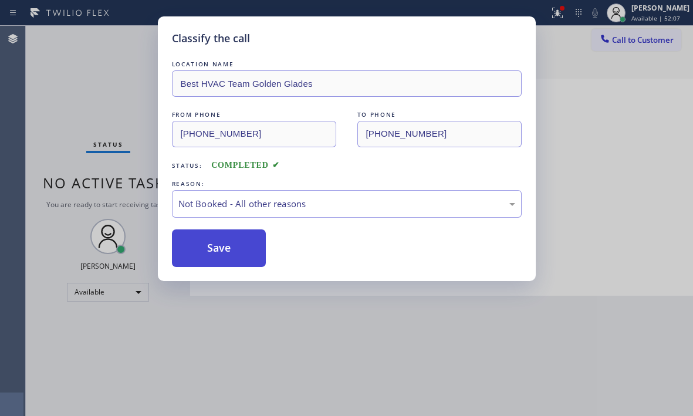
click at [215, 248] on button "Save" at bounding box center [219, 248] width 94 height 38
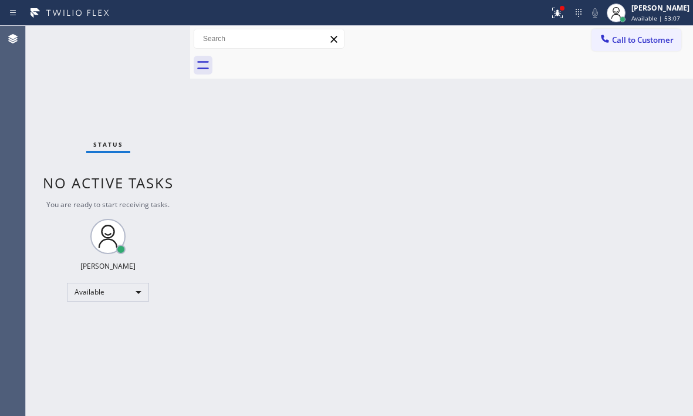
click at [647, 42] on span "Call to Customer" at bounding box center [643, 40] width 62 height 11
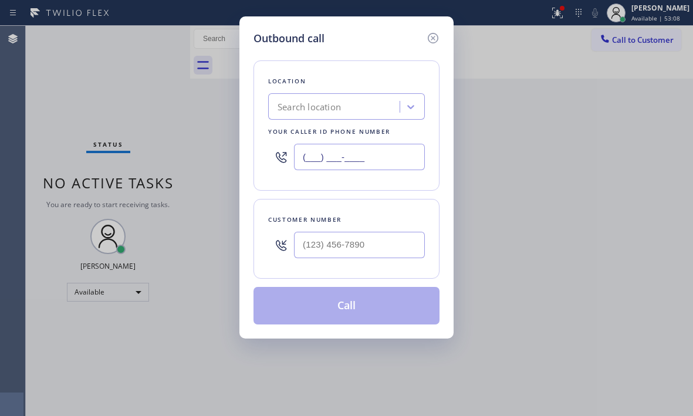
click at [373, 156] on input "(___) ___-____" at bounding box center [359, 157] width 131 height 26
paste input "480) 405-4390"
type input "[PHONE_NUMBER]"
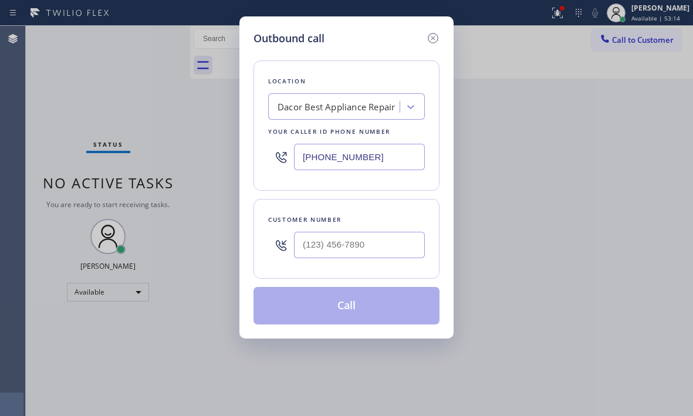
click at [333, 262] on div at bounding box center [359, 245] width 131 height 38
click at [339, 248] on input "(___) ___-____" at bounding box center [359, 245] width 131 height 26
paste input "480) 544-1115"
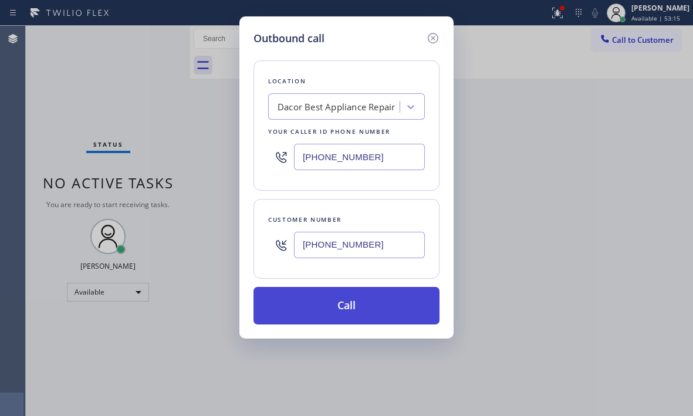
type input "[PHONE_NUMBER]"
click at [372, 309] on button "Call" at bounding box center [346, 306] width 186 height 38
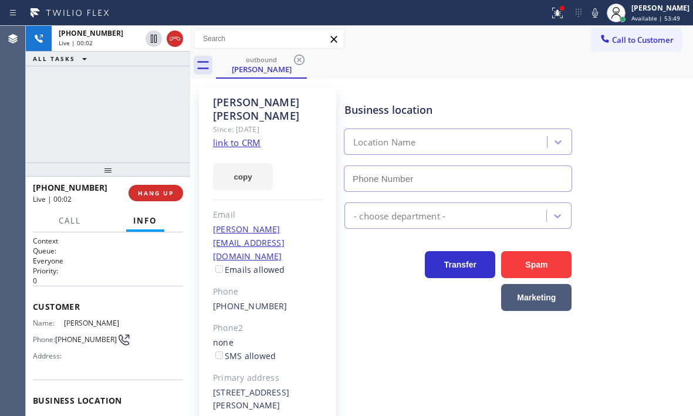
type input "[PHONE_NUMBER]"
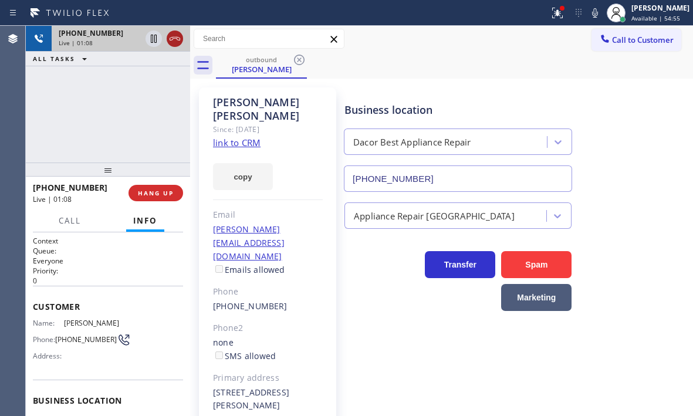
click at [175, 42] on icon at bounding box center [175, 39] width 14 height 14
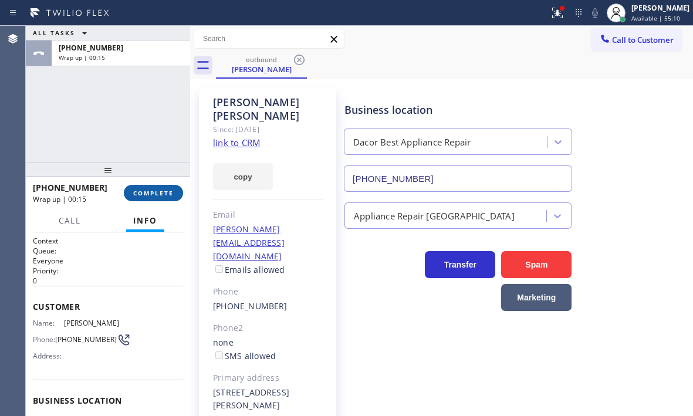
click at [170, 193] on span "COMPLETE" at bounding box center [153, 193] width 40 height 8
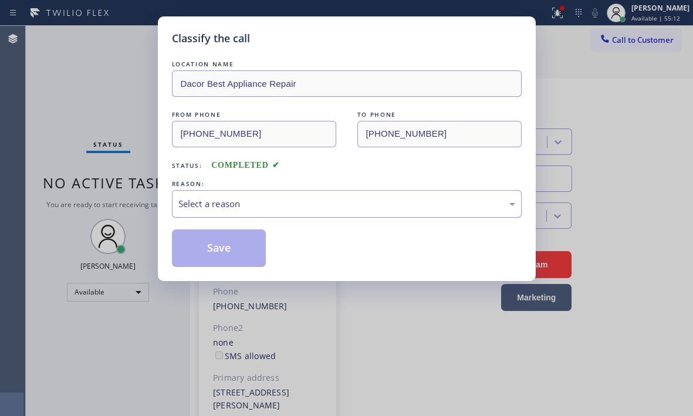
click at [255, 200] on div "Select a reason" at bounding box center [346, 203] width 337 height 13
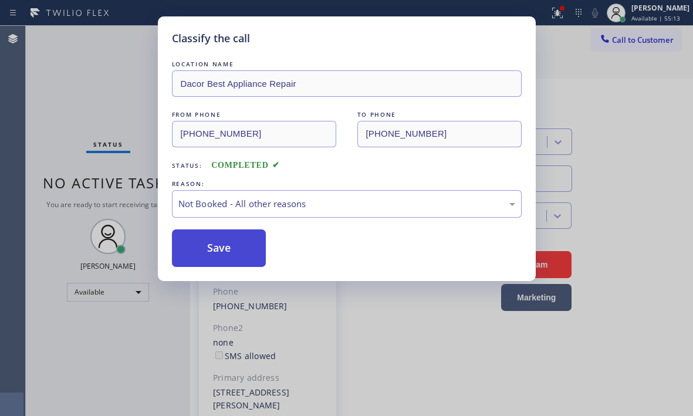
click at [204, 249] on button "Save" at bounding box center [219, 248] width 94 height 38
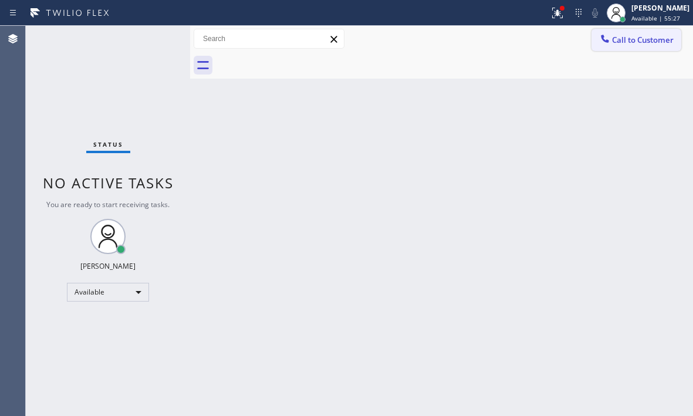
click at [625, 37] on span "Call to Customer" at bounding box center [643, 40] width 62 height 11
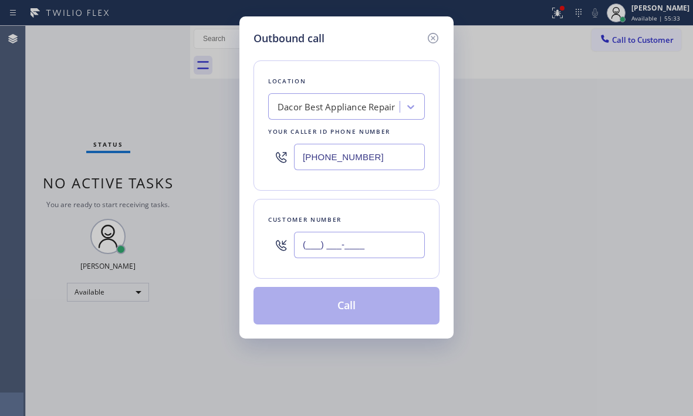
click at [360, 244] on input "(___) ___-____" at bounding box center [359, 245] width 131 height 26
paste input "480) 544-1115"
type input "[PHONE_NUMBER]"
click at [359, 317] on button "Call" at bounding box center [346, 306] width 186 height 38
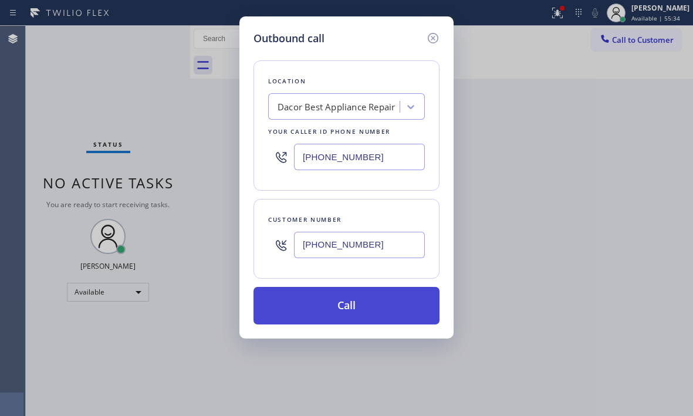
click at [360, 311] on button "Call" at bounding box center [346, 306] width 186 height 38
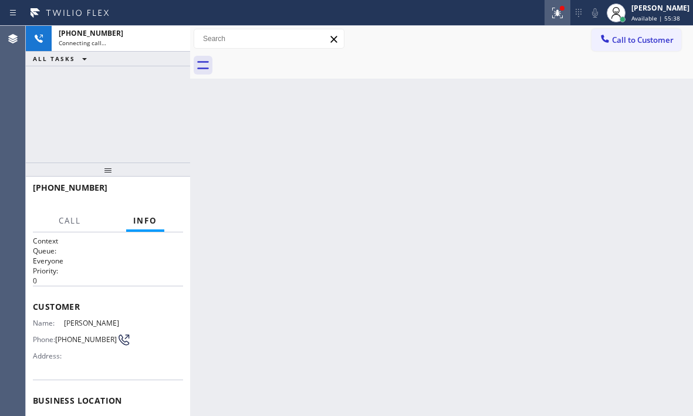
drag, startPoint x: 547, startPoint y: 12, endPoint x: 548, endPoint y: 27, distance: 15.3
click at [552, 12] on icon at bounding box center [557, 13] width 11 height 11
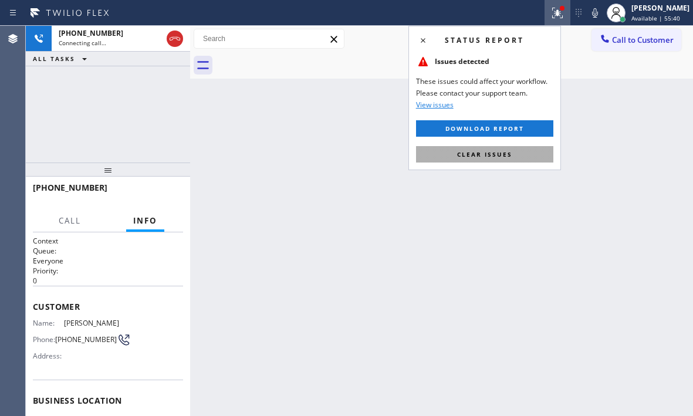
click at [496, 151] on span "Clear issues" at bounding box center [484, 154] width 55 height 8
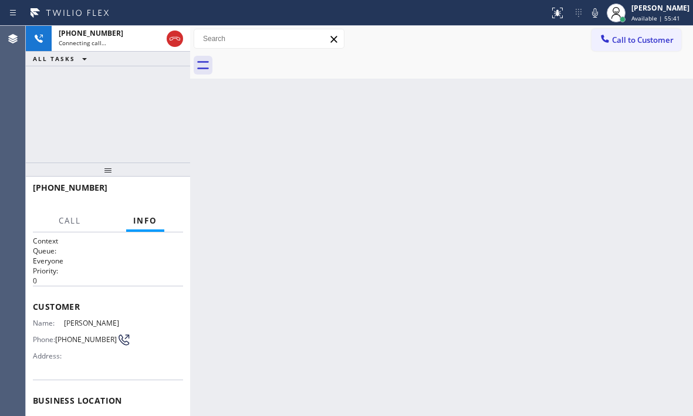
click at [391, 126] on div "Back to Dashboard Change Sender ID Customers Technicians Select a contact Outbo…" at bounding box center [441, 221] width 503 height 390
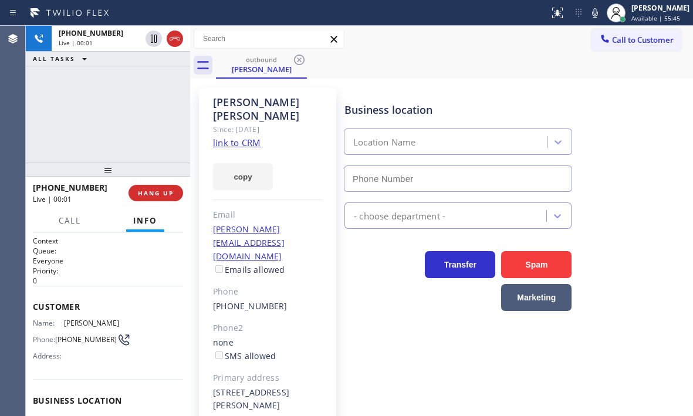
type input "[PHONE_NUMBER]"
click at [150, 106] on div "[PHONE_NUMBER] Live | 02:21 ALL TASKS ALL TASKS ACTIVE TASKS TASKS IN WRAP UP" at bounding box center [108, 94] width 164 height 137
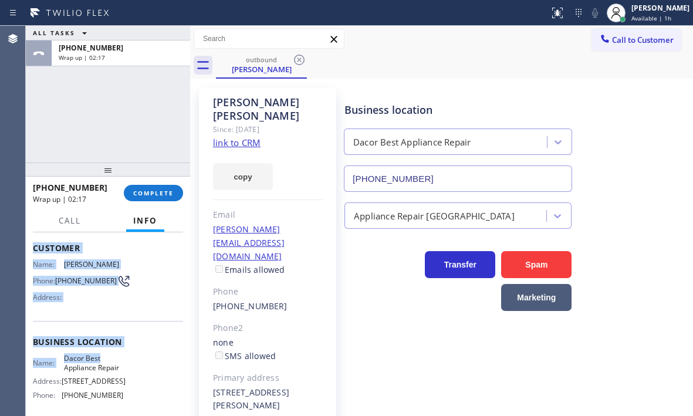
scroll to position [117, 0]
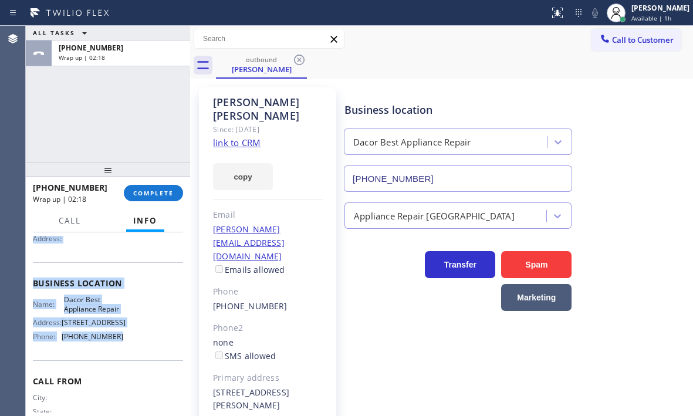
drag, startPoint x: 36, startPoint y: 306, endPoint x: 116, endPoint y: 360, distance: 95.5
click at [116, 360] on div "Context Queue: Everyone Priority: 0 Customer Name: [PERSON_NAME] Phone: [PHONE_…" at bounding box center [108, 284] width 150 height 330
copy div "Customer Name: [PERSON_NAME] Phone: [PHONE_NUMBER] Address: Business location N…"
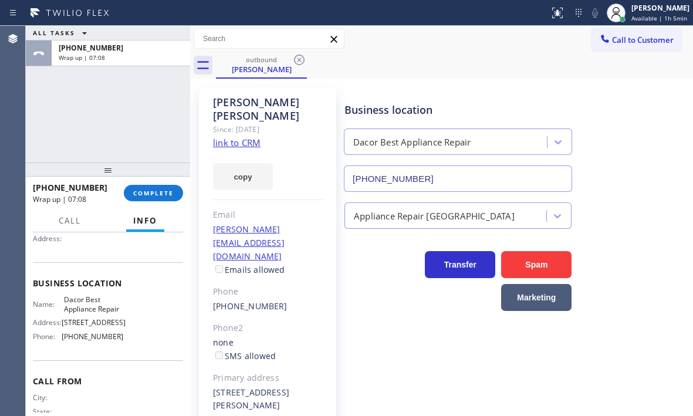
click at [455, 74] on div "outbound [PERSON_NAME]" at bounding box center [454, 65] width 477 height 26
click at [479, 62] on div "outbound [PERSON_NAME]" at bounding box center [454, 65] width 477 height 26
click at [164, 192] on span "COMPLETE" at bounding box center [153, 193] width 40 height 8
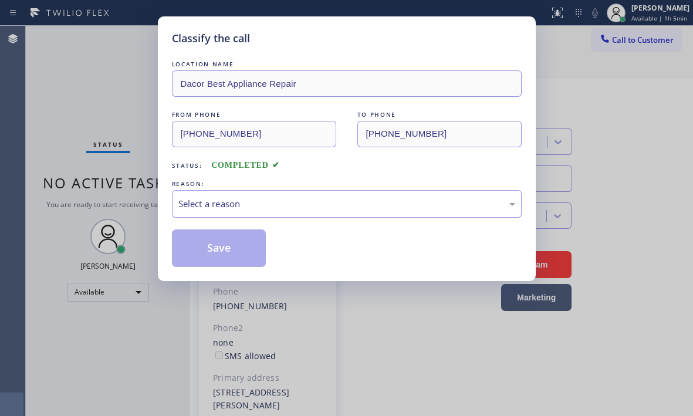
click at [280, 199] on div "Select a reason" at bounding box center [346, 203] width 337 height 13
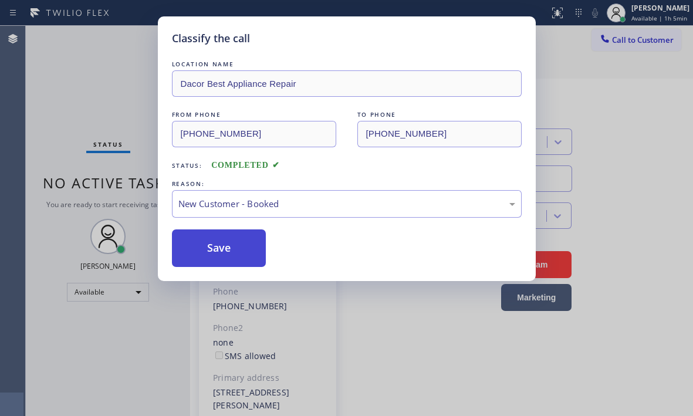
click at [215, 232] on button "Save" at bounding box center [219, 248] width 94 height 38
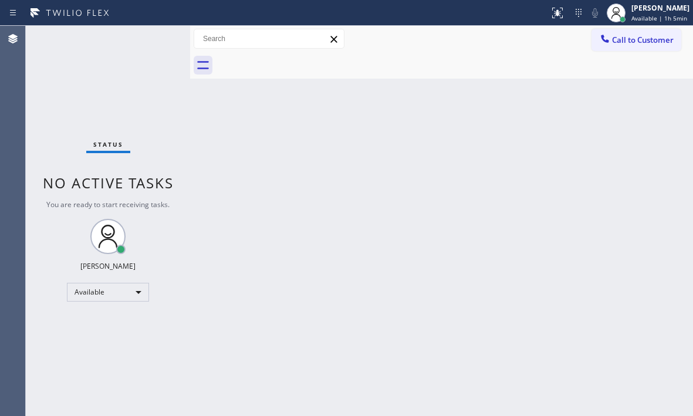
click at [583, 201] on div "Back to Dashboard Change Sender ID Customers Technicians Select a contact Outbo…" at bounding box center [441, 221] width 503 height 390
click at [158, 40] on div "Status No active tasks You are ready to start receiving tasks. [PERSON_NAME] Av…" at bounding box center [108, 221] width 164 height 390
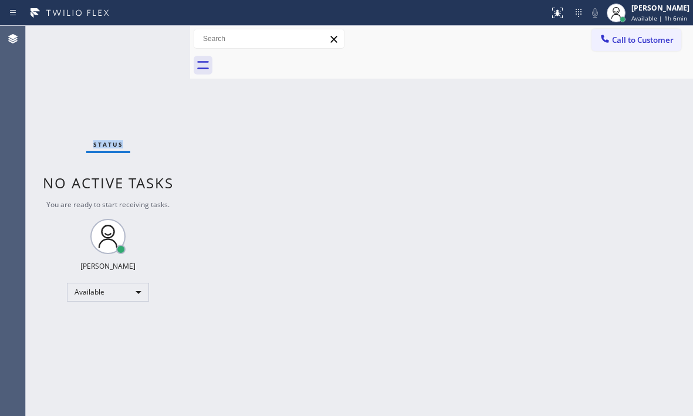
click at [158, 40] on div "Status No active tasks You are ready to start receiving tasks. [PERSON_NAME] Av…" at bounding box center [108, 221] width 164 height 390
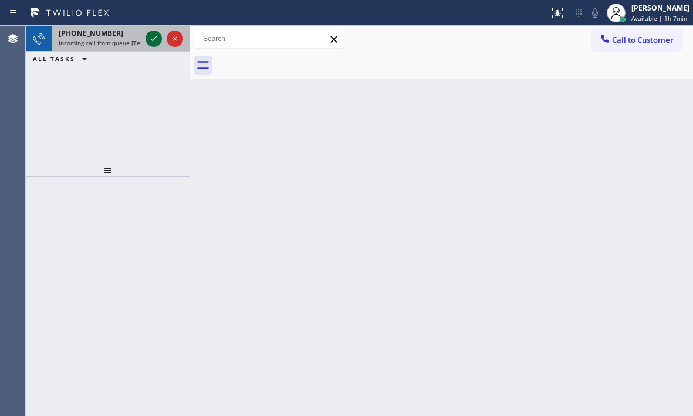
click at [150, 38] on icon at bounding box center [154, 39] width 14 height 14
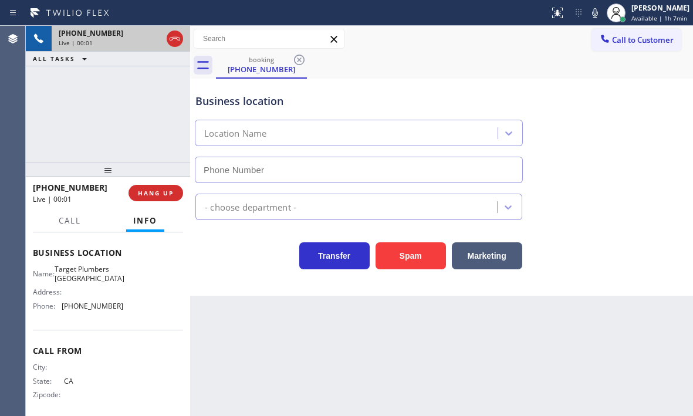
scroll to position [167, 0]
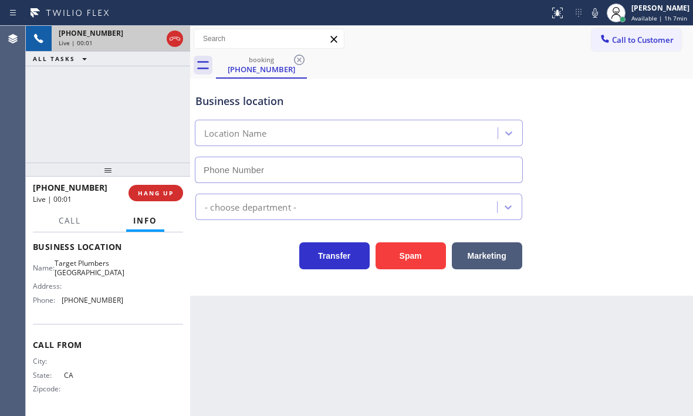
type input "[PHONE_NUMBER]"
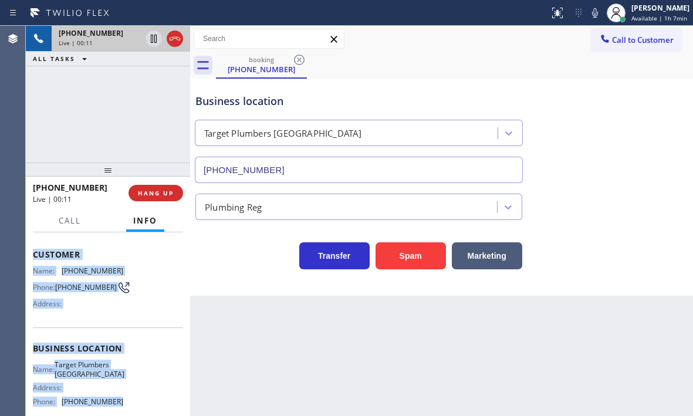
scroll to position [117, 0]
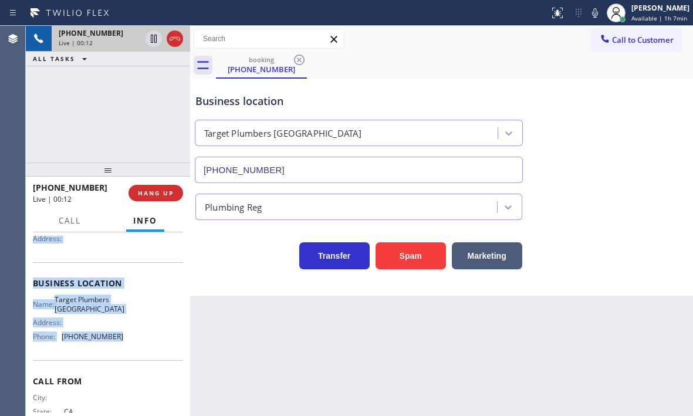
drag, startPoint x: 33, startPoint y: 304, endPoint x: 131, endPoint y: 360, distance: 112.2
click at [131, 360] on div "Context Queue: [Test] All Priority: 1 Customer Name: [PHONE_NUMBER] Phone: [PHO…" at bounding box center [108, 284] width 150 height 330
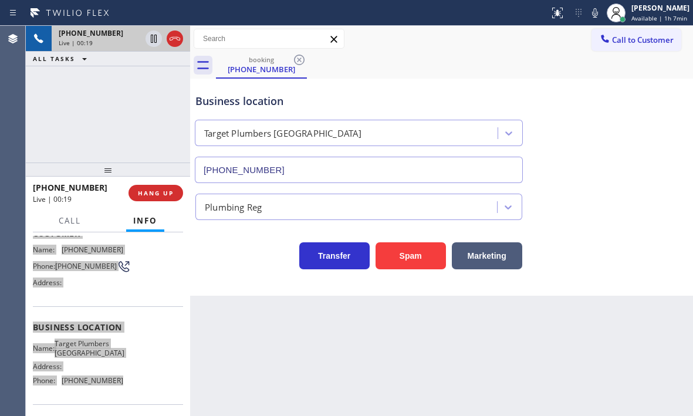
scroll to position [0, 0]
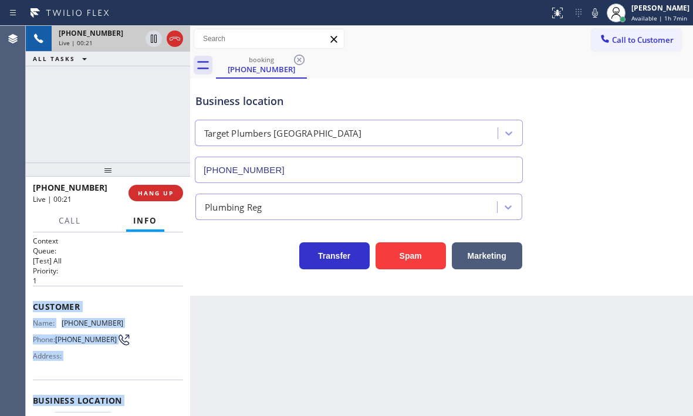
click at [87, 290] on div "Customer Name: [PHONE_NUMBER] Phone: [PHONE_NUMBER] Address:" at bounding box center [108, 333] width 150 height 94
drag, startPoint x: 33, startPoint y: 304, endPoint x: 108, endPoint y: 361, distance: 94.2
click at [108, 361] on div "Customer Name: [PHONE_NUMBER] Phone: [PHONE_NUMBER] Address:" at bounding box center [108, 333] width 150 height 94
copy div "Customer Name: [PHONE_NUMBER] Phone: [PHONE_NUMBER] Address:"
click at [170, 189] on span "HANG UP" at bounding box center [156, 193] width 36 height 8
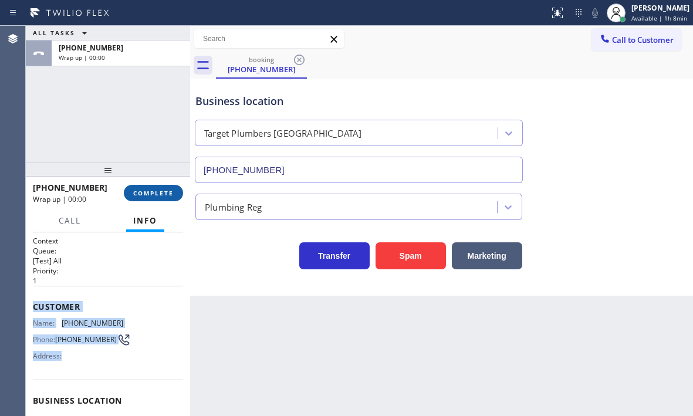
click at [158, 197] on span "COMPLETE" at bounding box center [153, 193] width 40 height 8
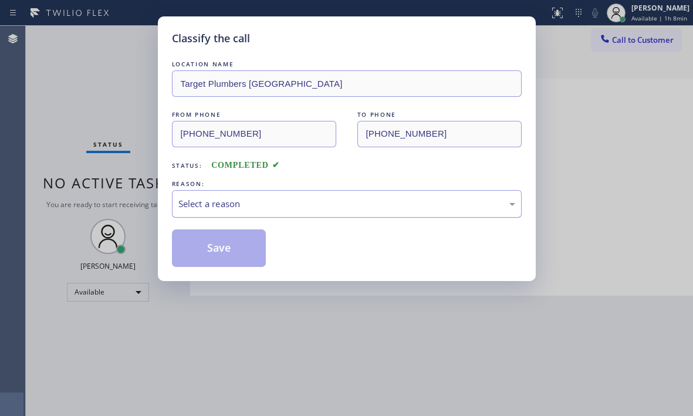
click at [289, 199] on div "Select a reason" at bounding box center [346, 203] width 337 height 13
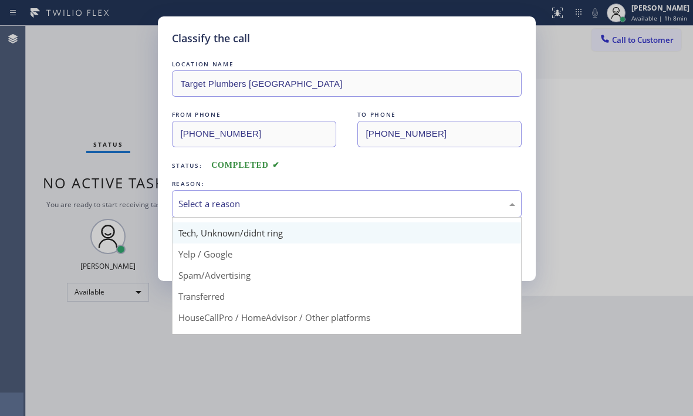
scroll to position [74, 0]
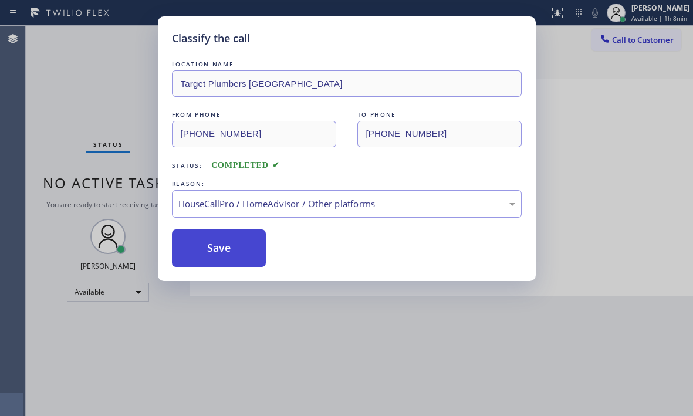
click at [225, 255] on button "Save" at bounding box center [219, 248] width 94 height 38
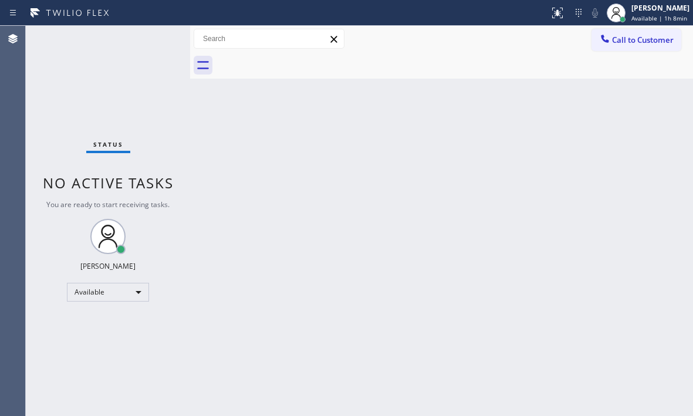
click at [399, 122] on div "Back to Dashboard Change Sender ID Customers Technicians Select a contact Outbo…" at bounding box center [441, 221] width 503 height 390
click at [143, 51] on div "Status No active tasks You are ready to start receiving tasks. [PERSON_NAME] Av…" at bounding box center [108, 221] width 164 height 390
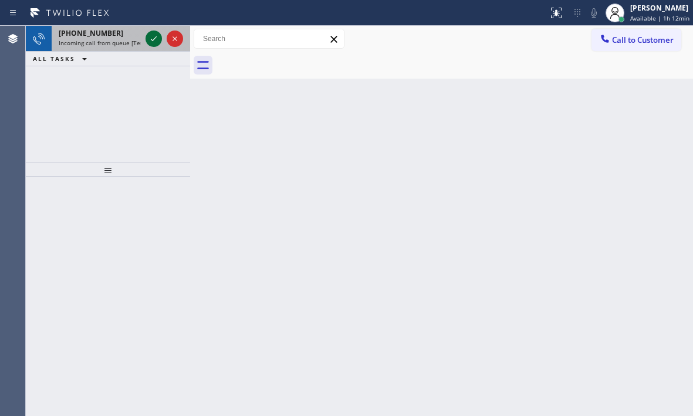
click at [157, 38] on icon at bounding box center [154, 39] width 14 height 14
click at [150, 42] on icon at bounding box center [154, 39] width 14 height 14
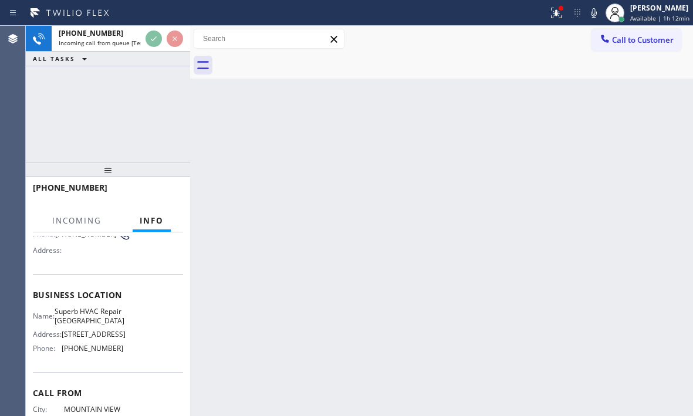
scroll to position [117, 0]
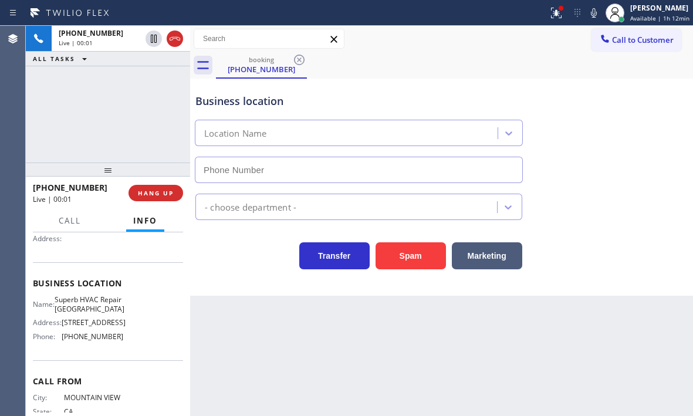
type input "[PHONE_NUMBER]"
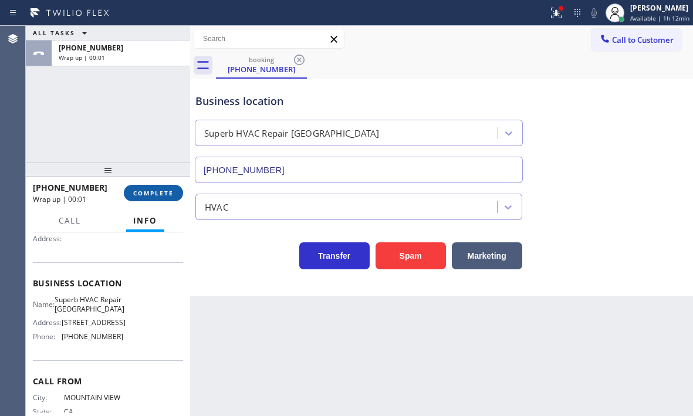
click at [140, 191] on span "COMPLETE" at bounding box center [153, 193] width 40 height 8
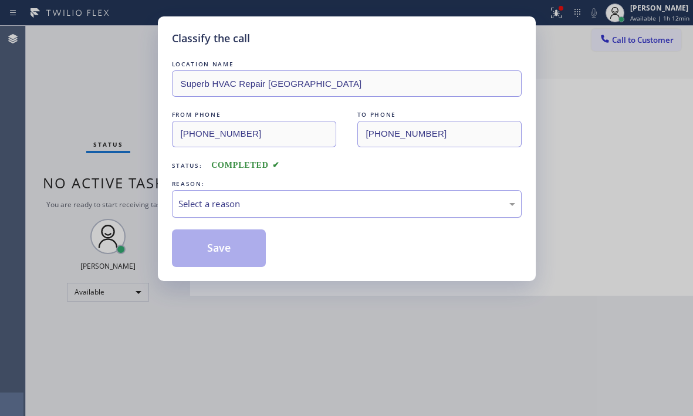
click at [396, 209] on div "Select a reason" at bounding box center [346, 203] width 337 height 13
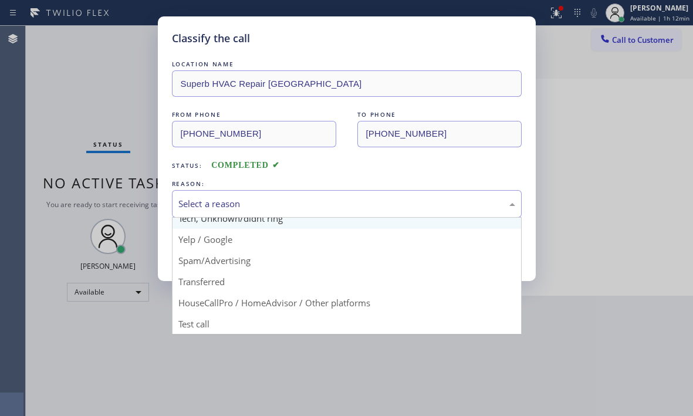
scroll to position [74, 0]
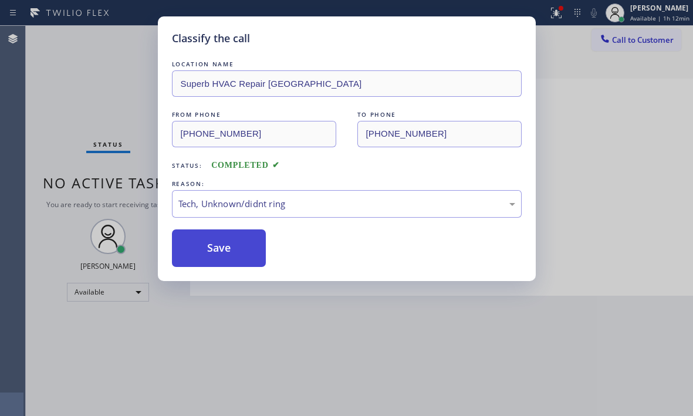
click at [233, 238] on button "Save" at bounding box center [219, 248] width 94 height 38
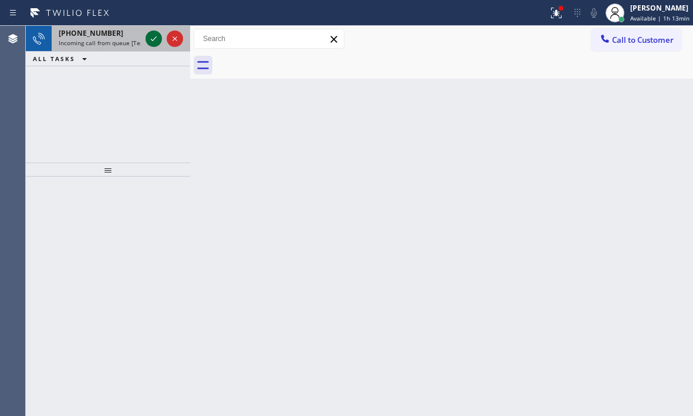
click at [153, 39] on icon at bounding box center [154, 39] width 14 height 14
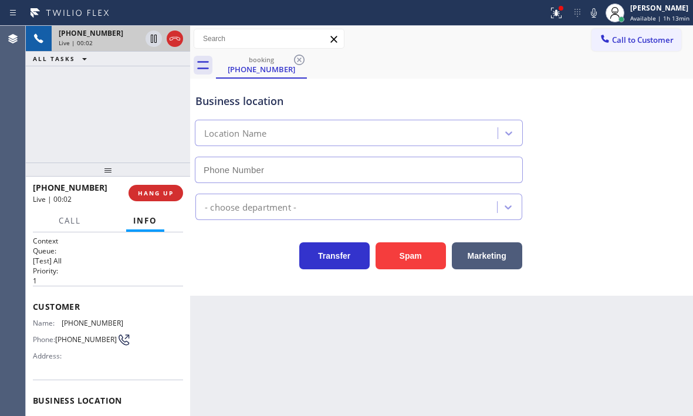
type input "[PHONE_NUMBER]"
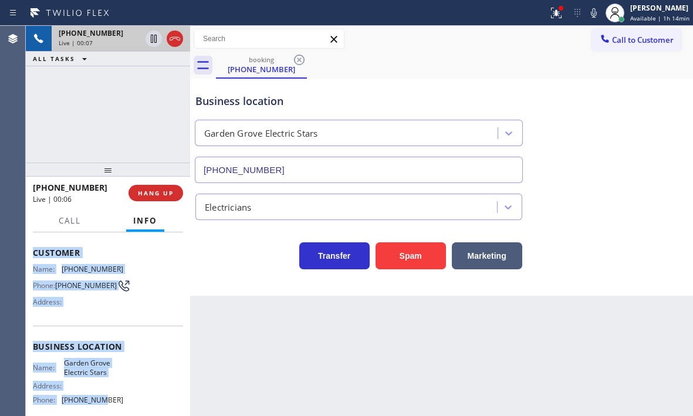
scroll to position [117, 0]
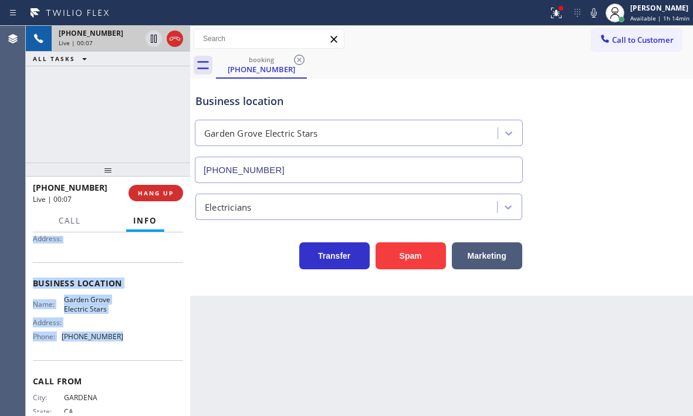
drag, startPoint x: 50, startPoint y: 323, endPoint x: 148, endPoint y: 353, distance: 102.8
click at [148, 353] on div "Context Queue: [Test] All Priority: 1 Customer Name: [PHONE_NUMBER] Phone: [PHO…" at bounding box center [108, 284] width 150 height 330
copy div "Customer Name: [PHONE_NUMBER] Phone: [PHONE_NUMBER] Address: Business location …"
click at [147, 189] on span "HANG UP" at bounding box center [156, 193] width 36 height 8
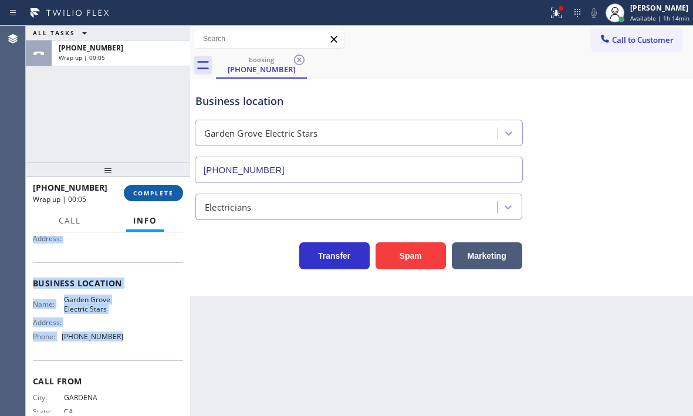
click at [165, 194] on span "COMPLETE" at bounding box center [153, 193] width 40 height 8
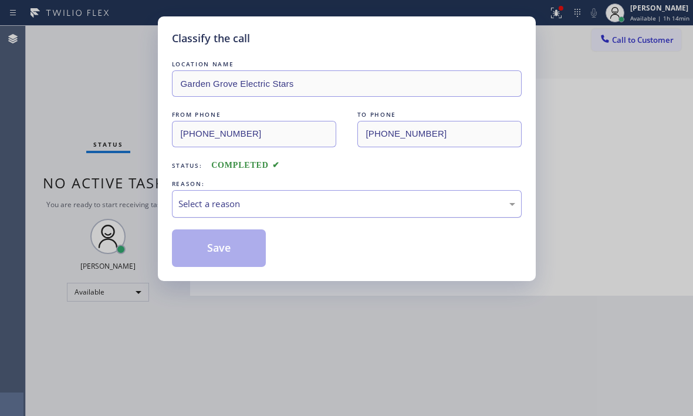
click at [346, 211] on div "Select a reason" at bounding box center [347, 204] width 350 height 28
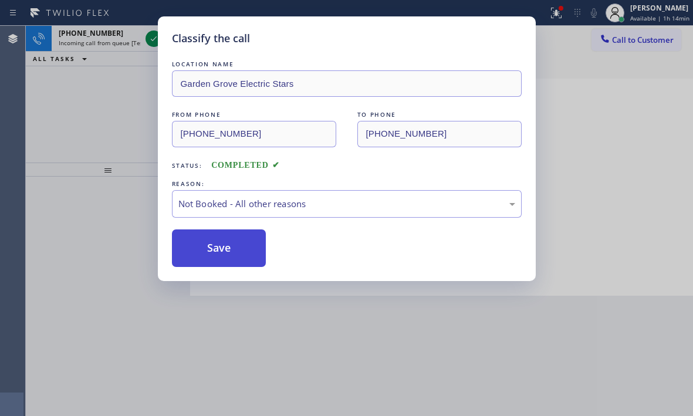
click at [216, 249] on button "Save" at bounding box center [219, 248] width 94 height 38
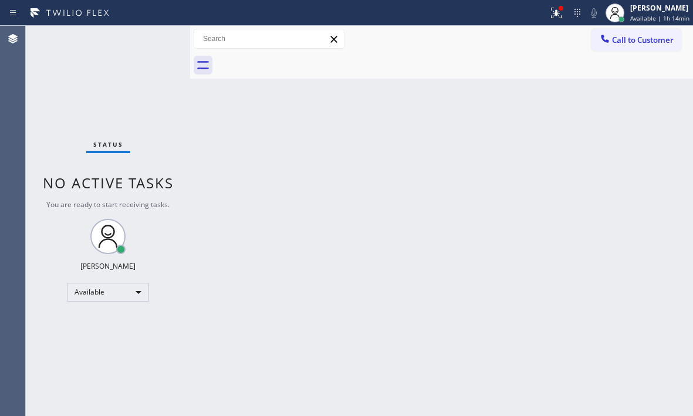
click at [134, 193] on div "Status No active tasks You are ready to start receiving tasks. [PERSON_NAME] Av…" at bounding box center [108, 221] width 164 height 390
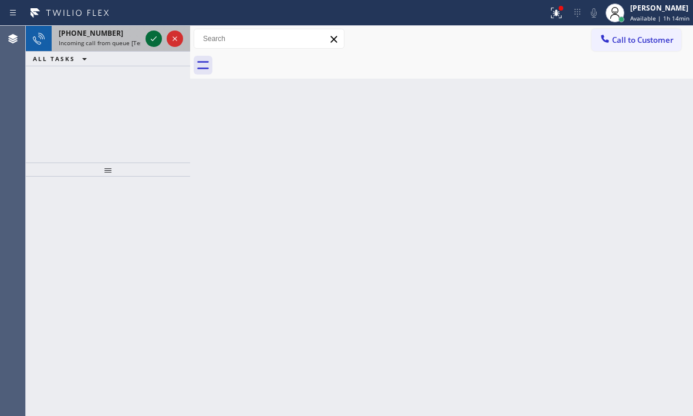
click at [151, 42] on icon at bounding box center [154, 39] width 14 height 14
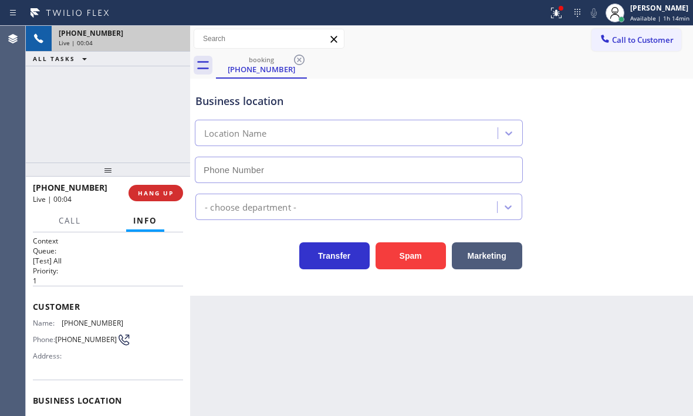
type input "[PHONE_NUMBER]"
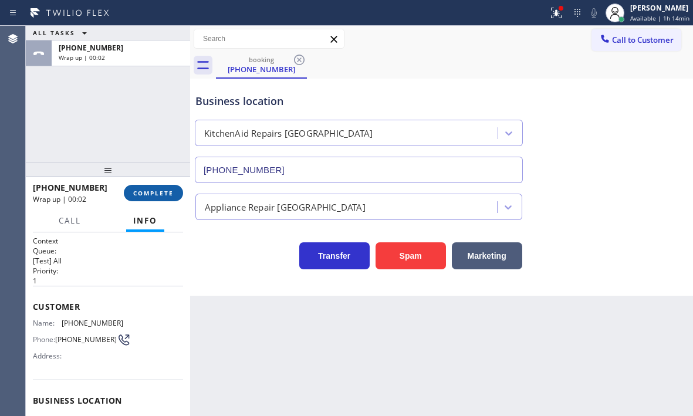
click at [164, 192] on span "COMPLETE" at bounding box center [153, 193] width 40 height 8
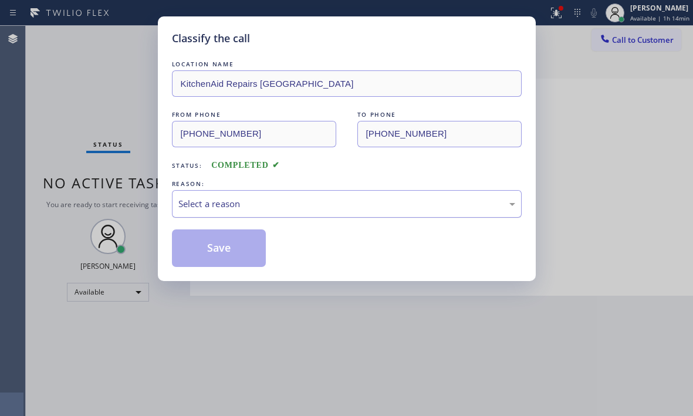
click at [313, 212] on div "Select a reason" at bounding box center [347, 204] width 350 height 28
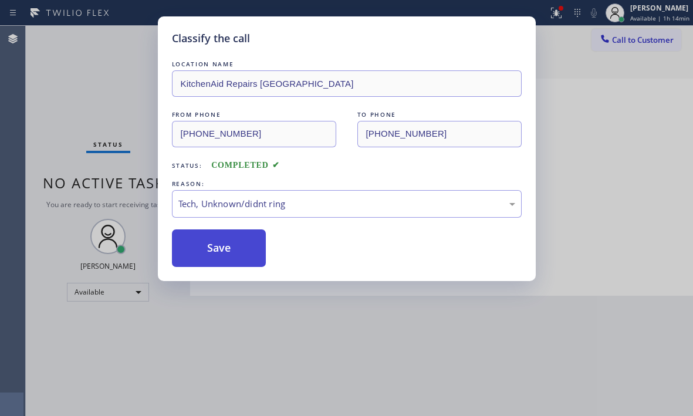
click at [219, 254] on button "Save" at bounding box center [219, 248] width 94 height 38
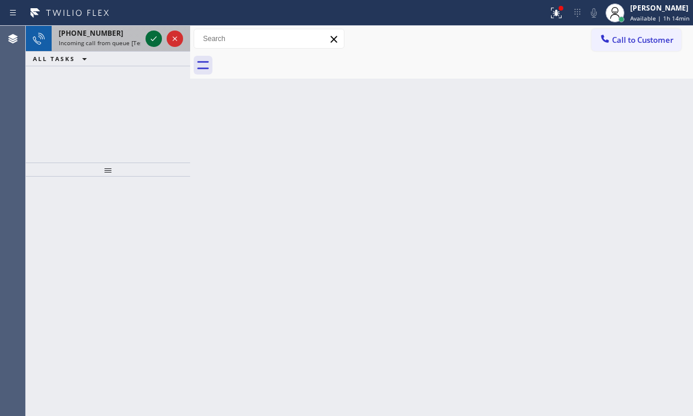
click at [155, 42] on icon at bounding box center [154, 39] width 14 height 14
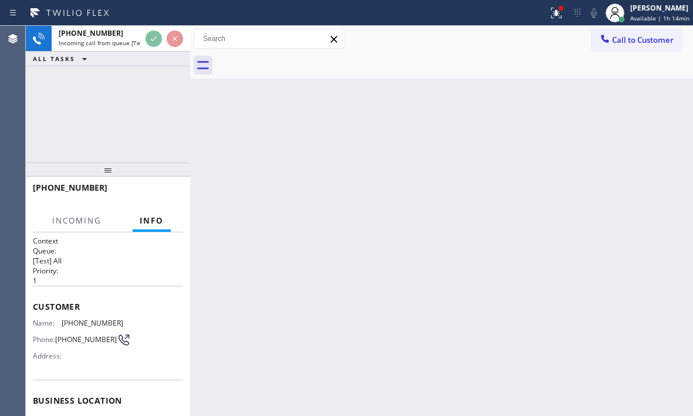
scroll to position [59, 0]
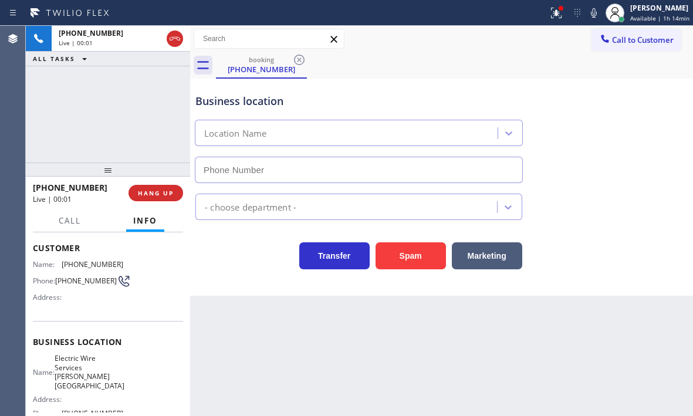
type input "[PHONE_NUMBER]"
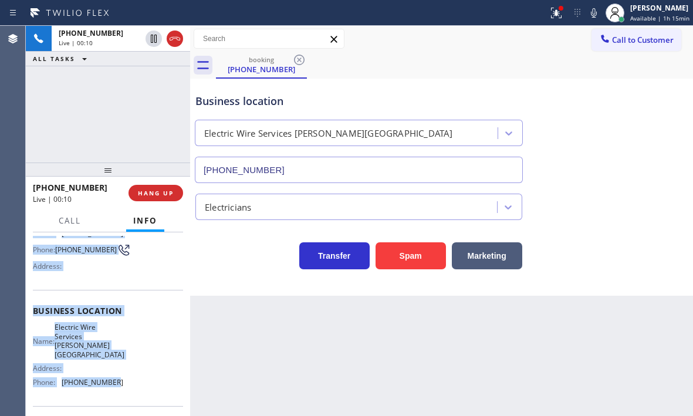
scroll to position [167, 0]
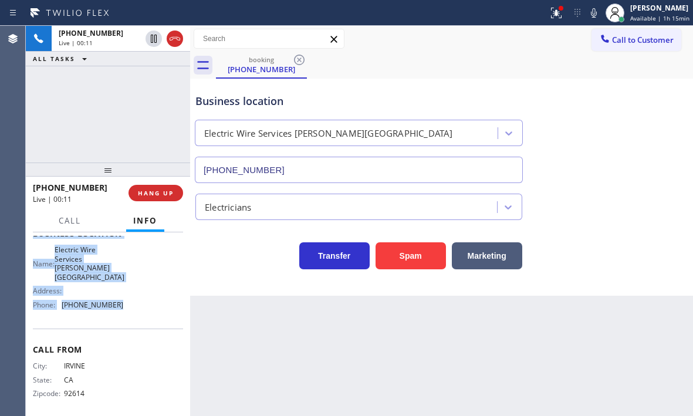
drag, startPoint x: 31, startPoint y: 247, endPoint x: 135, endPoint y: 319, distance: 126.5
click at [135, 319] on div "Context Queue: [Test] All Priority: 1 Customer Name: [PHONE_NUMBER] Phone: [PHO…" at bounding box center [108, 324] width 164 height 184
copy div "Customer Name: [PHONE_NUMBER] Phone: [PHONE_NUMBER] Address: Business location …"
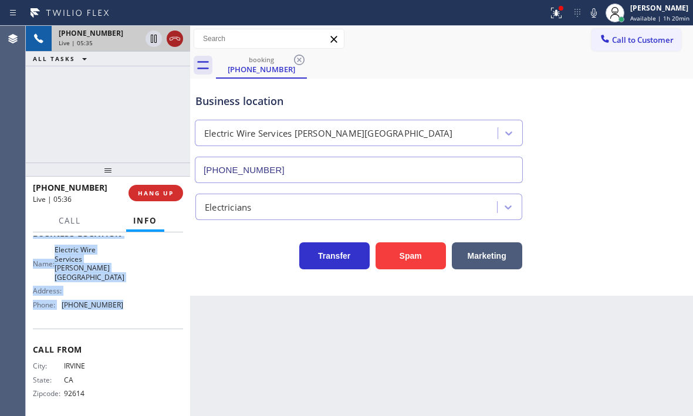
click at [176, 38] on icon at bounding box center [175, 39] width 14 height 14
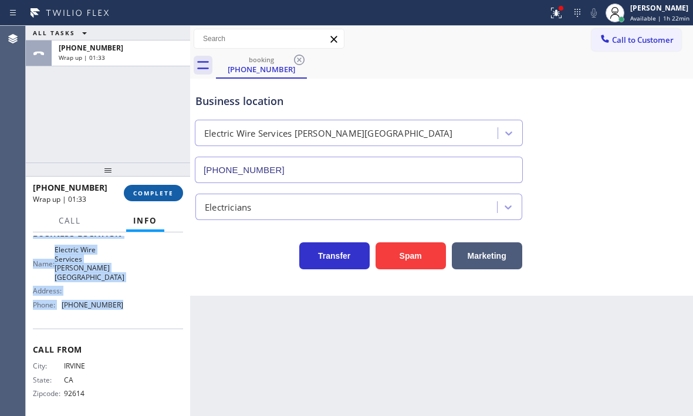
click at [153, 194] on span "COMPLETE" at bounding box center [153, 193] width 40 height 8
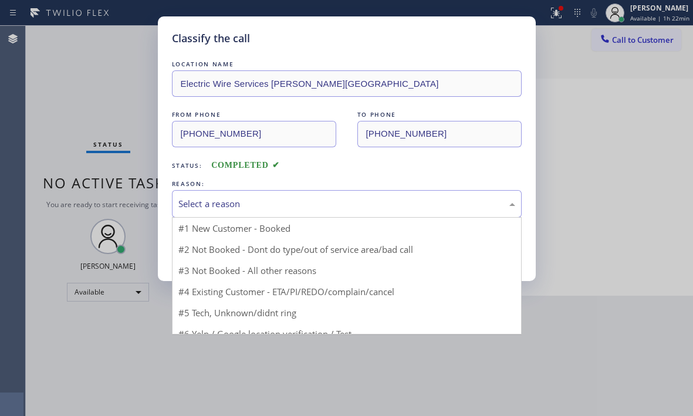
click at [334, 197] on div "Select a reason" at bounding box center [346, 203] width 337 height 13
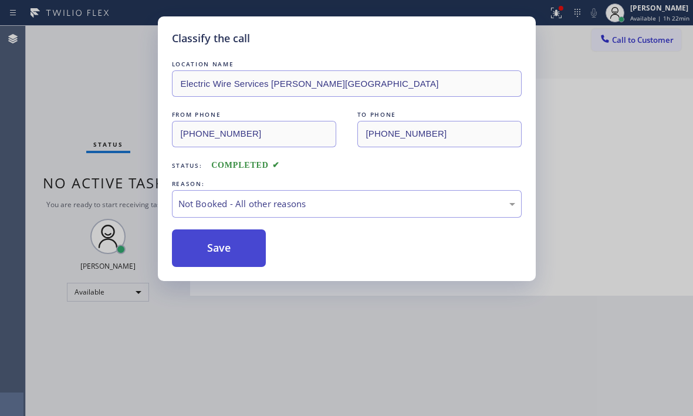
drag, startPoint x: 238, startPoint y: 253, endPoint x: 299, endPoint y: 232, distance: 64.6
click at [238, 254] on button "Save" at bounding box center [219, 248] width 94 height 38
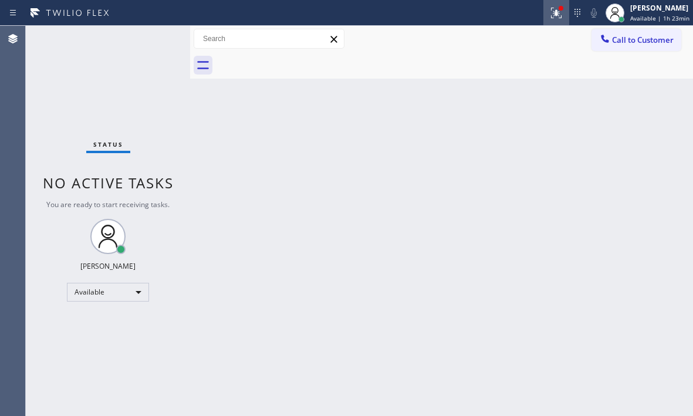
click at [549, 16] on icon at bounding box center [556, 13] width 14 height 14
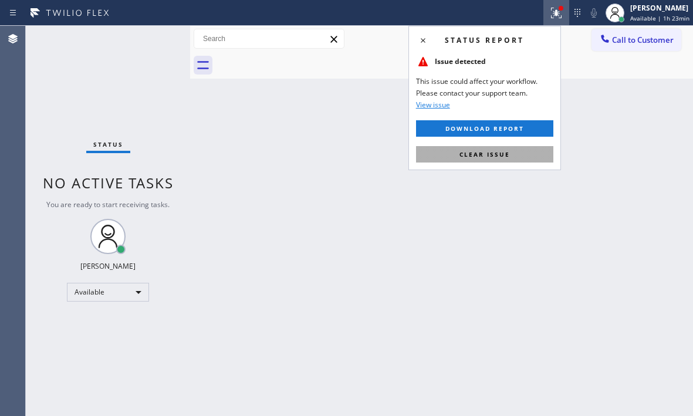
click at [511, 149] on button "Clear issue" at bounding box center [484, 154] width 137 height 16
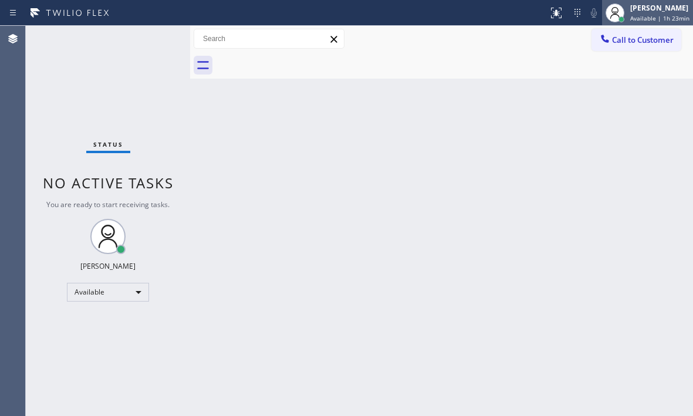
click at [642, 12] on div "[PERSON_NAME]" at bounding box center [659, 8] width 59 height 10
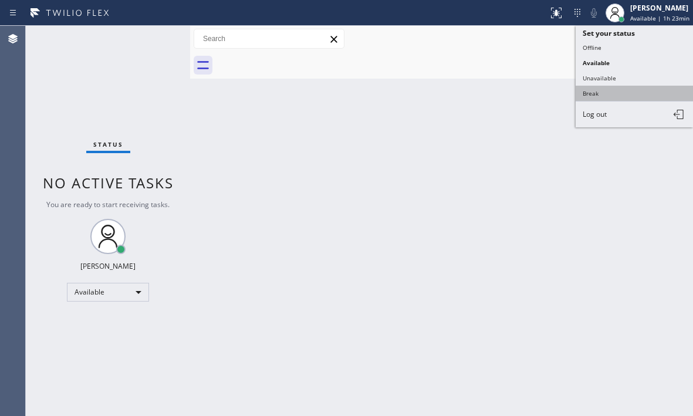
click at [595, 92] on button "Break" at bounding box center [634, 93] width 117 height 15
